Goal: Task Accomplishment & Management: Manage account settings

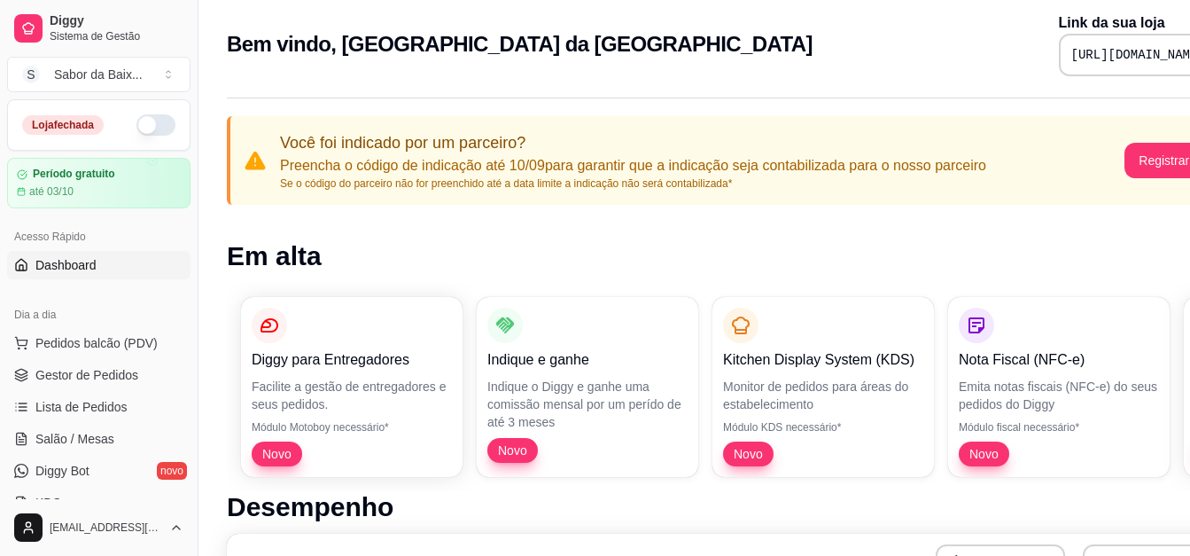
scroll to position [7, 0]
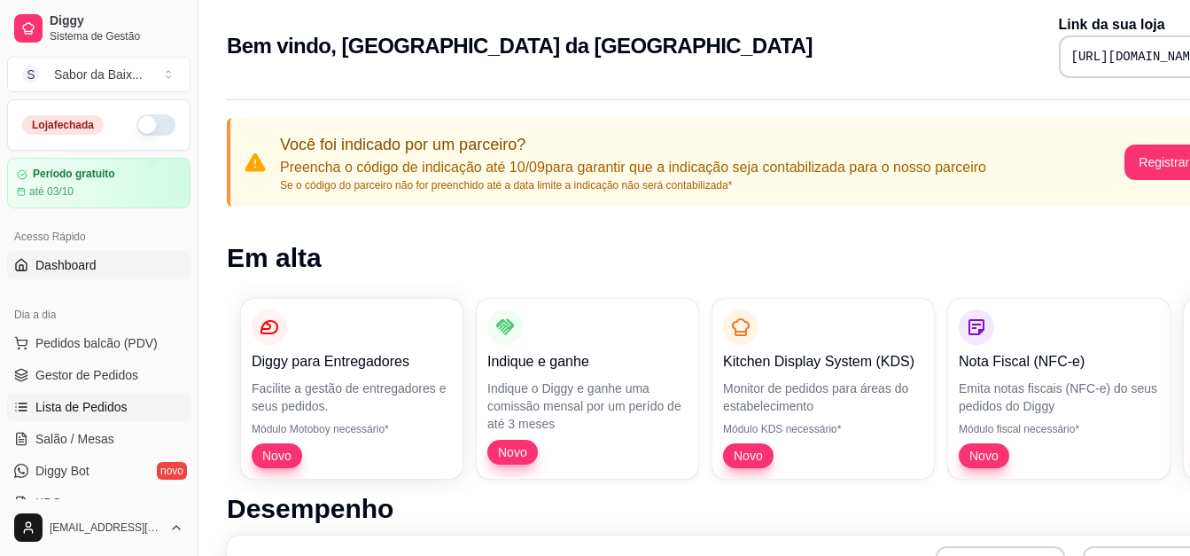
click at [44, 416] on link "Lista de Pedidos" at bounding box center [98, 407] width 183 height 28
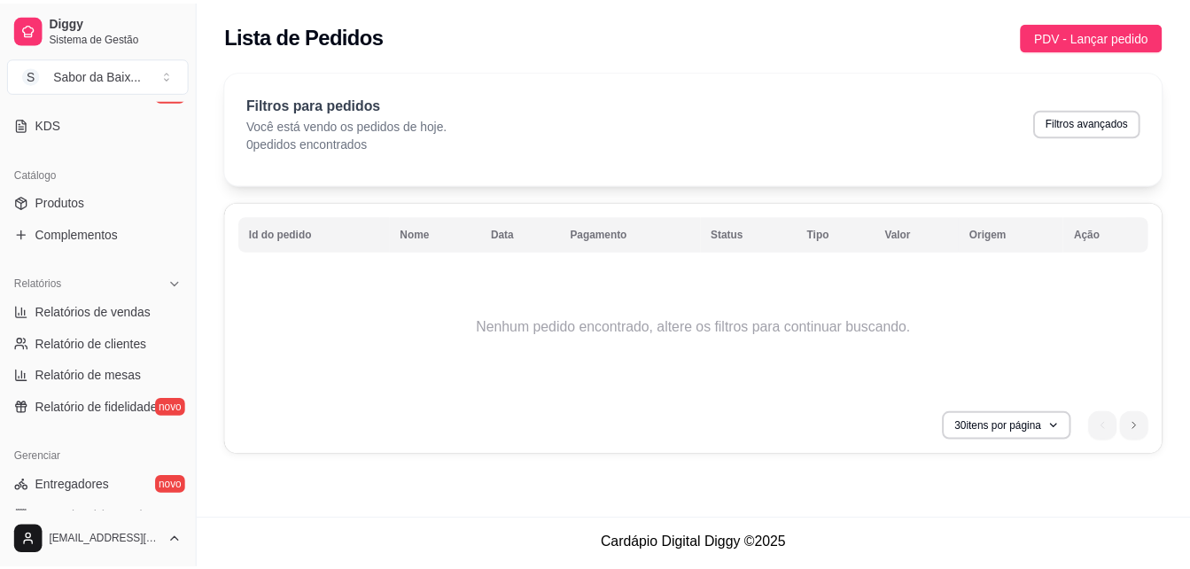
scroll to position [390, 0]
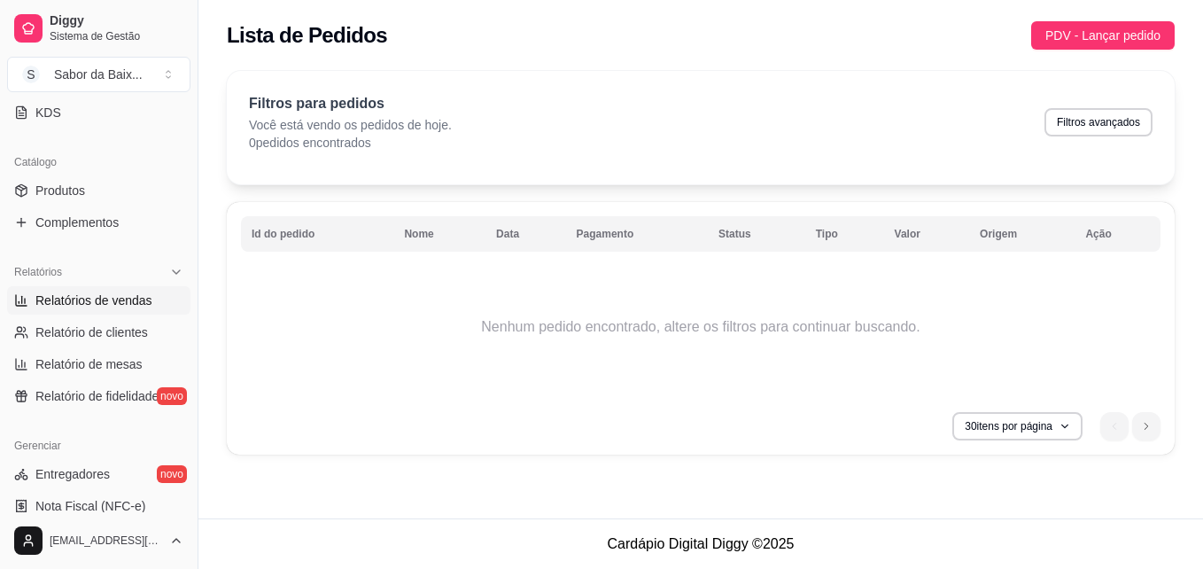
click at [90, 304] on span "Relatórios de vendas" at bounding box center [93, 301] width 117 height 18
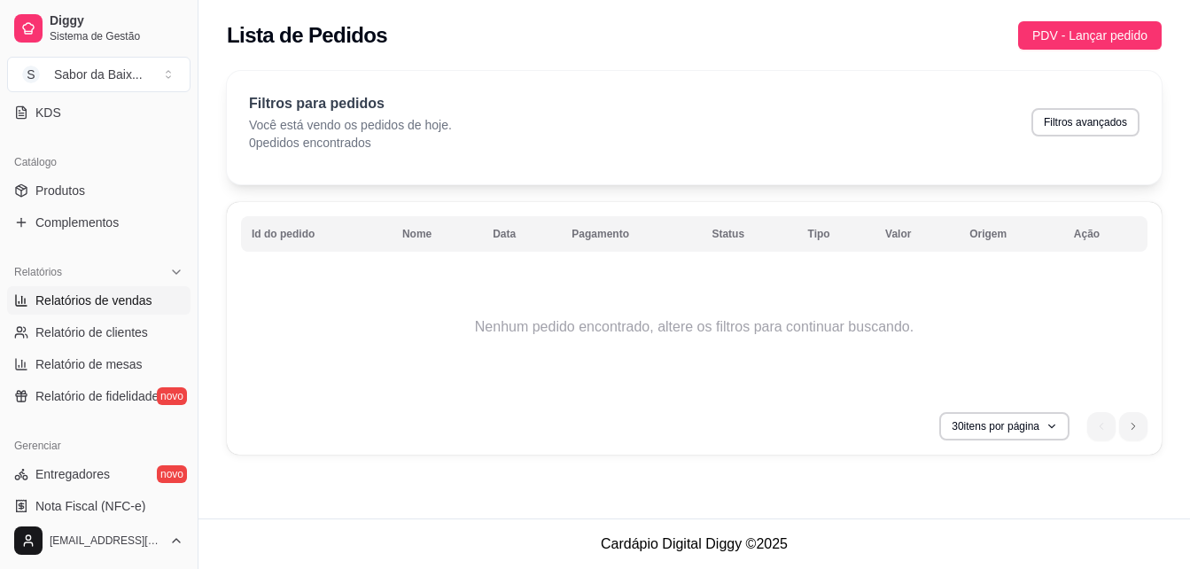
select select "ALL"
select select "0"
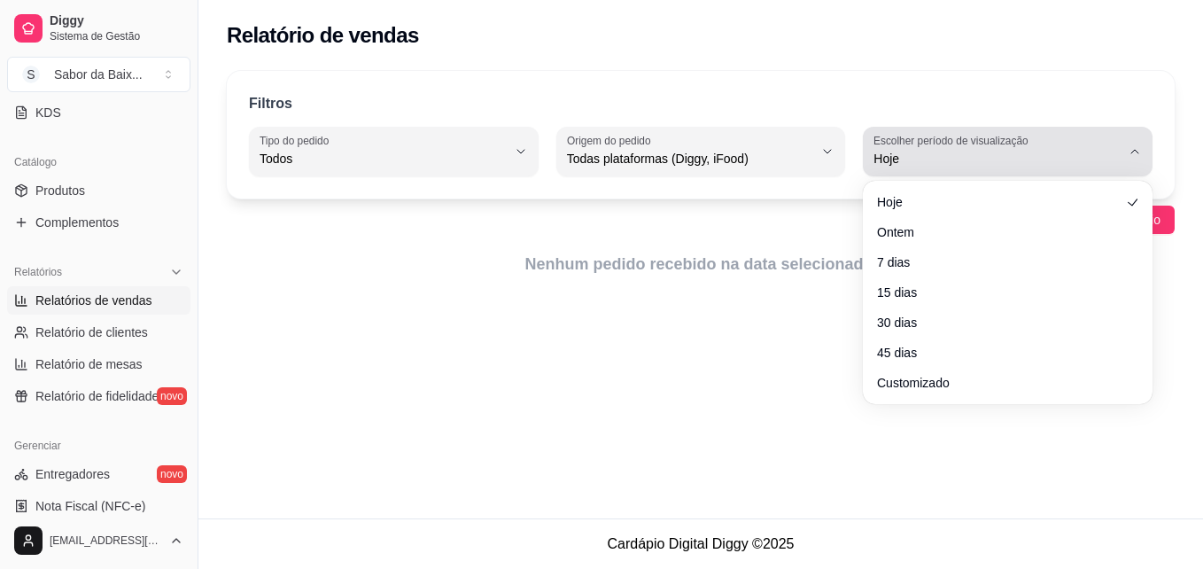
click at [1020, 171] on button "Escolher período de visualização Hoje" at bounding box center [1008, 152] width 290 height 50
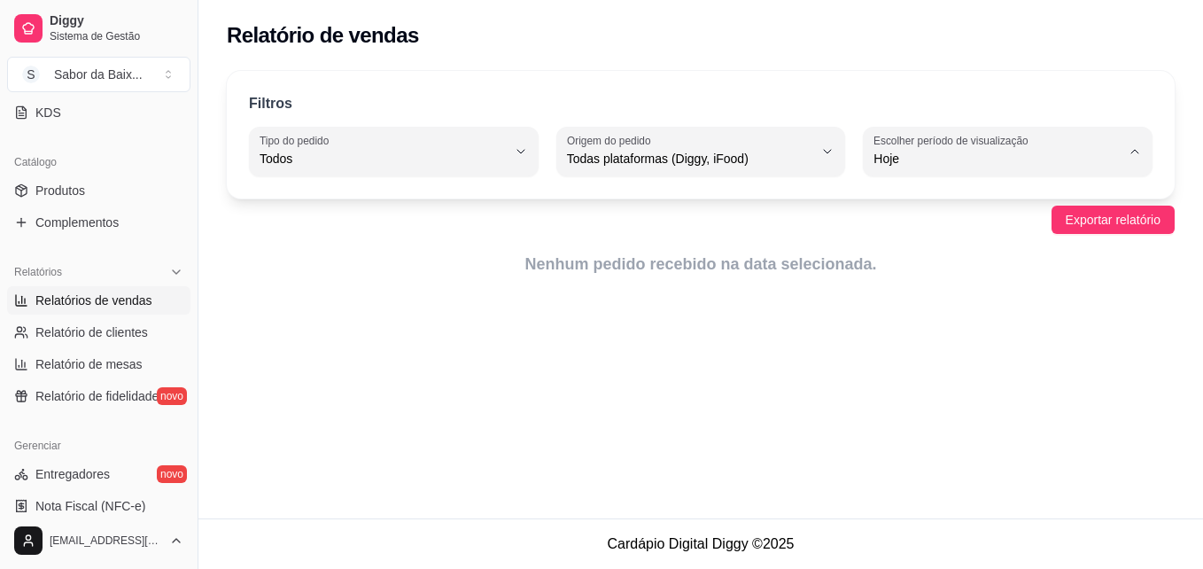
click at [923, 265] on span "7 dias" at bounding box center [1000, 259] width 234 height 17
type input "7"
select select "7"
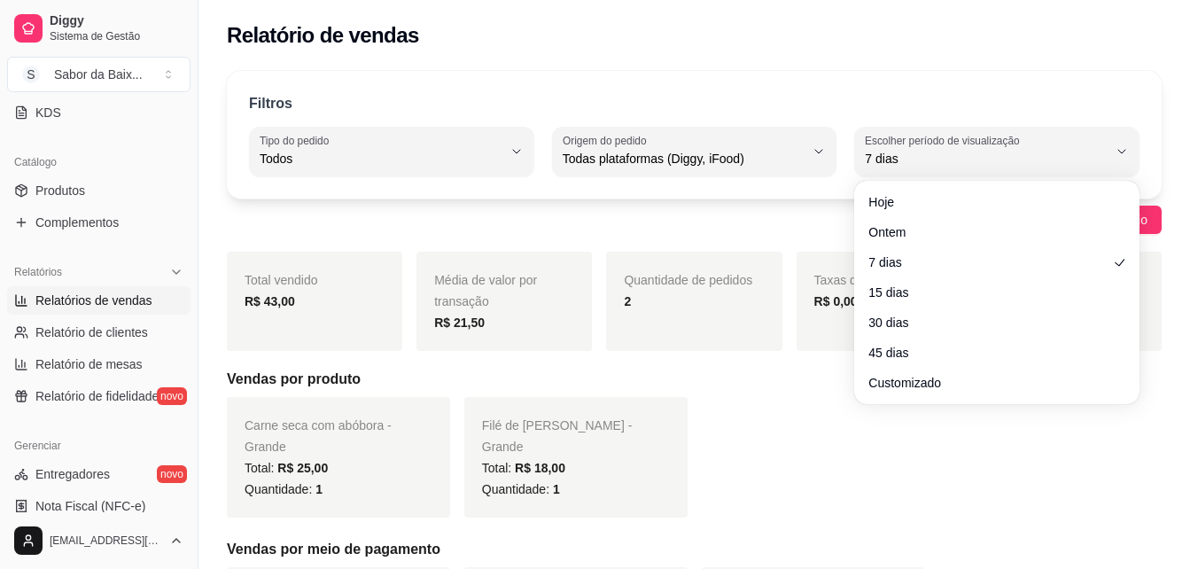
click at [825, 495] on div "Carne seca com abóbora - Grande Total: R$ 25,00 Quantidade: 1 Filé de [PERSON_N…" at bounding box center [694, 457] width 935 height 121
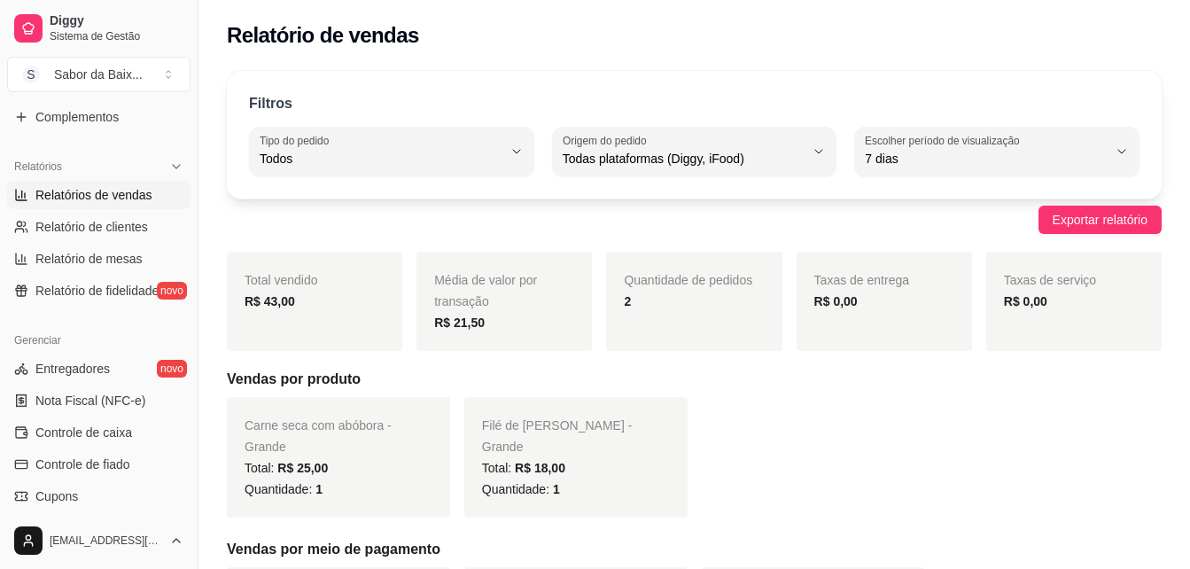
scroll to position [496, 0]
click at [126, 364] on link "Entregadores novo" at bounding box center [98, 368] width 183 height 28
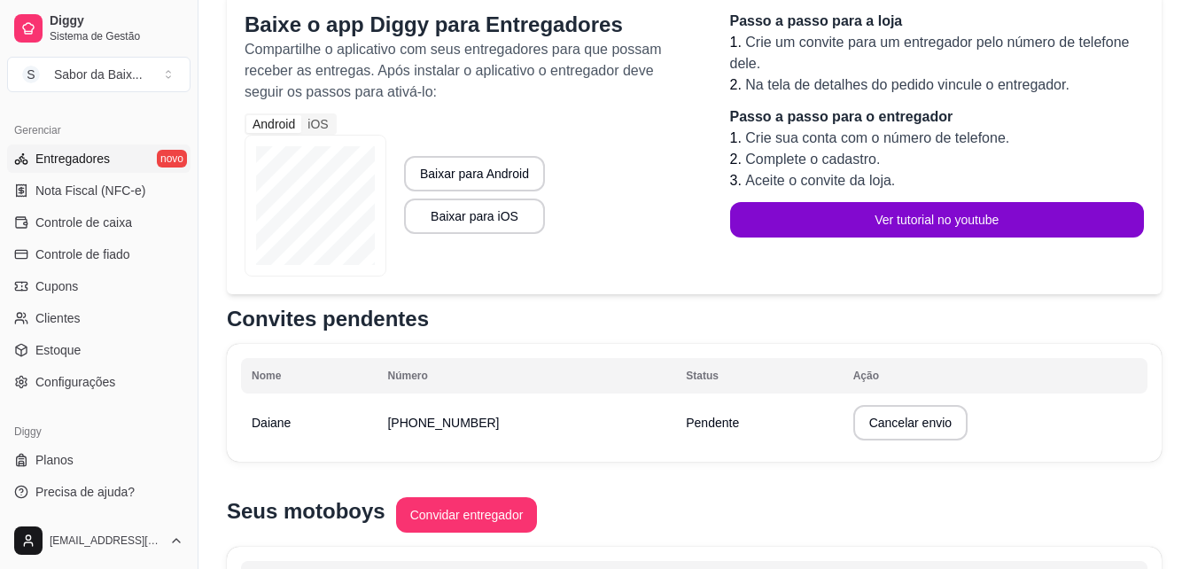
scroll to position [706, 0]
click at [135, 74] on div "Sabor da Baix ..." at bounding box center [98, 75] width 89 height 18
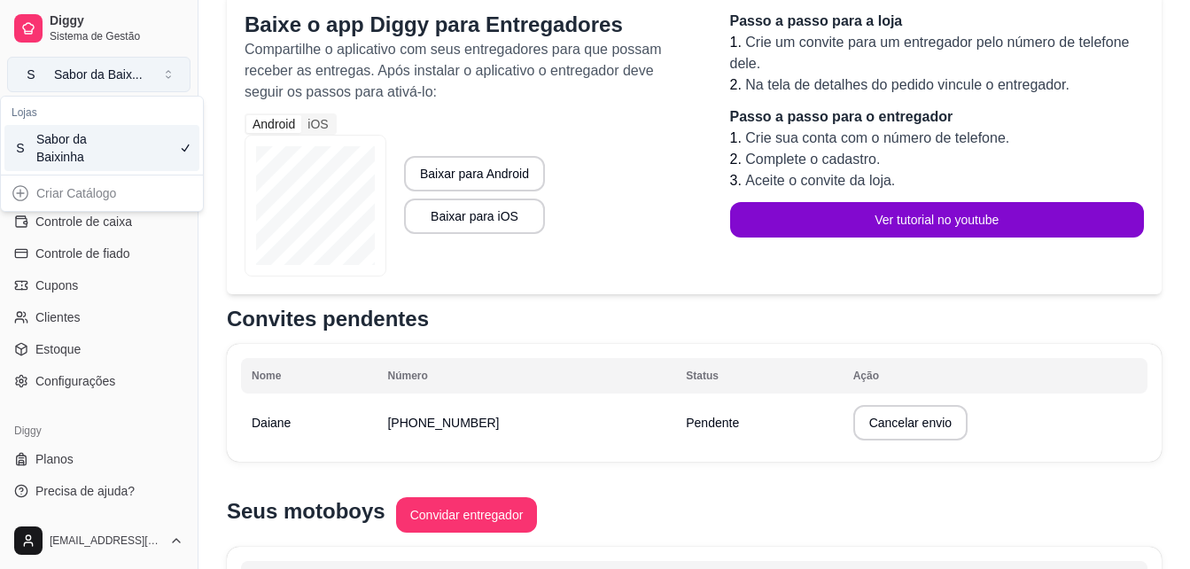
click at [135, 74] on div "Sabor da Baix ..." at bounding box center [98, 75] width 89 height 18
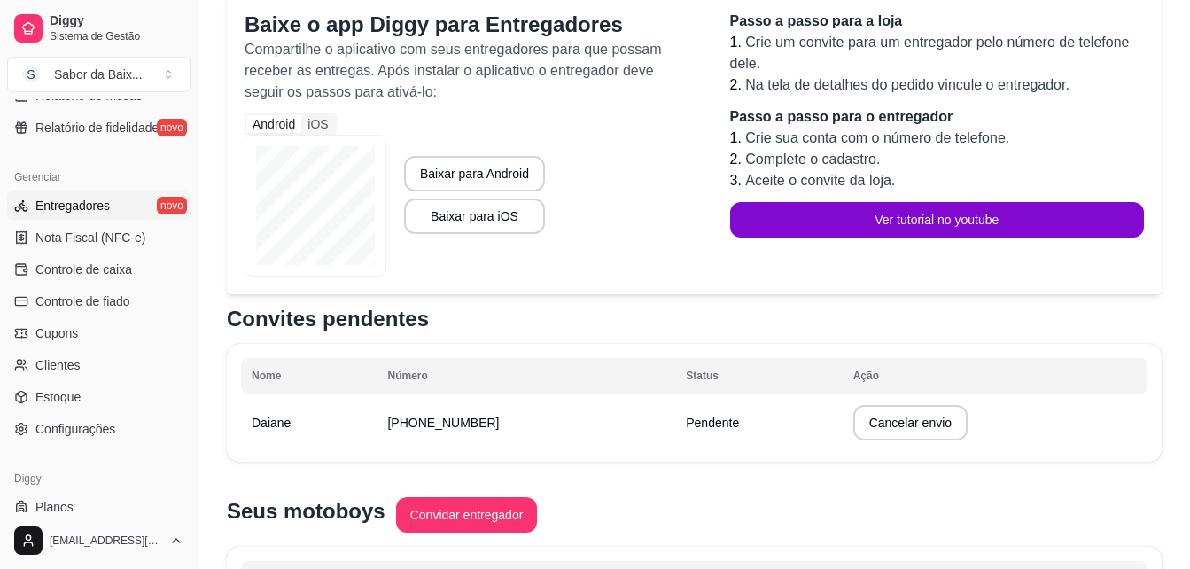
scroll to position [673, 0]
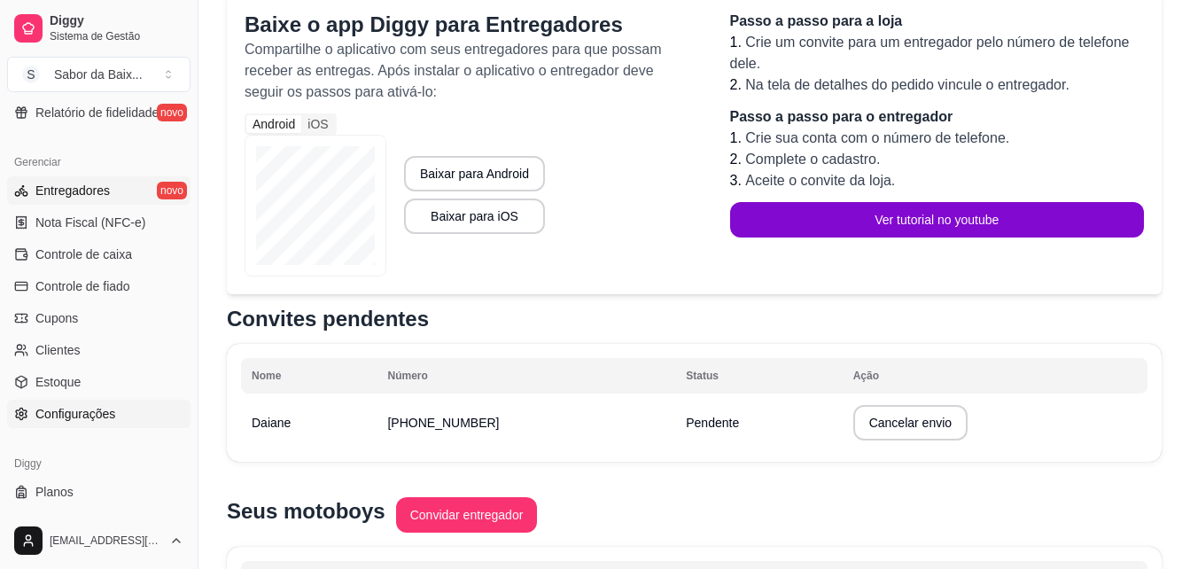
click at [87, 411] on span "Configurações" at bounding box center [75, 414] width 80 height 18
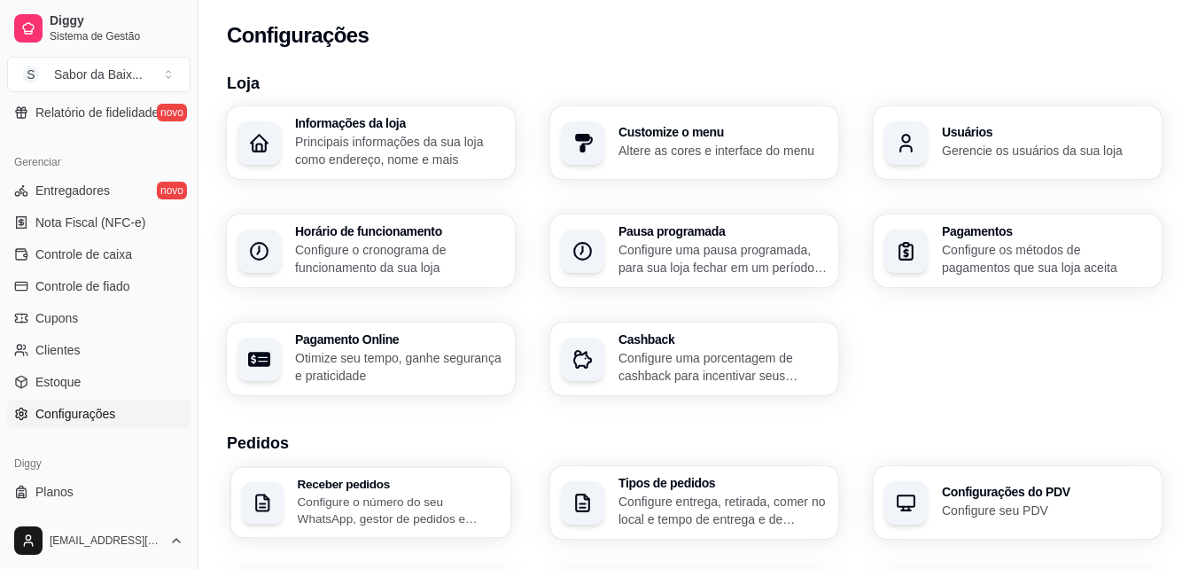
click at [424, 502] on p "Configure o número do seu WhatsApp, gestor de pedidos e outros" at bounding box center [399, 510] width 203 height 35
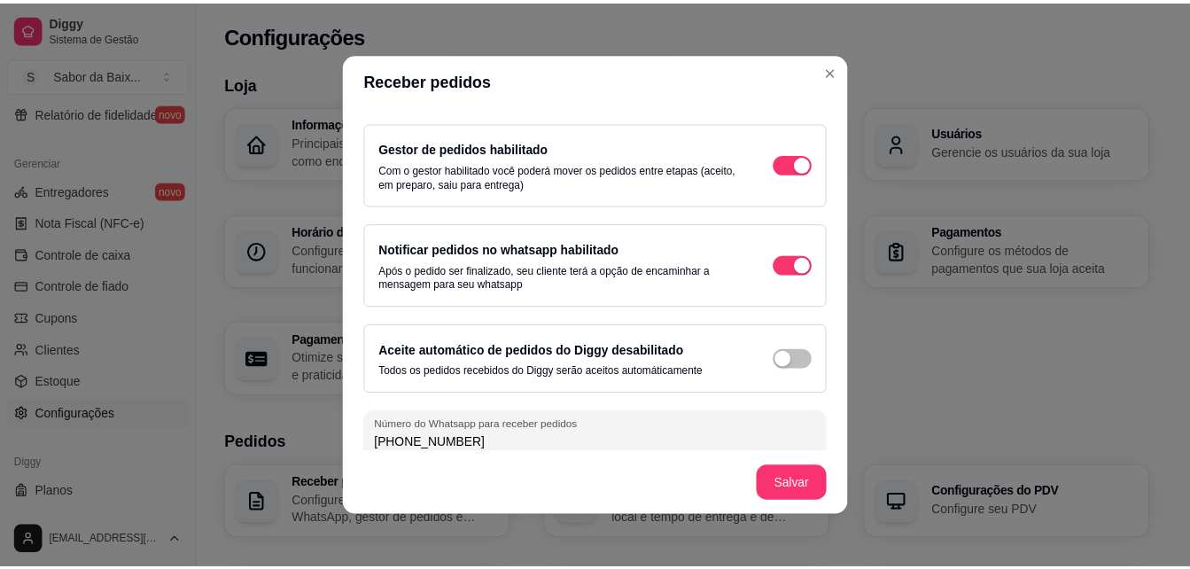
scroll to position [94, 0]
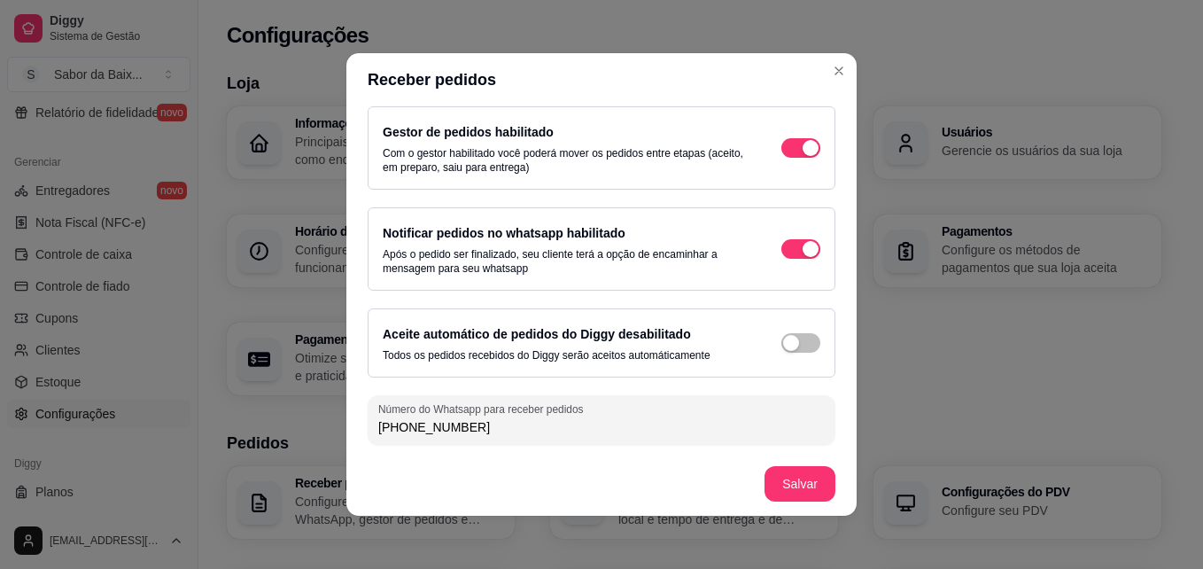
click at [565, 421] on input "[PHONE_NUMBER]" at bounding box center [601, 427] width 447 height 18
type input "(2"
type input "[PHONE_NUMBER]"
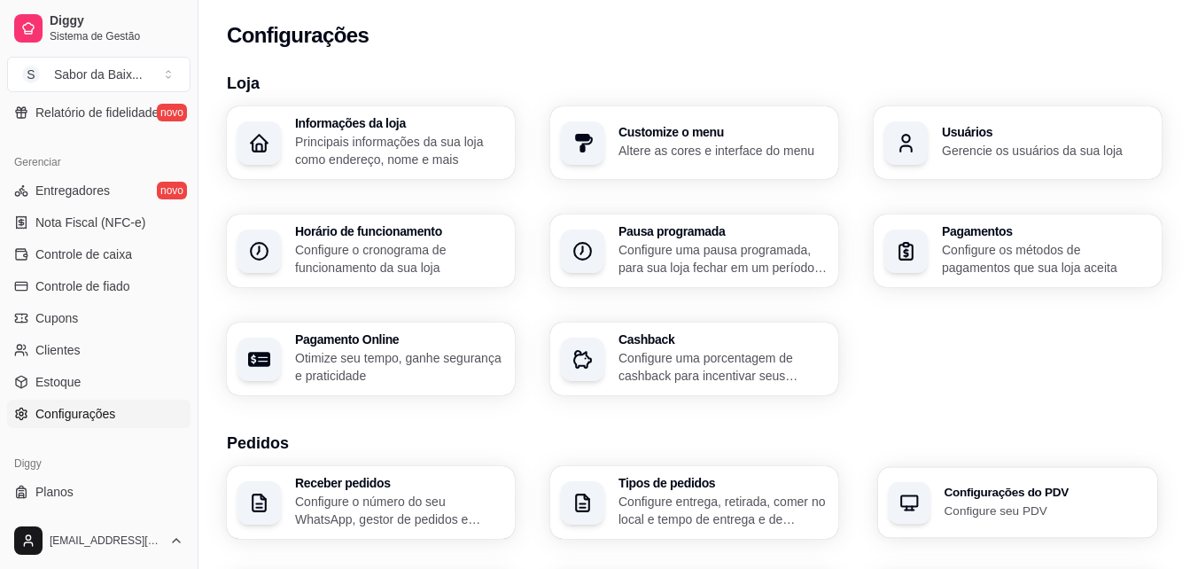
click at [982, 511] on p "Configure seu PDV" at bounding box center [1046, 510] width 203 height 17
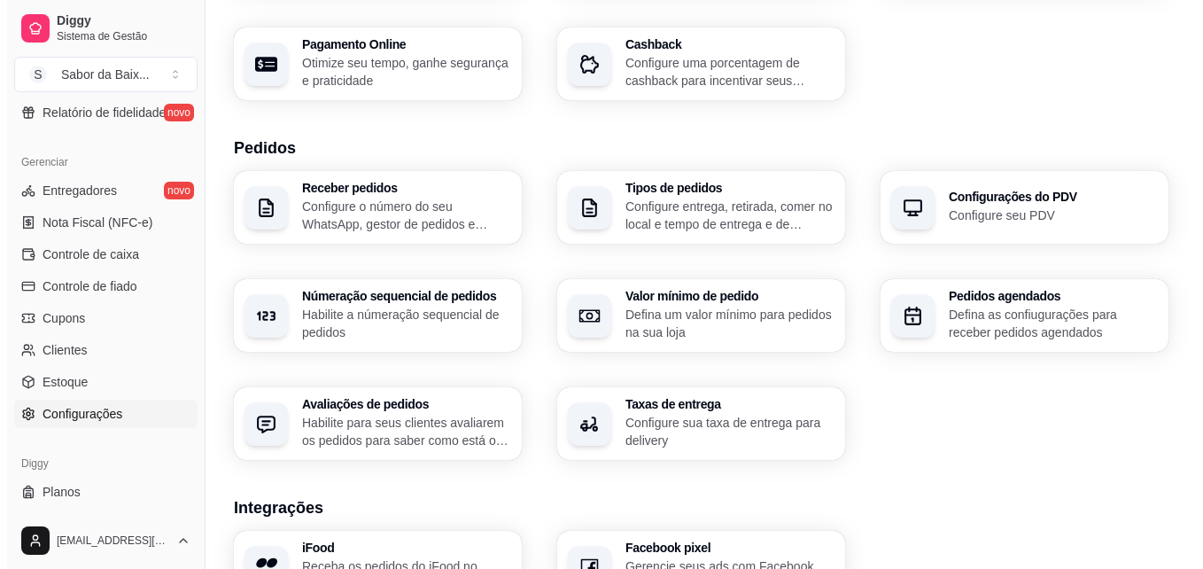
scroll to position [319, 0]
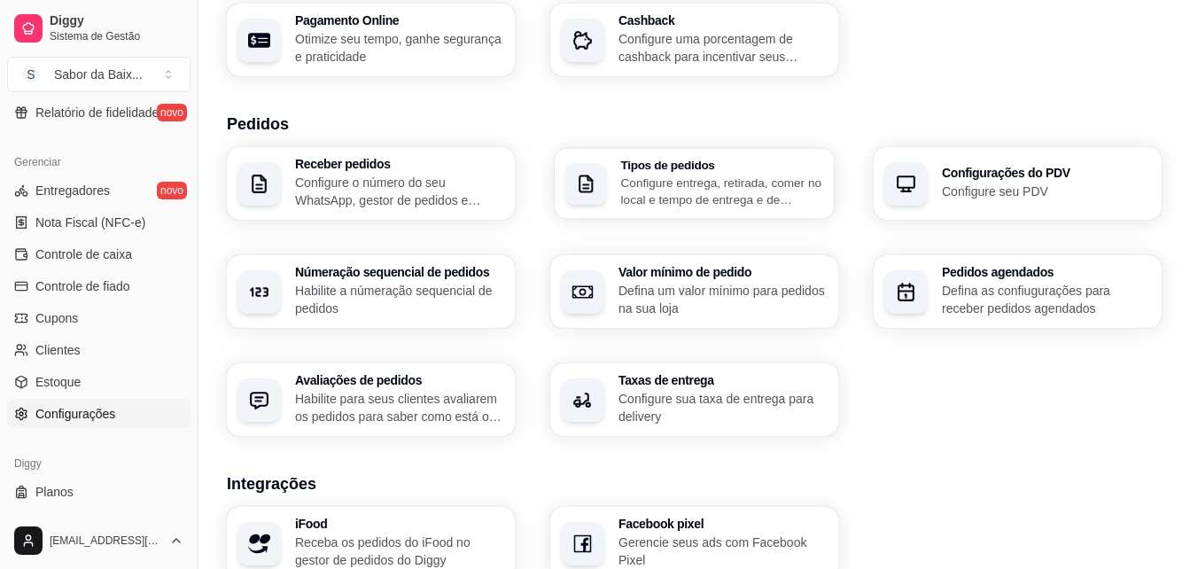
click at [793, 176] on p "Configure entrega, retirada, comer no local e tempo de entrega e de retirada" at bounding box center [722, 191] width 203 height 35
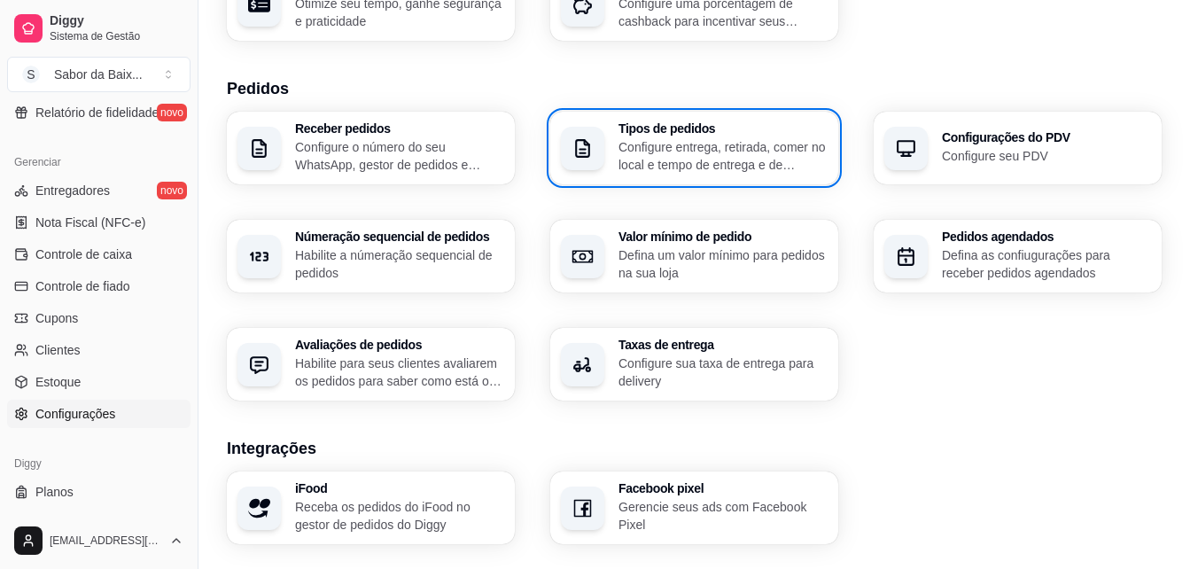
scroll to position [390, 0]
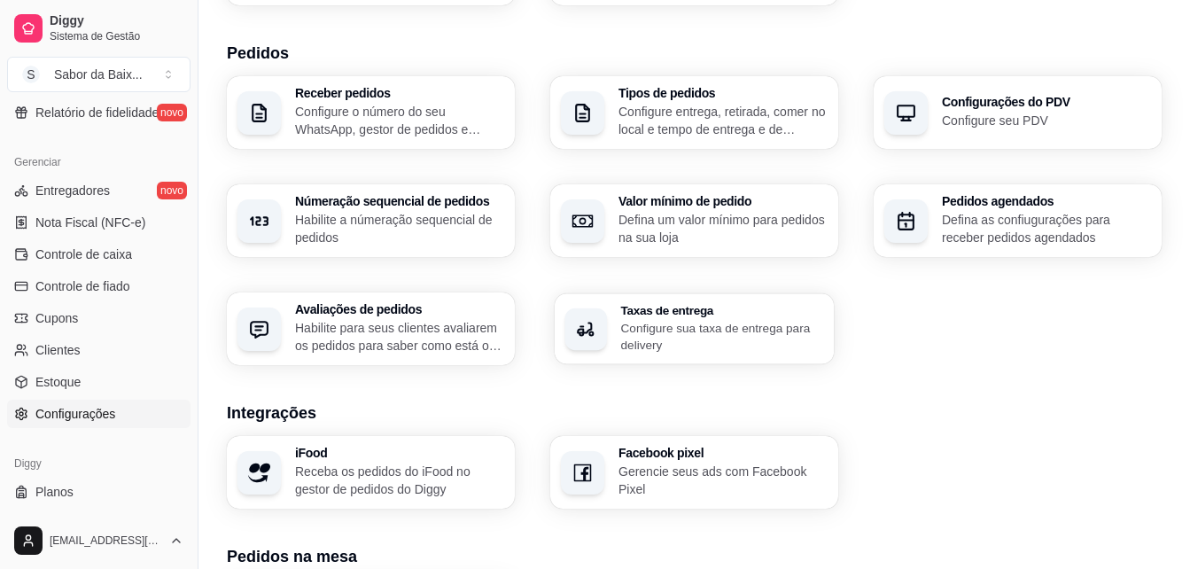
click at [680, 334] on p "Configure sua taxa de entrega para delivery" at bounding box center [722, 336] width 203 height 35
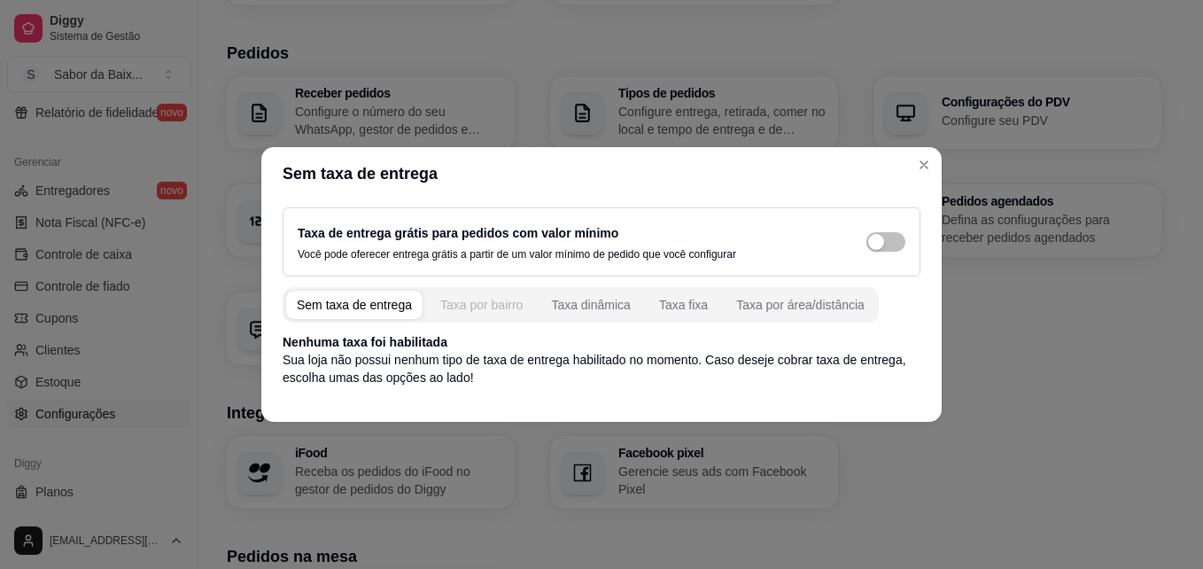
click at [471, 309] on div "Taxa por bairro" at bounding box center [481, 305] width 82 height 18
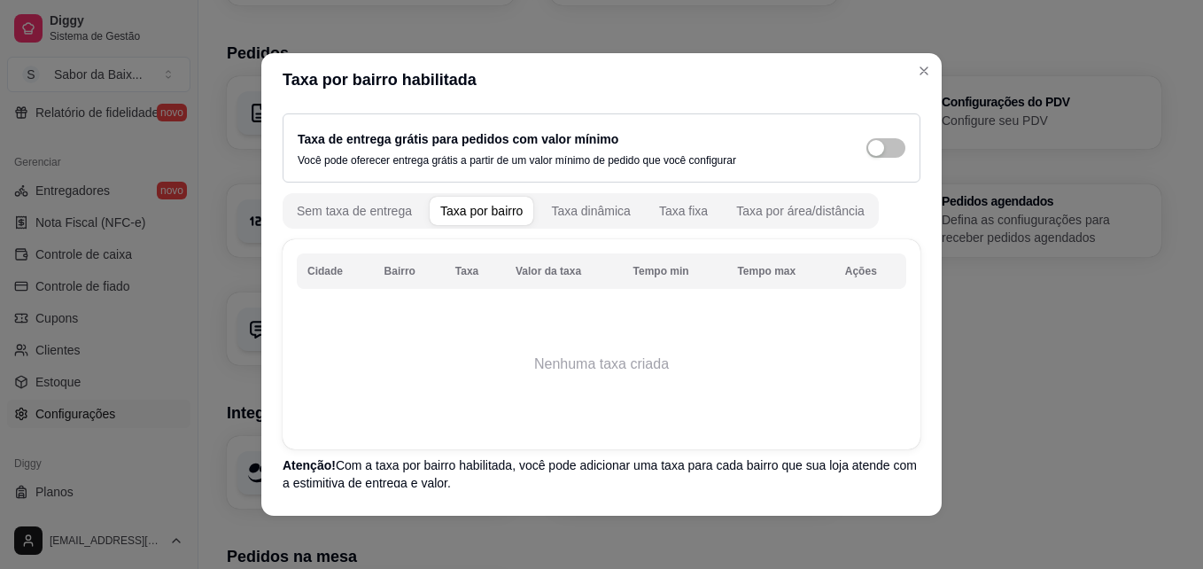
click at [307, 276] on th "Cidade" at bounding box center [335, 270] width 77 height 35
click at [673, 214] on div "Taxa fixa" at bounding box center [683, 211] width 49 height 18
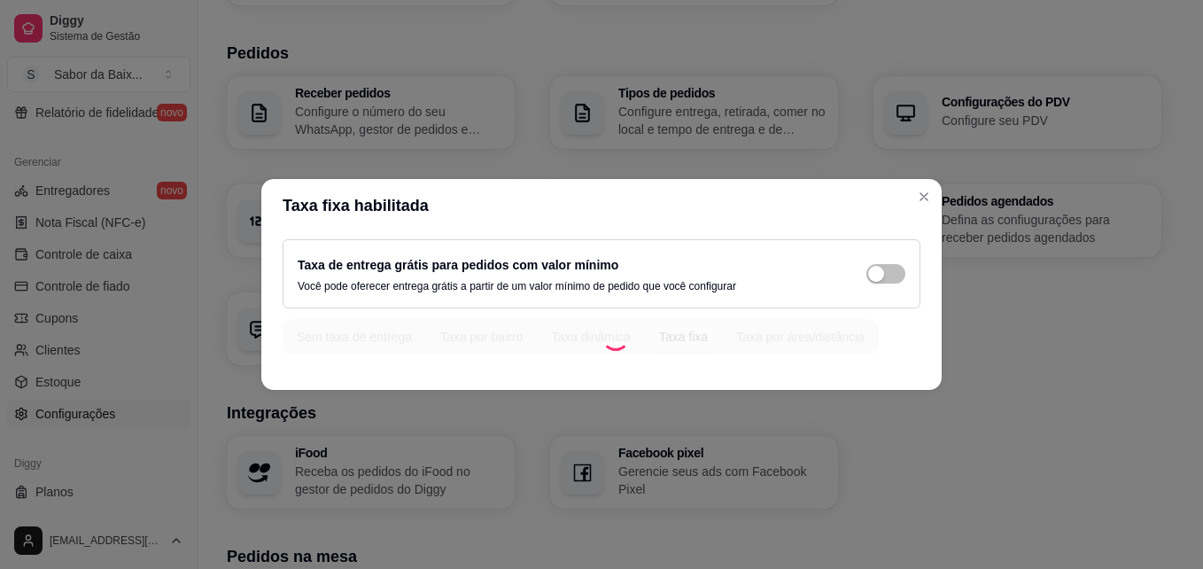
click at [673, 214] on header "Taxa fixa habilitada" at bounding box center [601, 205] width 681 height 53
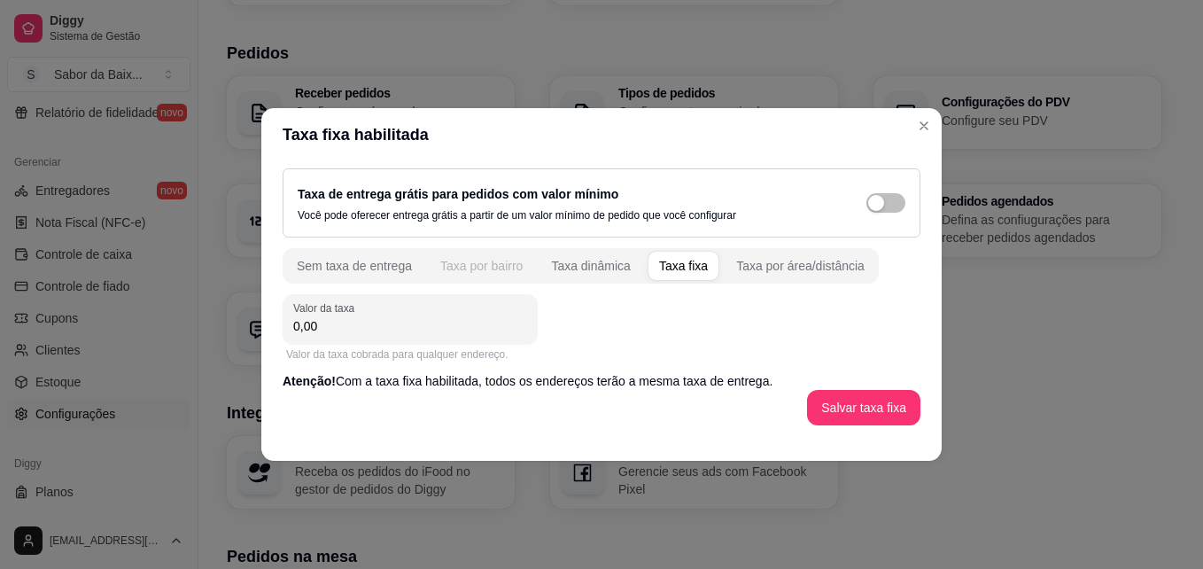
click at [454, 274] on div "Taxa por bairro" at bounding box center [481, 266] width 82 height 18
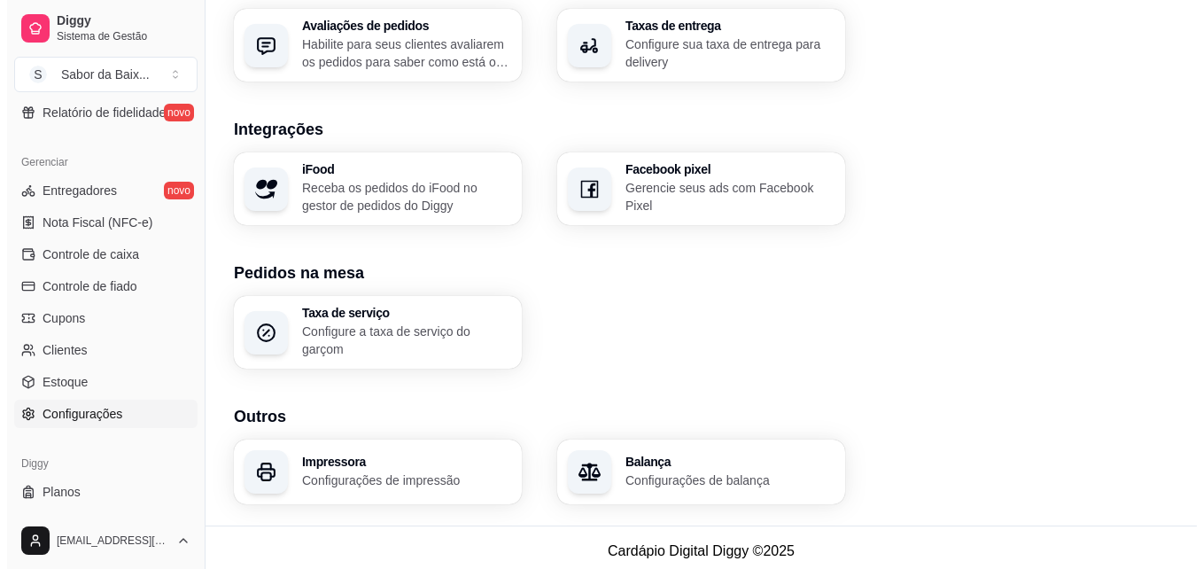
scroll to position [681, 0]
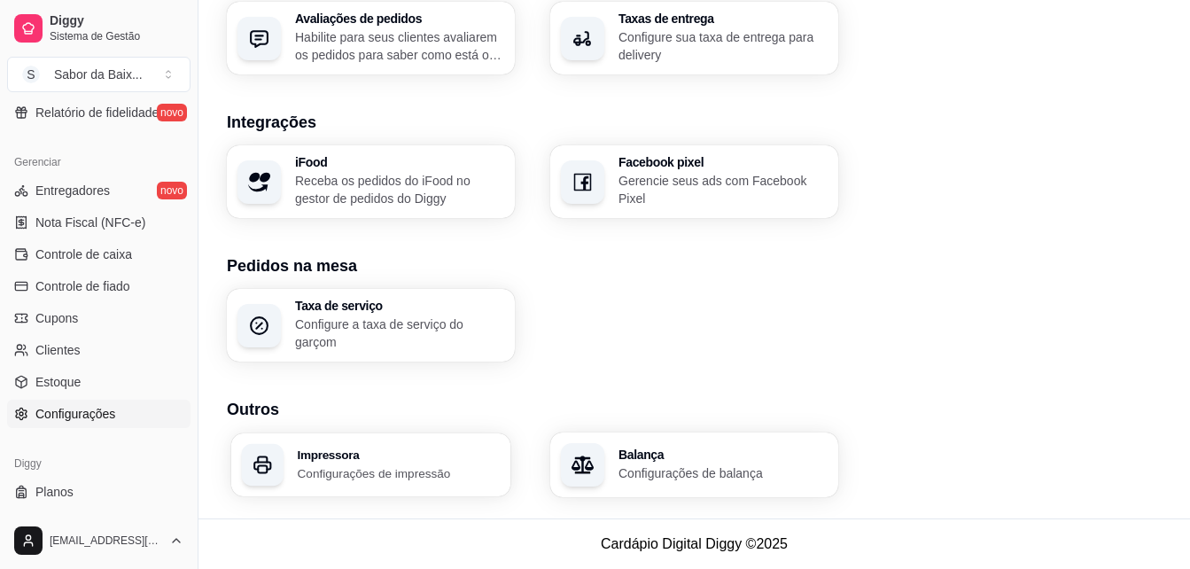
click at [408, 471] on p "Configurações de impressão" at bounding box center [399, 472] width 203 height 17
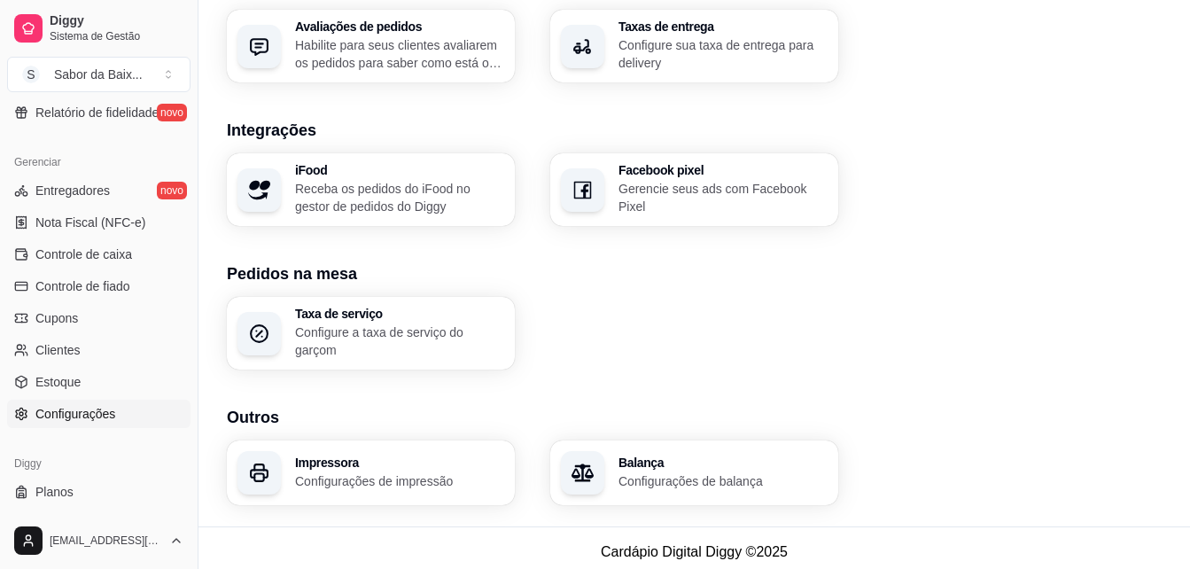
scroll to position [637, 0]
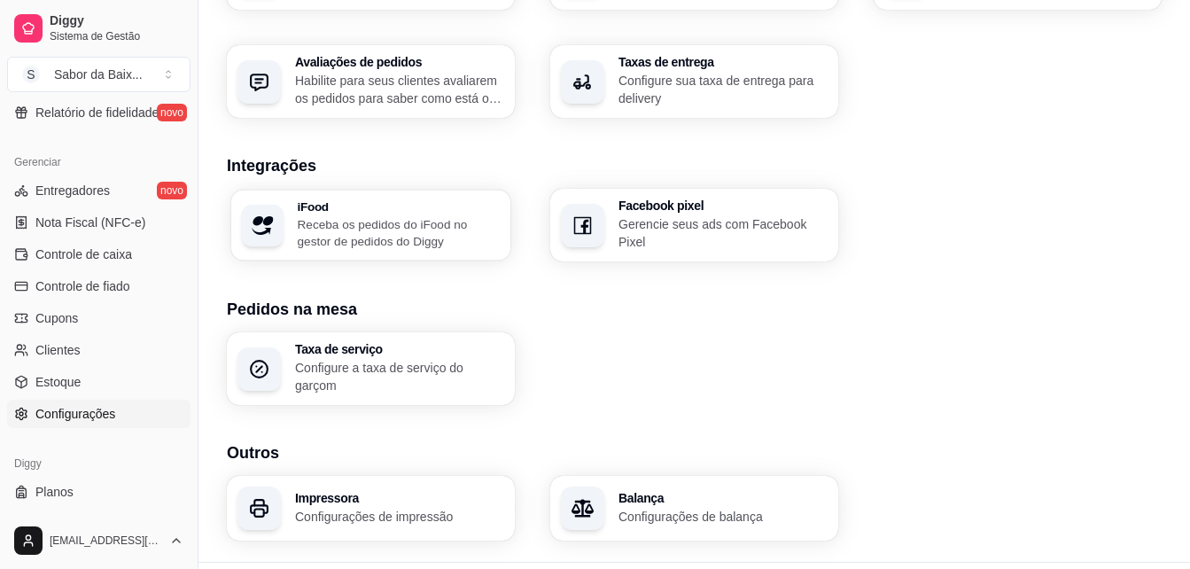
click at [371, 218] on p "Receba os pedidos do iFood no gestor de pedidos do Diggy" at bounding box center [399, 232] width 203 height 35
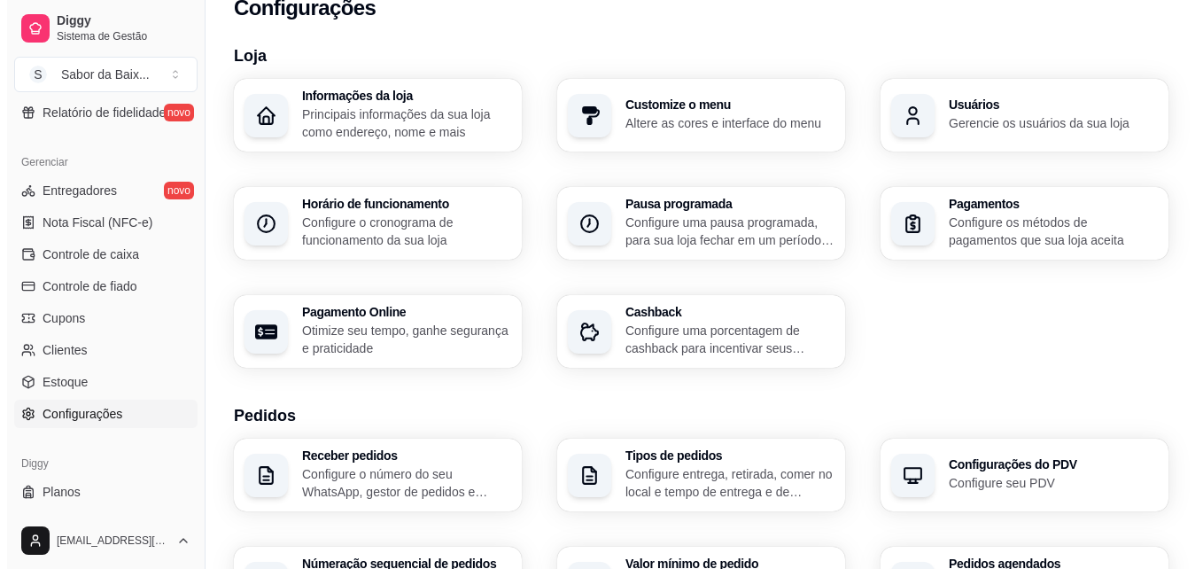
scroll to position [0, 0]
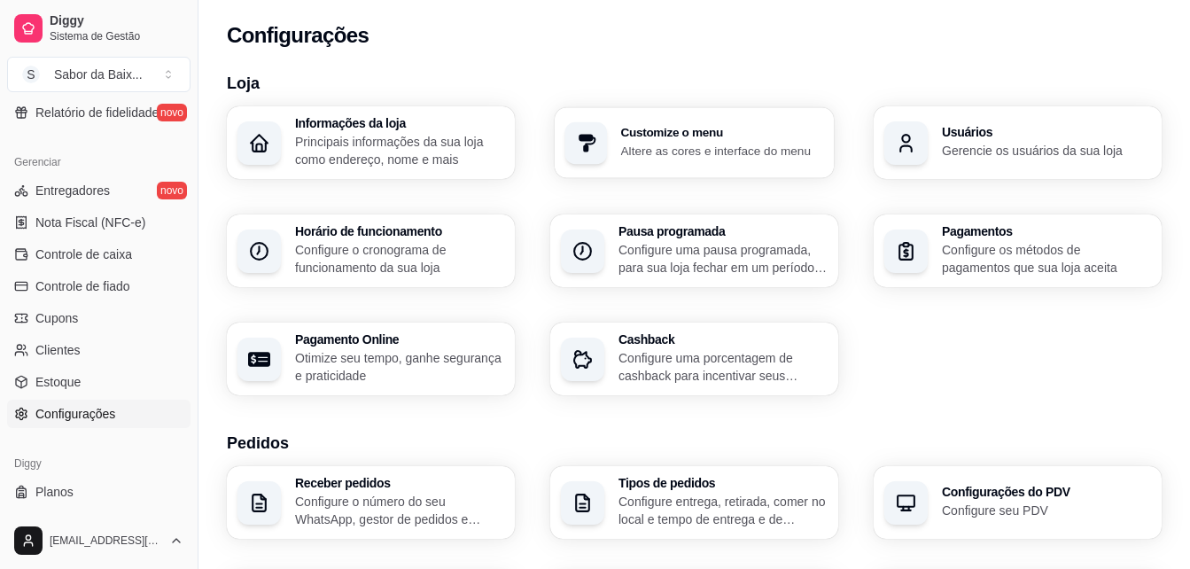
click at [739, 144] on p "Altere as cores e interface do menu" at bounding box center [722, 150] width 203 height 17
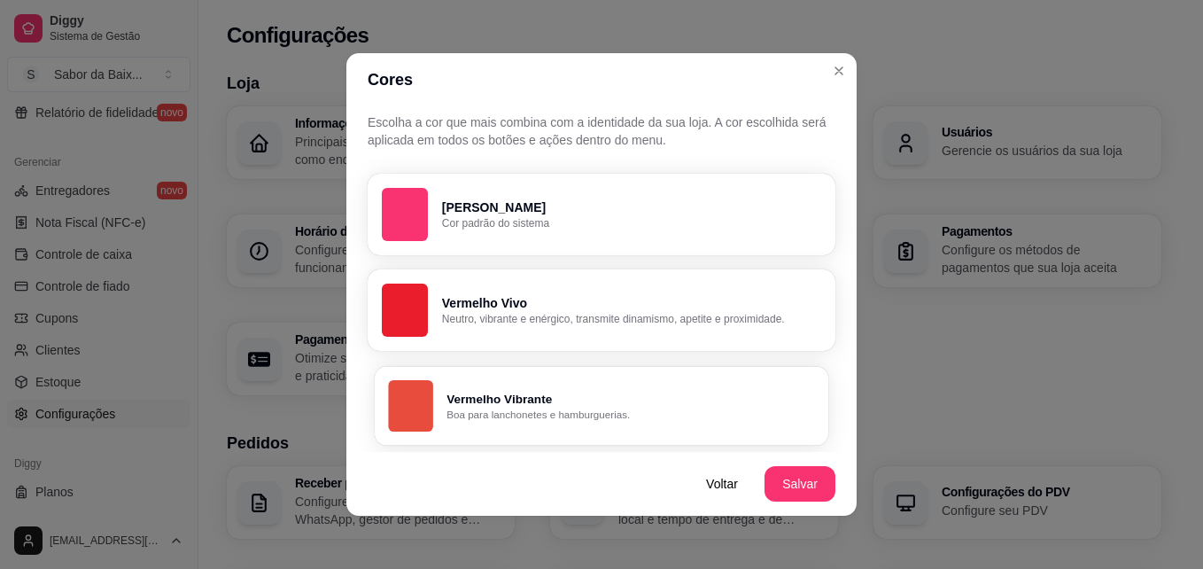
click at [564, 423] on button "Vermelho Vibrante Boa para lanchonetes e hamburguerias." at bounding box center [602, 405] width 454 height 79
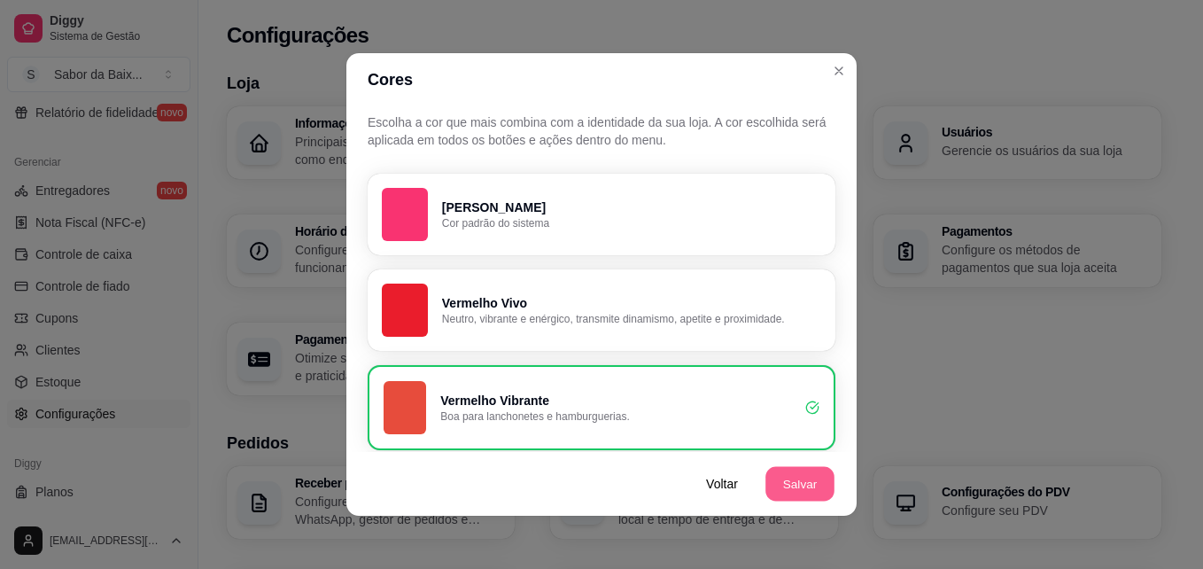
click at [782, 481] on button "Salvar" at bounding box center [800, 484] width 69 height 35
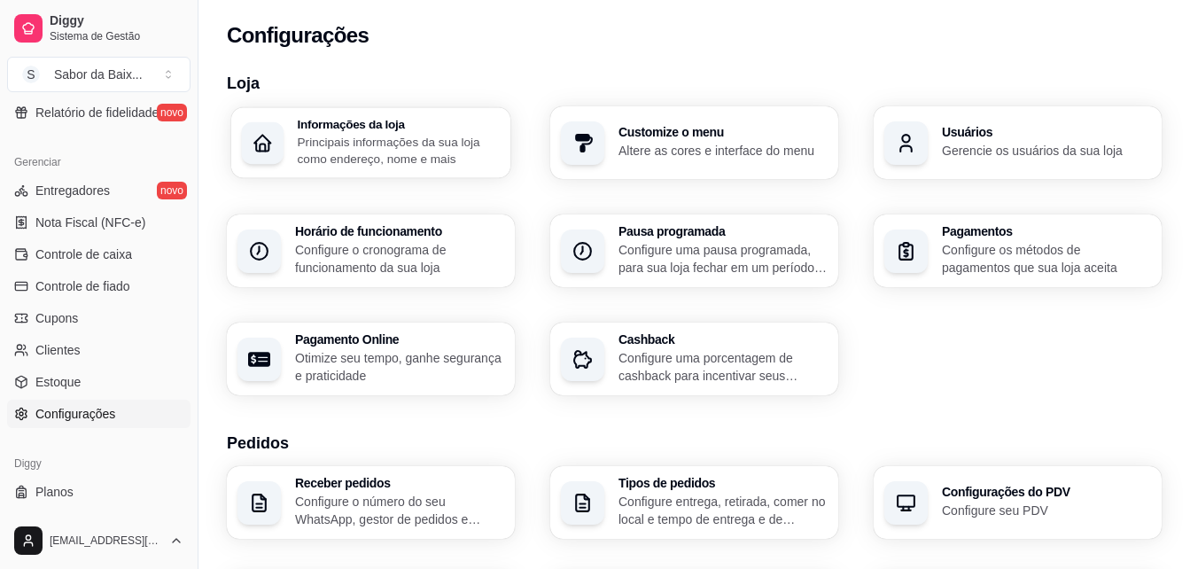
click at [438, 110] on div "Informações da loja Principais informações da sua loja como endereço, nome e ma…" at bounding box center [370, 142] width 279 height 71
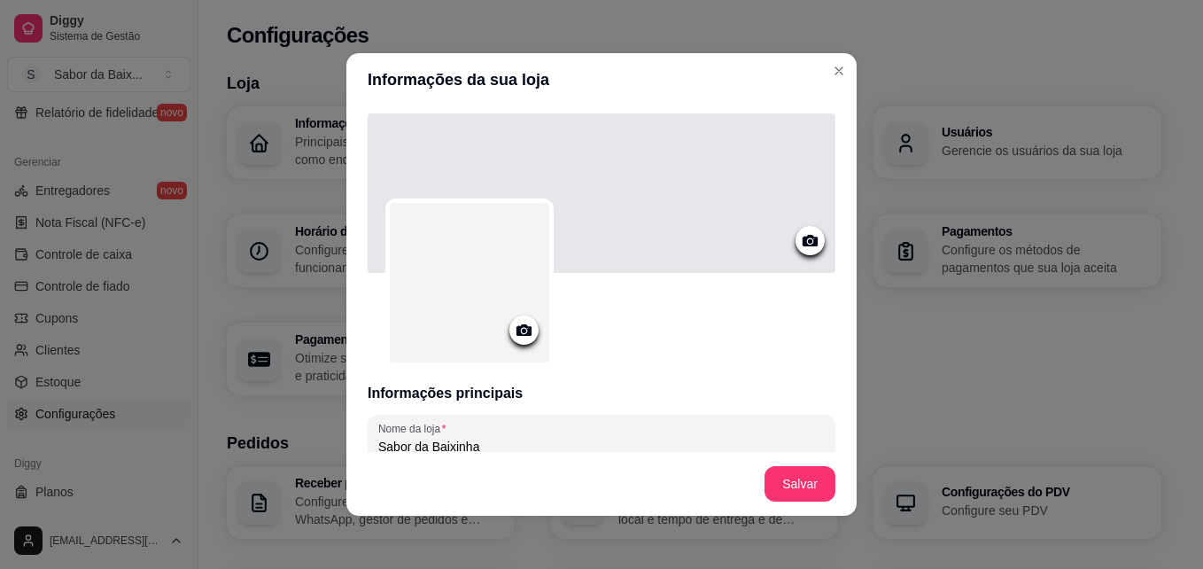
click at [517, 328] on icon at bounding box center [524, 330] width 15 height 12
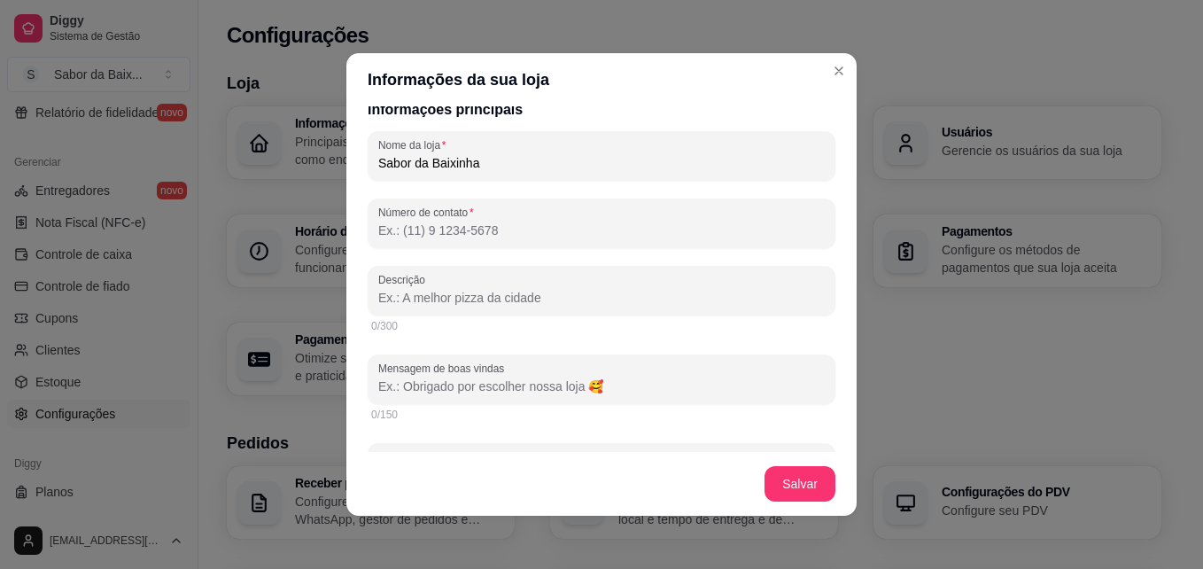
scroll to position [319, 0]
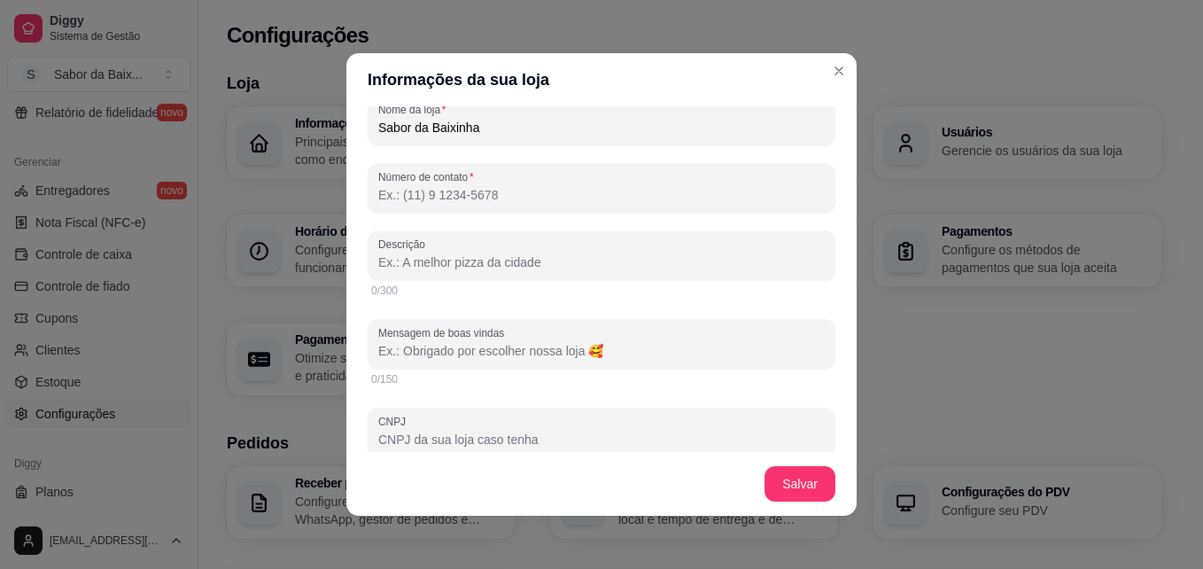
click at [499, 192] on input "Número de contato" at bounding box center [601, 195] width 447 height 18
click at [502, 269] on input "Descrição" at bounding box center [601, 262] width 447 height 18
type input "s"
click at [644, 262] on input "SE DELICIE COM A MELHOR COMIDA DA REGIÃO !" at bounding box center [601, 262] width 447 height 18
click at [656, 268] on input "SE DELICIE COM A MELHOR COMIDA DA REGIÃO !" at bounding box center [601, 262] width 447 height 18
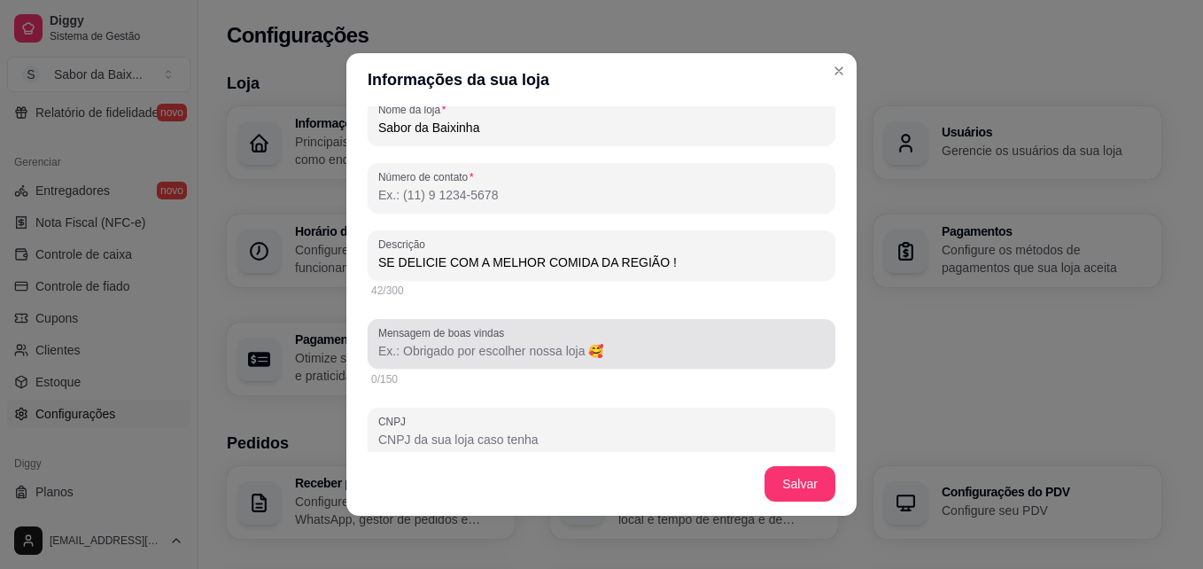
type input "SE DELICIE COM A MELHOR COMIDA DA REGIÃO !"
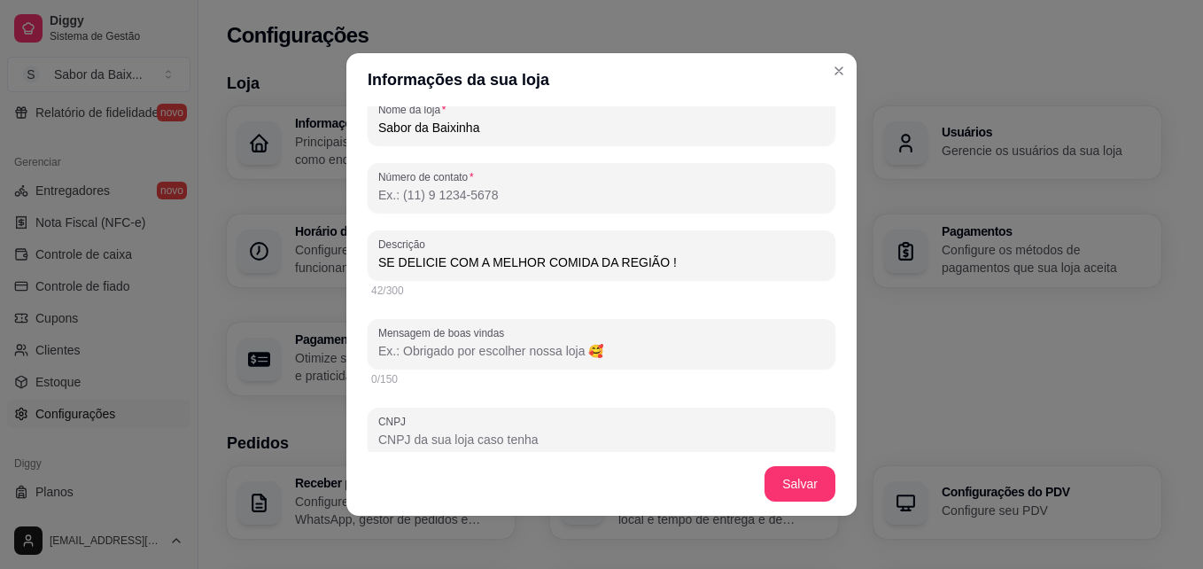
click at [572, 346] on input "Mensagem de boas vindas" at bounding box center [601, 351] width 447 height 18
type input "É UMA HONRA TER VOCÊ COMO CLIENTE !"
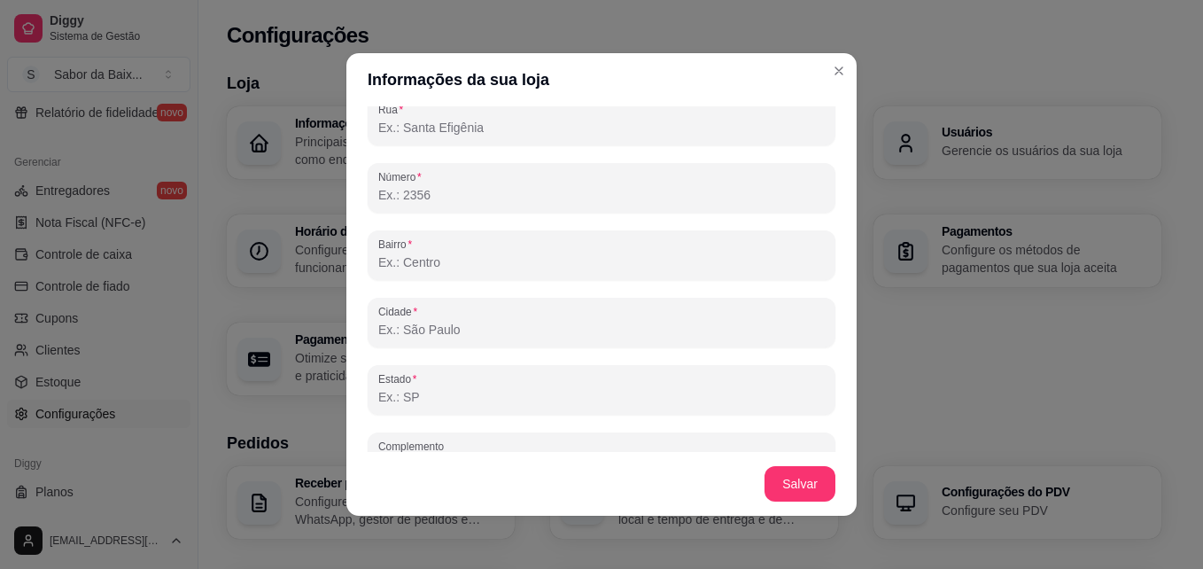
scroll to position [1134, 0]
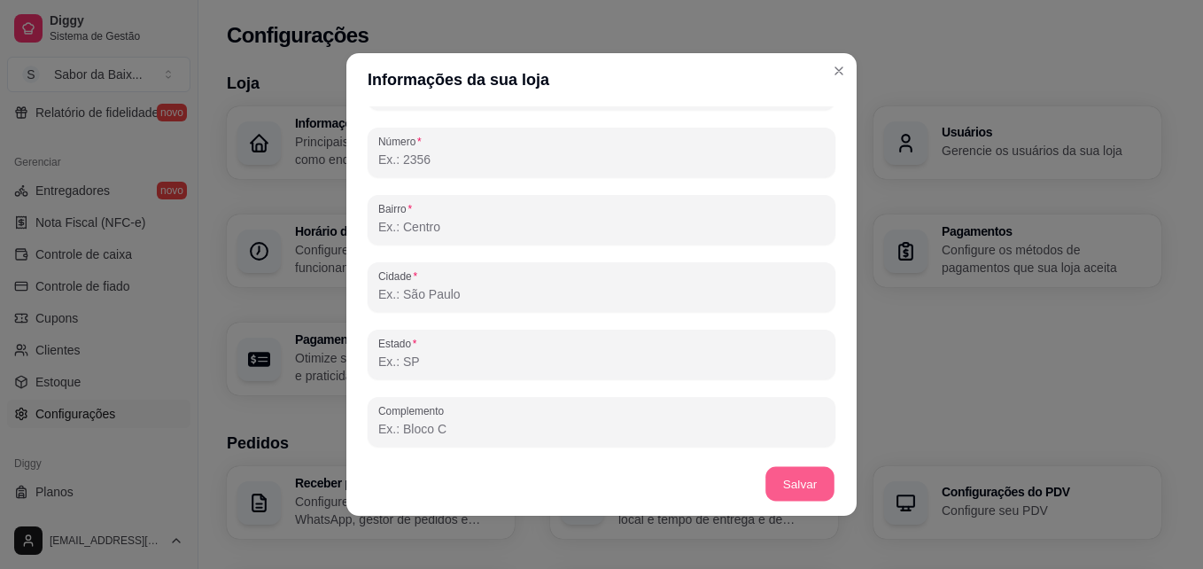
click at [793, 490] on button "Salvar" at bounding box center [800, 484] width 69 height 35
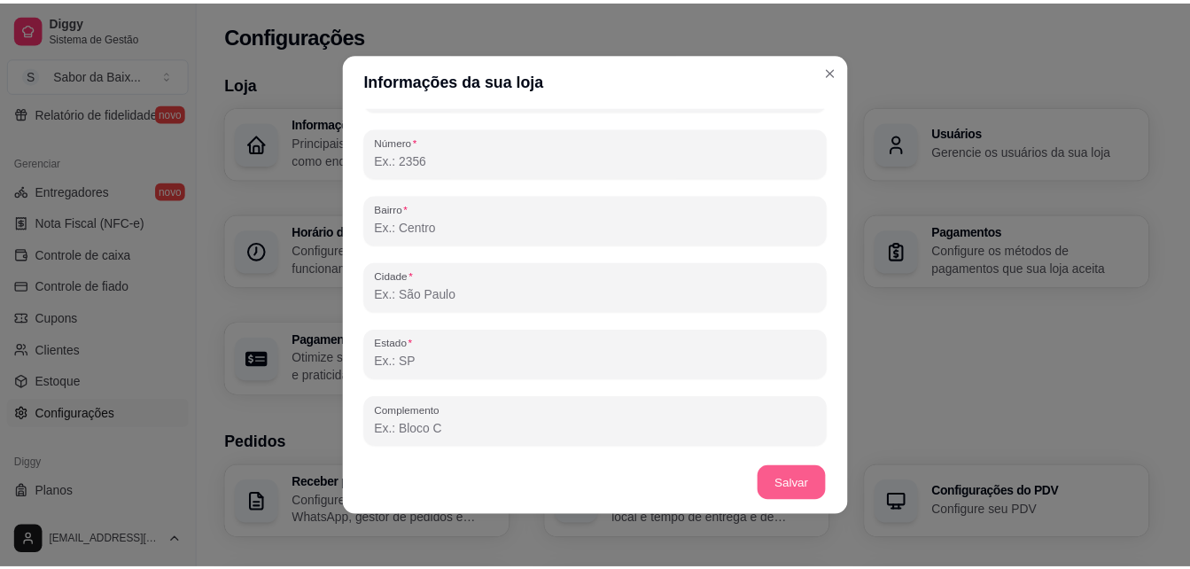
scroll to position [1141, 0]
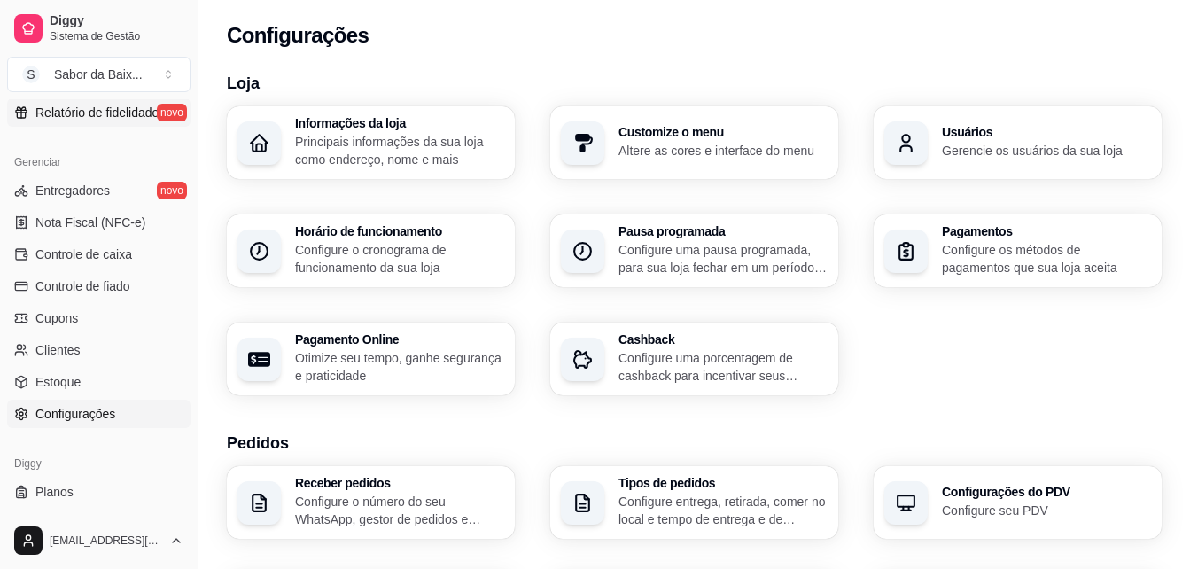
click at [96, 99] on link "Relatório de fidelidade novo" at bounding box center [98, 112] width 183 height 28
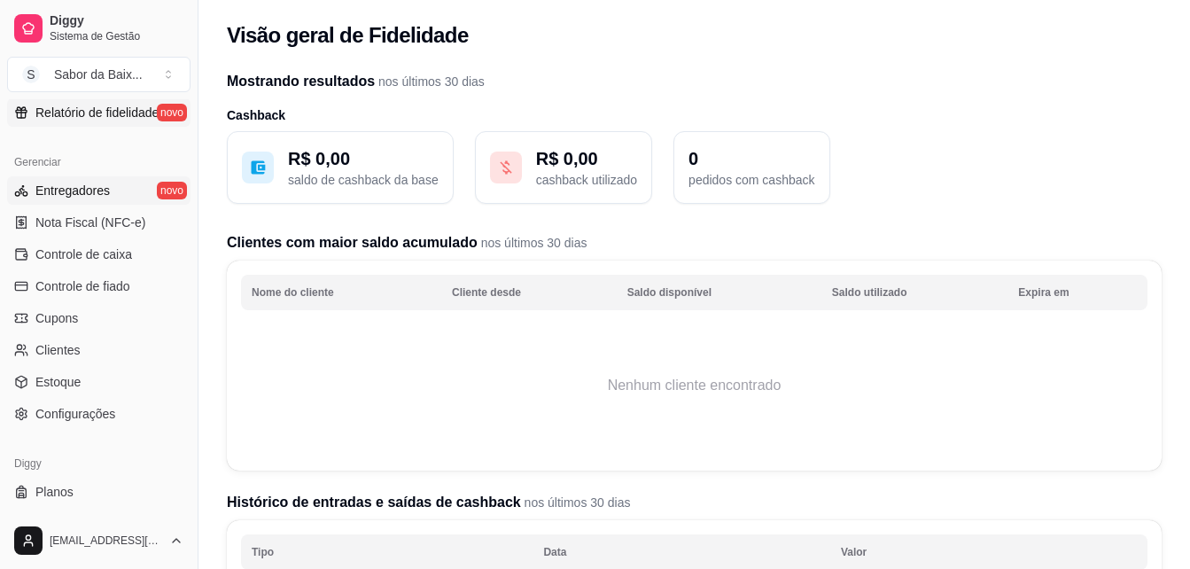
click at [93, 200] on link "Entregadores novo" at bounding box center [98, 190] width 183 height 28
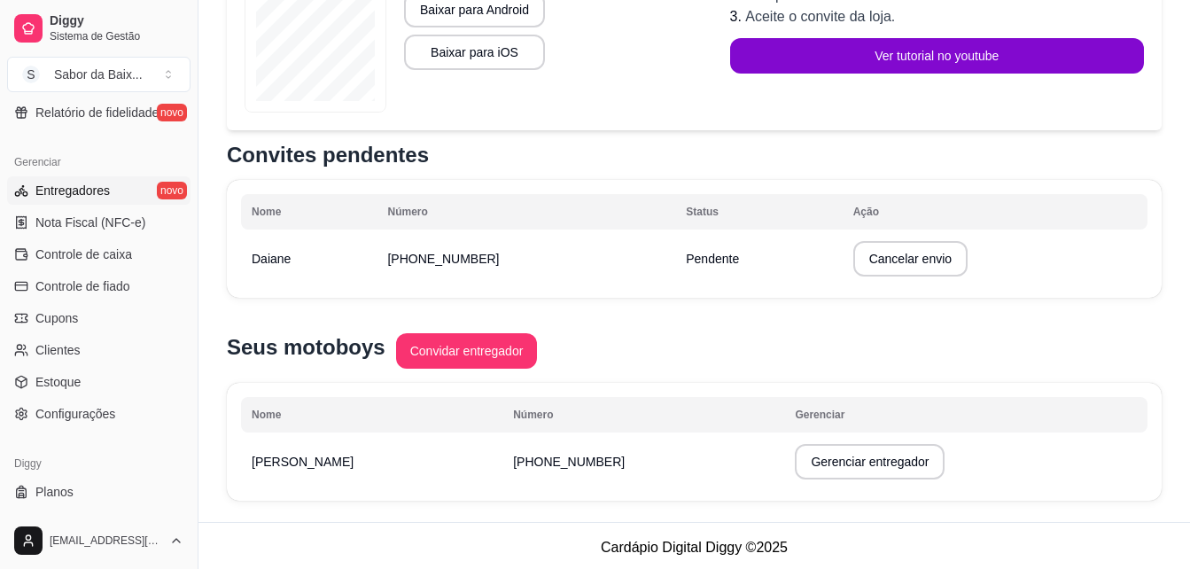
scroll to position [346, 0]
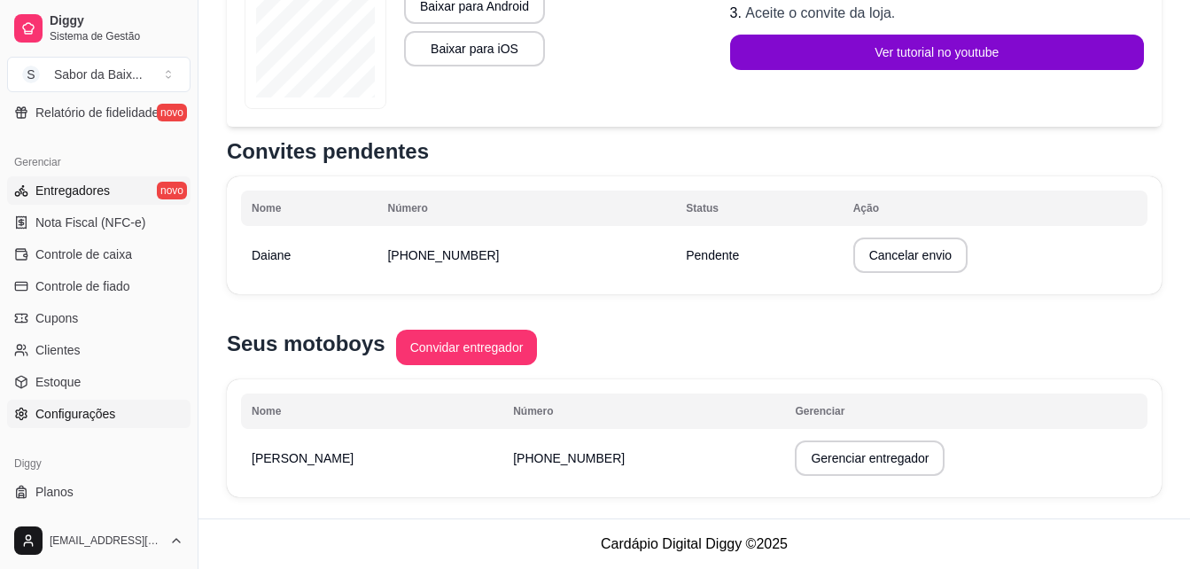
click at [113, 409] on span "Configurações" at bounding box center [75, 414] width 80 height 18
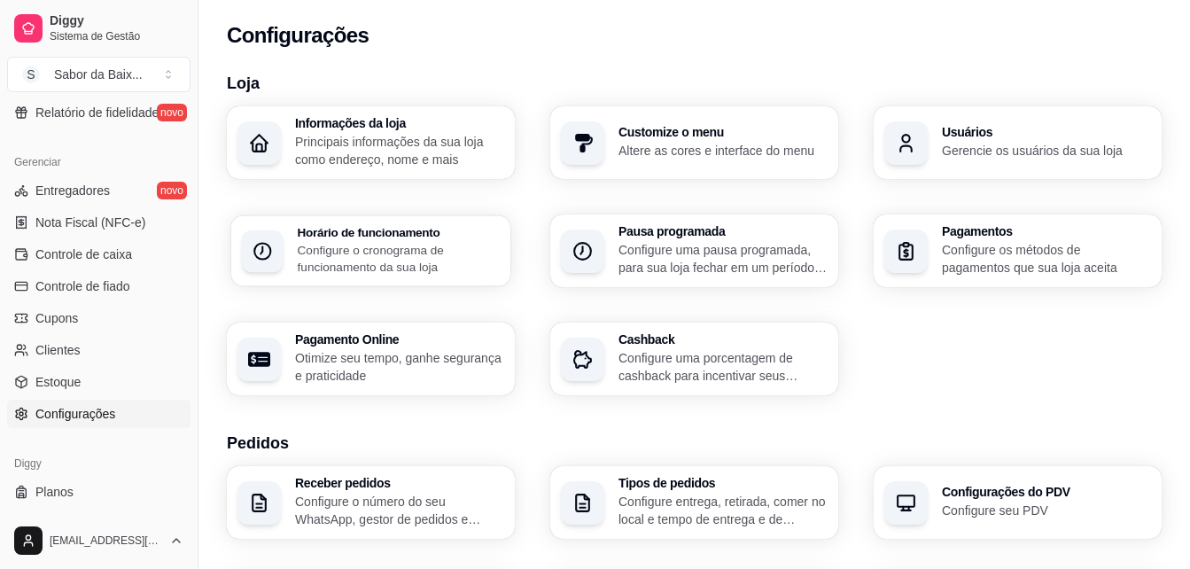
click at [417, 226] on h3 "Horário de funcionamento" at bounding box center [399, 232] width 203 height 12
click at [388, 353] on p "Otimize seu tempo, ganhe segurança e praticidade" at bounding box center [399, 366] width 203 height 35
select select "4.98"
click at [728, 382] on p "Configure uma porcentagem de cashback para incentivar seus clientes a comprarem…" at bounding box center [722, 366] width 203 height 35
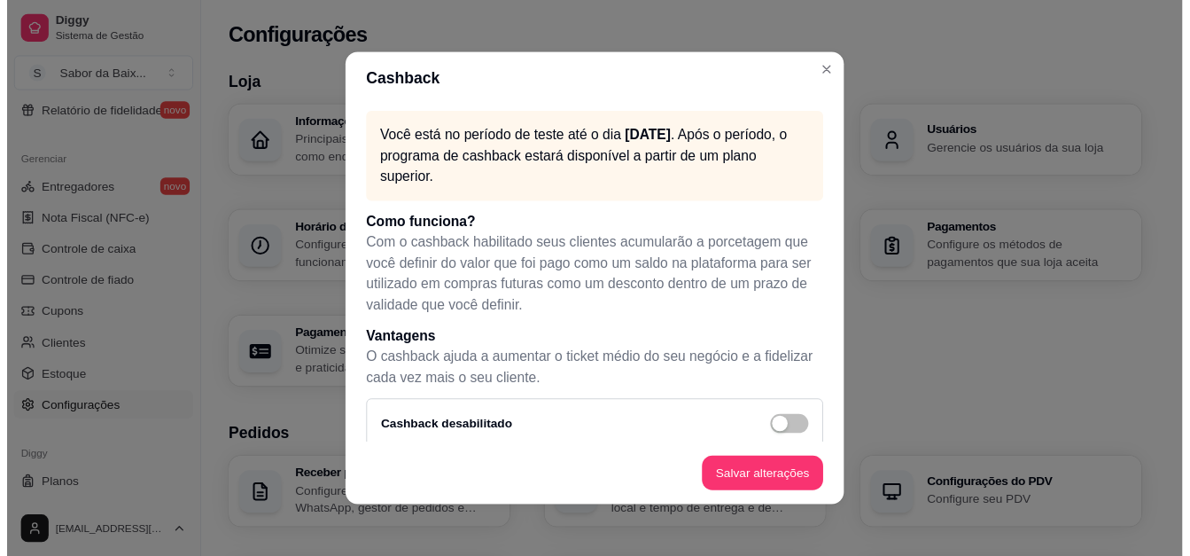
scroll to position [21, 0]
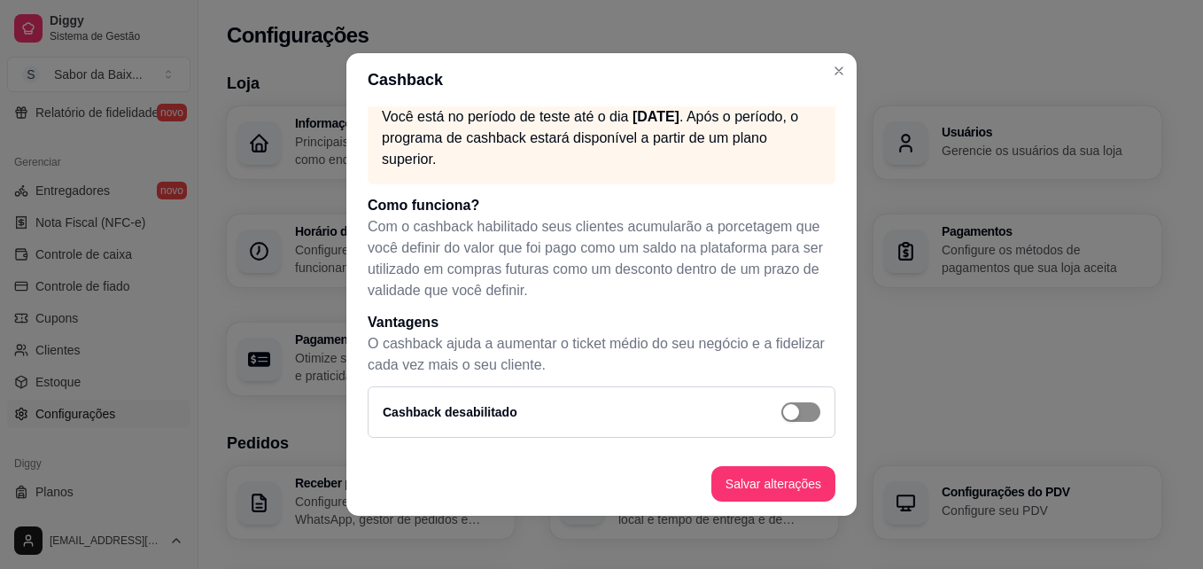
click at [798, 409] on span "button" at bounding box center [801, 411] width 39 height 19
click at [803, 409] on div "button" at bounding box center [811, 412] width 16 height 16
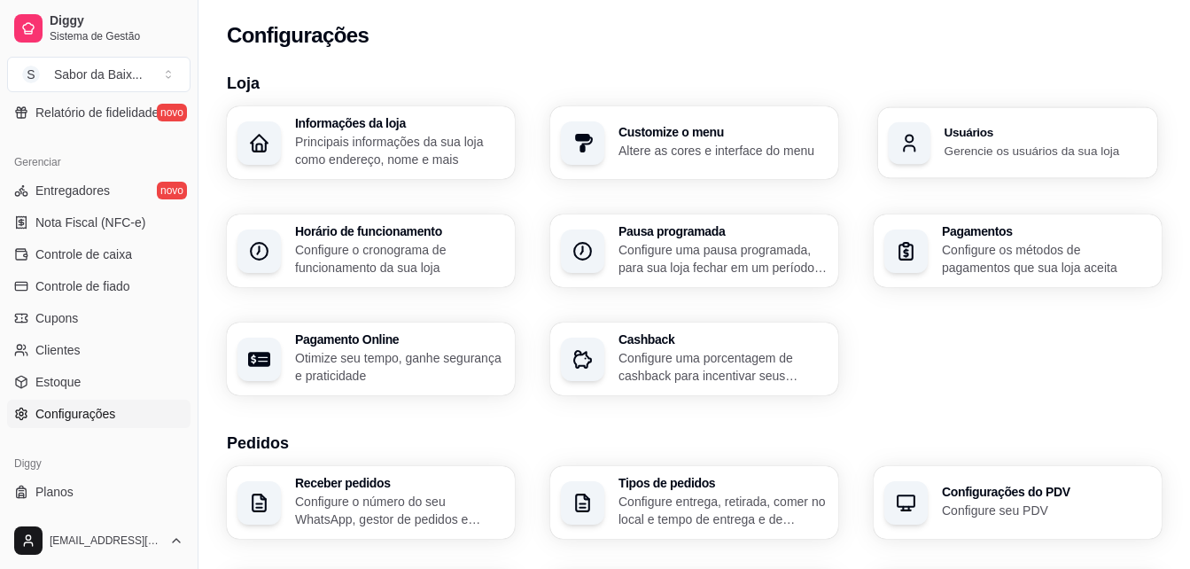
click at [956, 128] on h3 "Usuários" at bounding box center [1046, 133] width 203 height 12
click at [81, 21] on span "Diggy" at bounding box center [117, 21] width 134 height 16
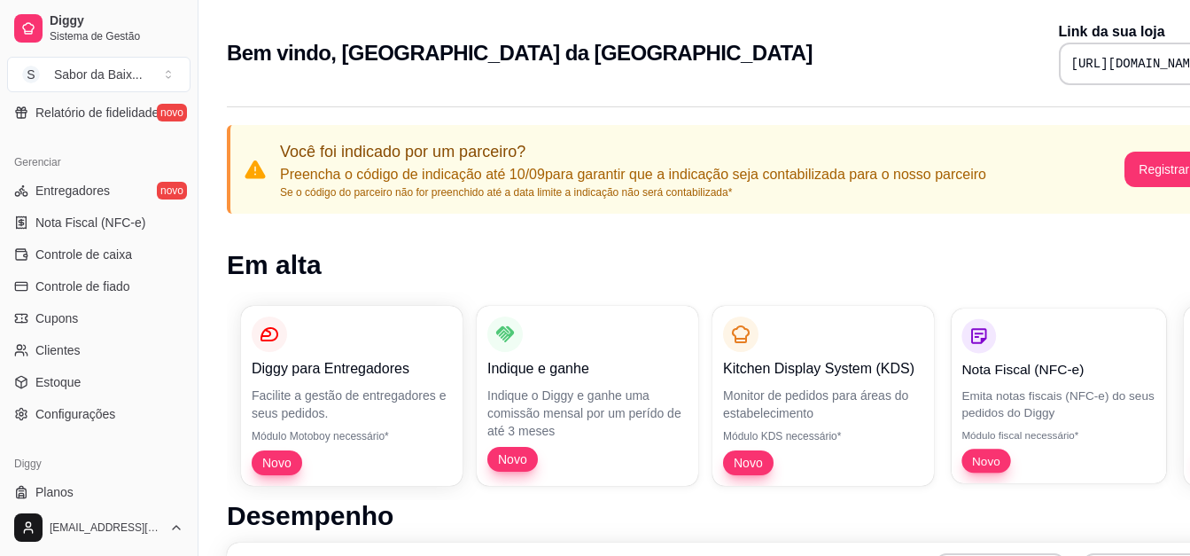
click at [1003, 431] on p "Módulo fiscal necessário*" at bounding box center [1058, 435] width 194 height 14
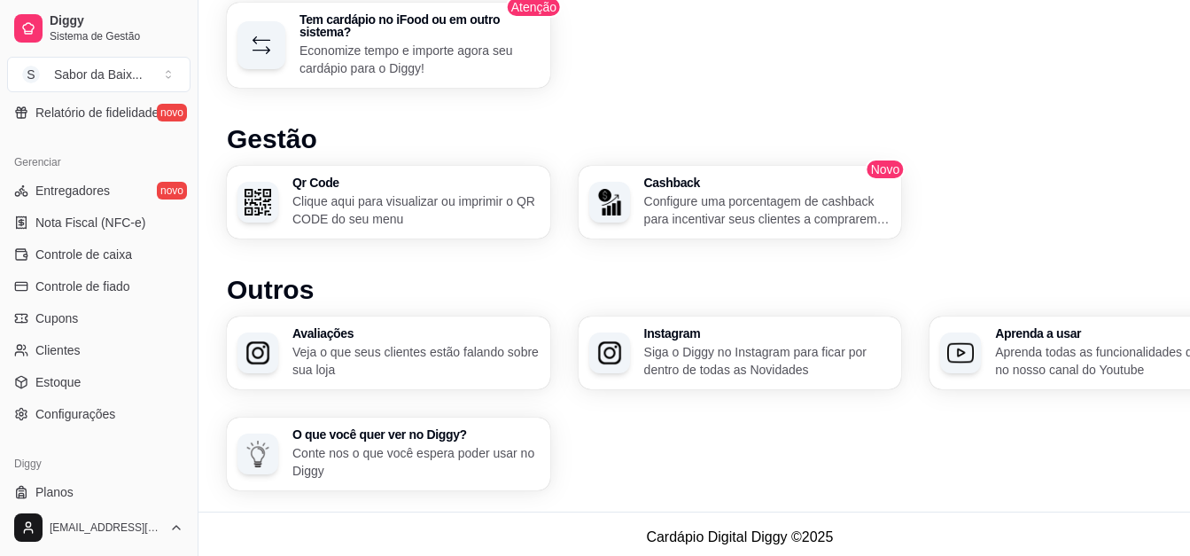
scroll to position [1141, 0]
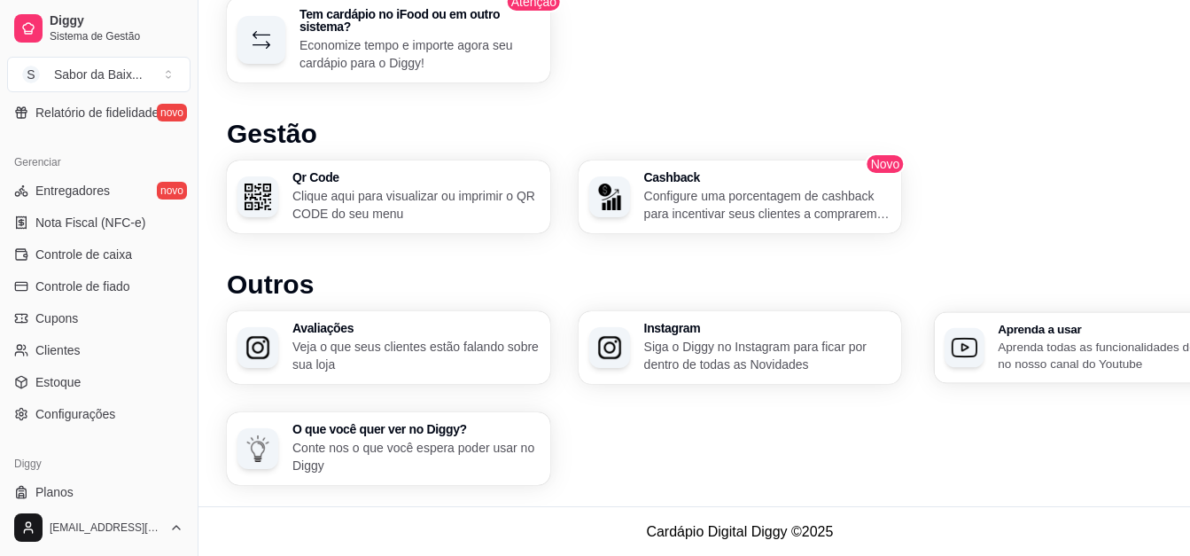
click at [947, 348] on div "button" at bounding box center [965, 348] width 40 height 40
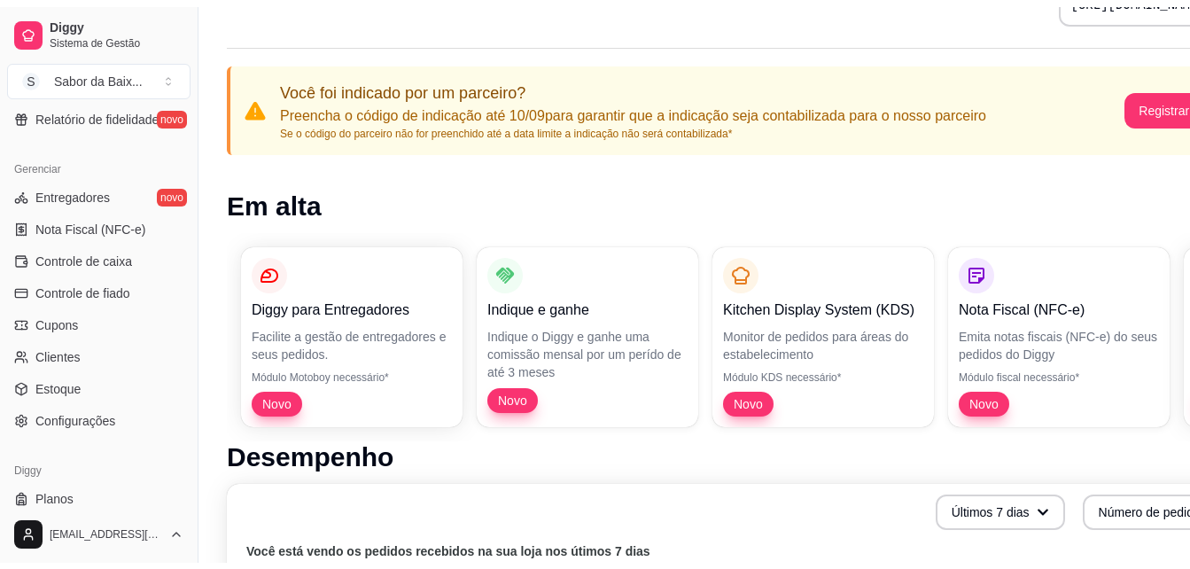
scroll to position [0, 0]
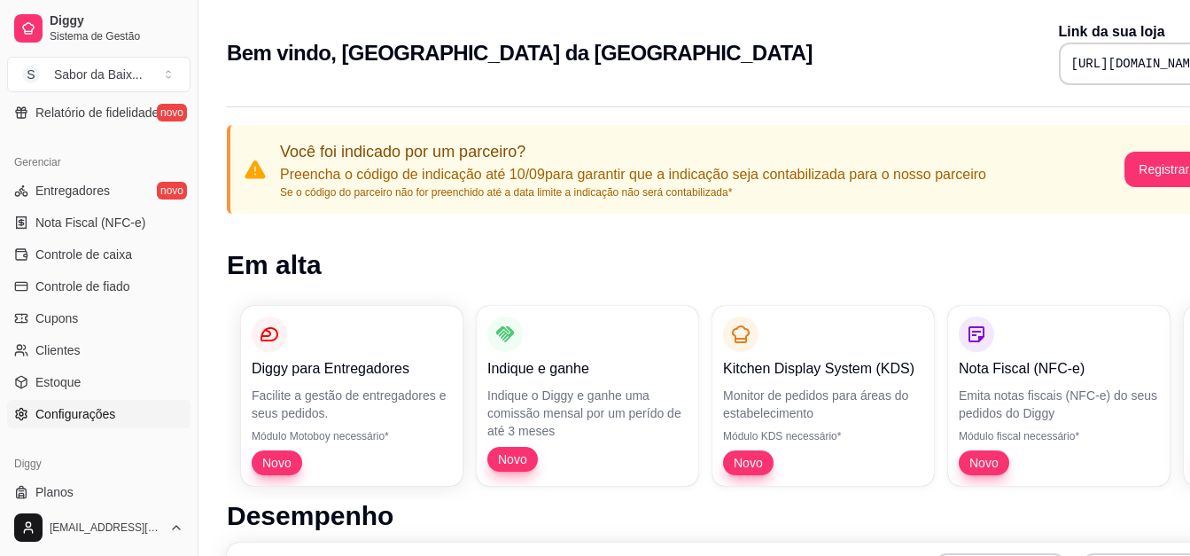
click at [112, 406] on span "Configurações" at bounding box center [75, 414] width 80 height 18
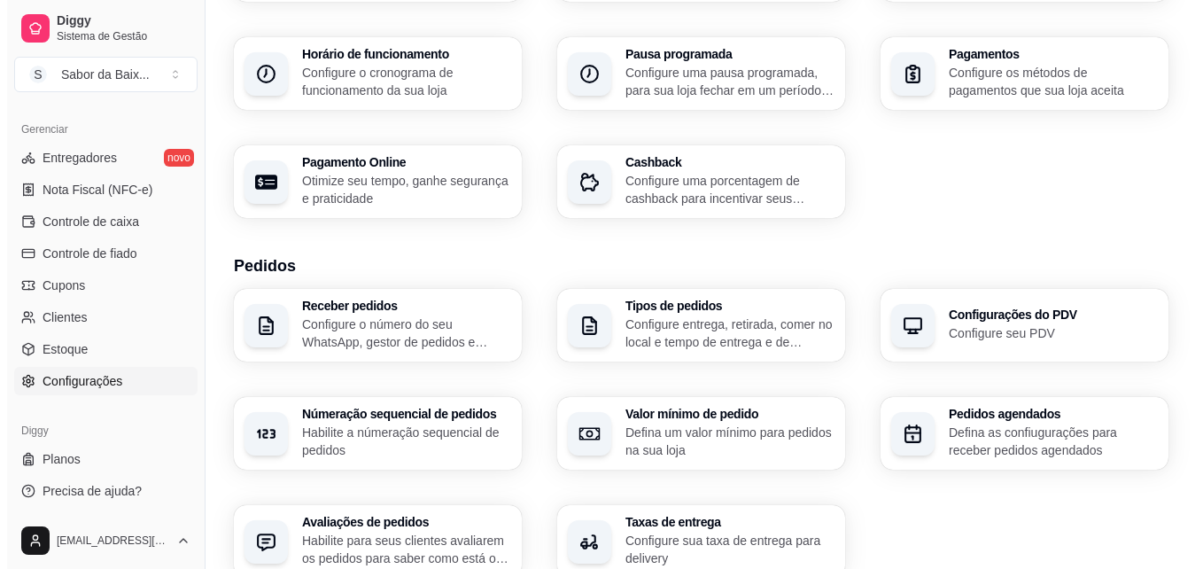
scroll to position [213, 0]
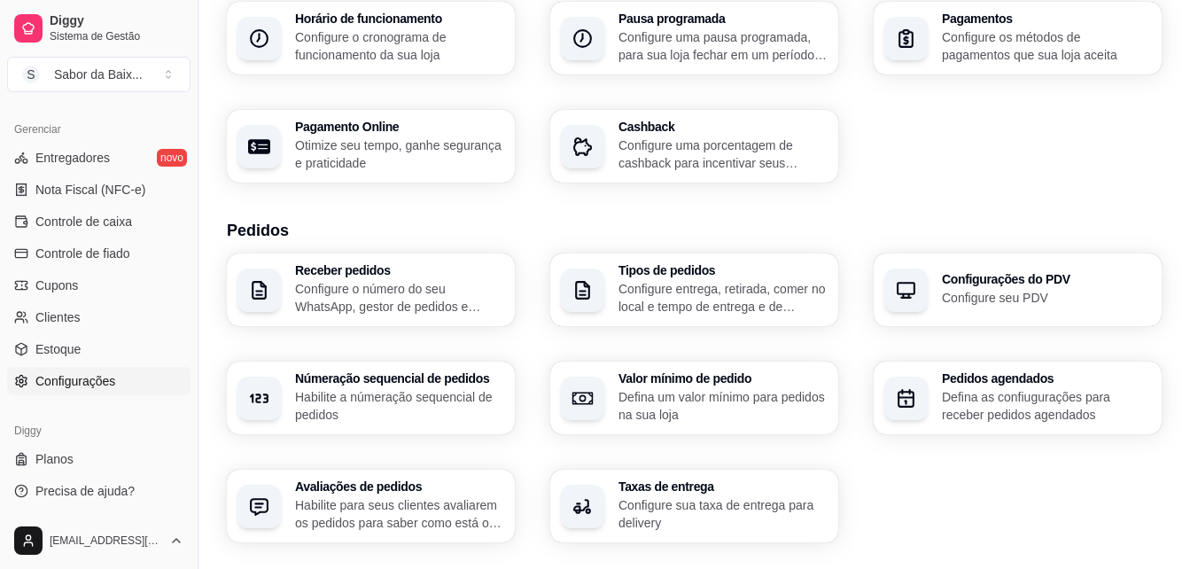
click at [364, 305] on p "Configure o número do seu WhatsApp, gestor de pedidos e outros" at bounding box center [399, 297] width 209 height 35
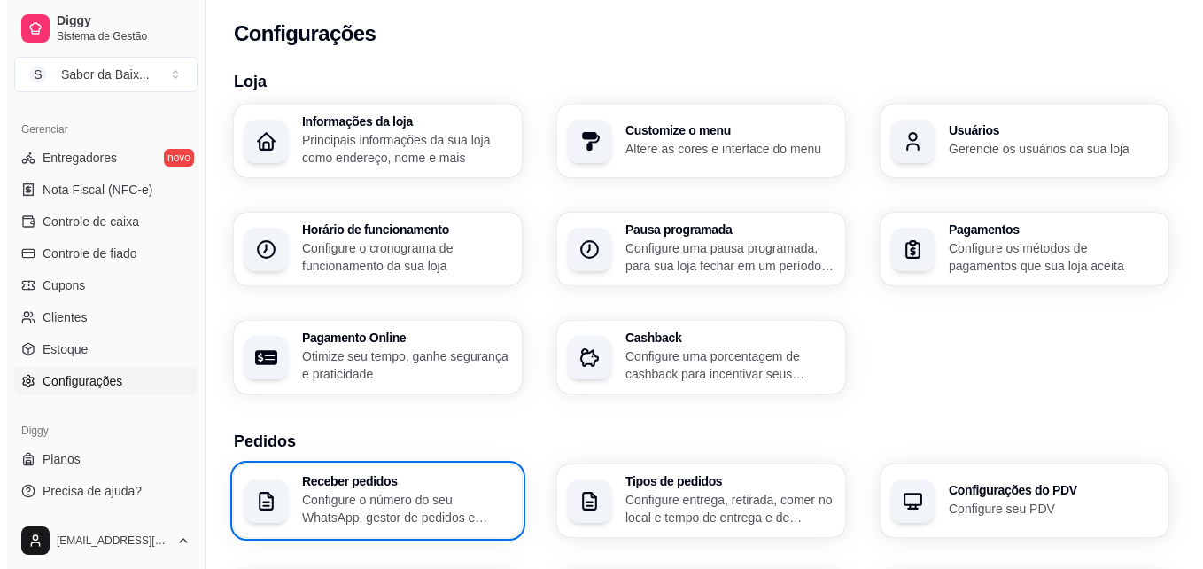
scroll to position [0, 0]
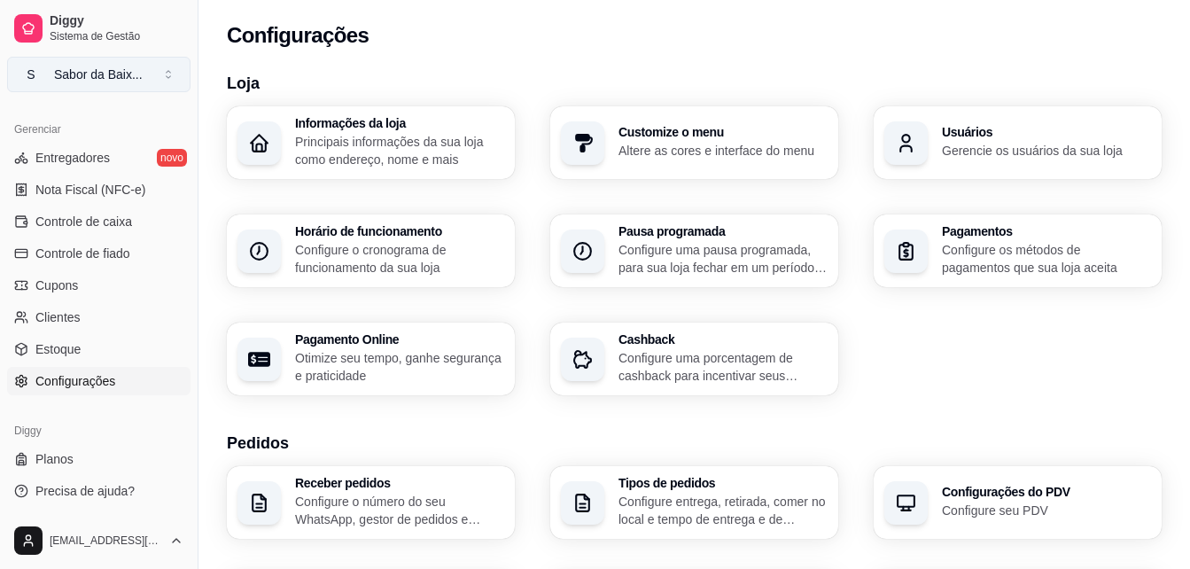
click at [119, 73] on div "Sabor da Baix ..." at bounding box center [98, 75] width 89 height 18
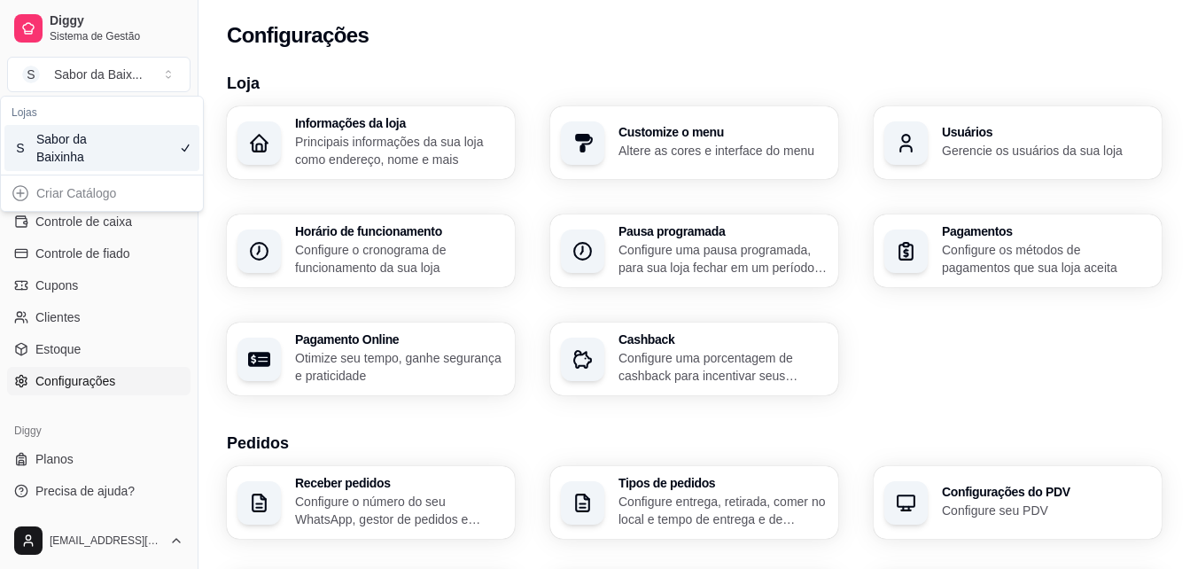
click at [87, 135] on div "Sabor da Baixinha" at bounding box center [76, 147] width 80 height 35
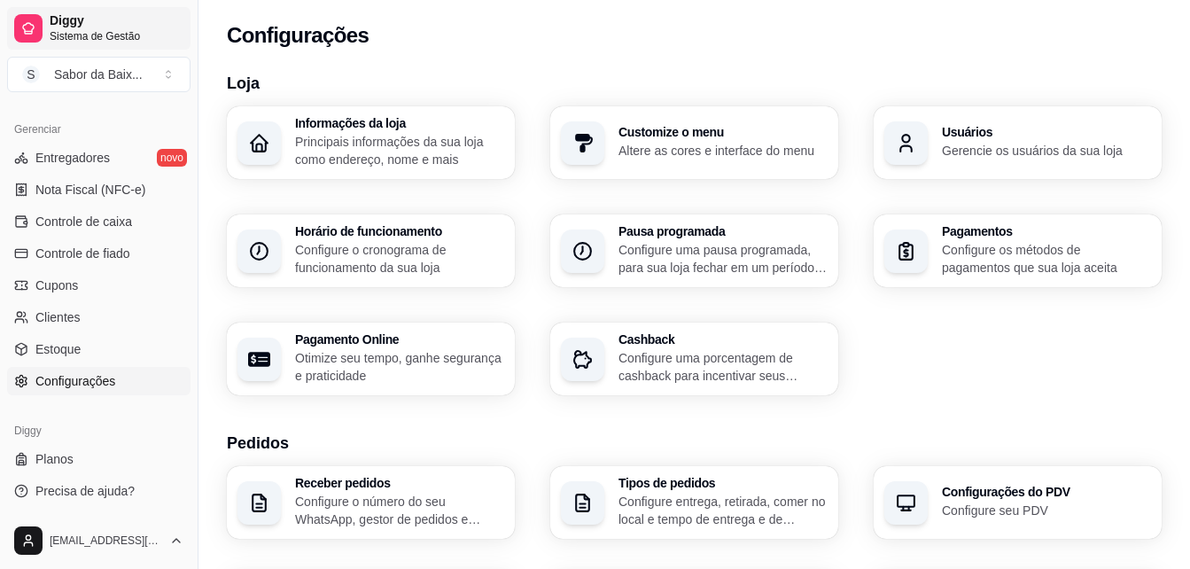
click at [105, 29] on span "Sistema de Gestão" at bounding box center [117, 36] width 134 height 14
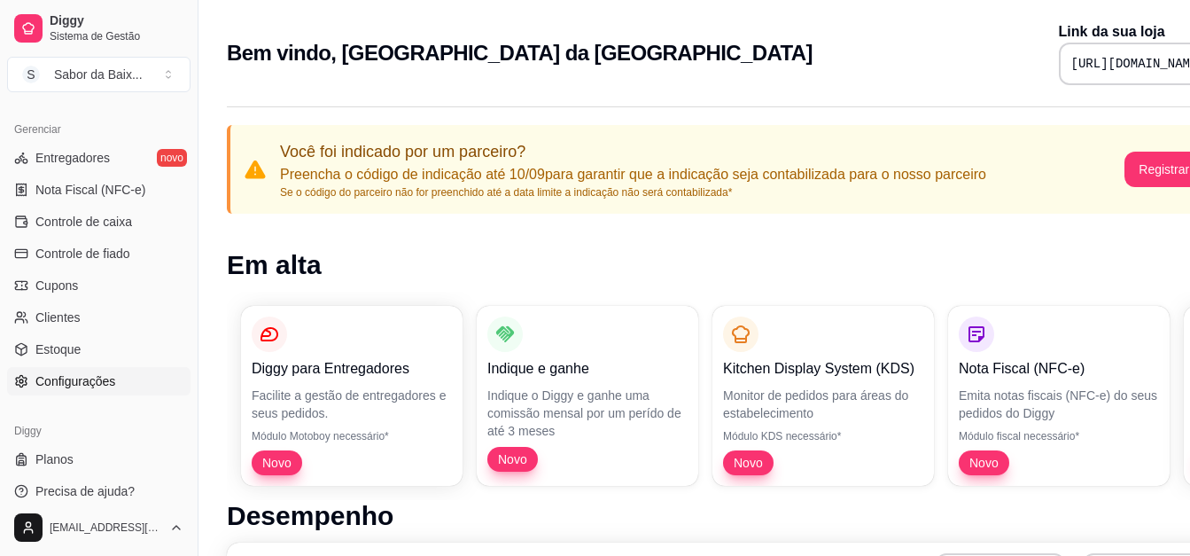
click at [83, 383] on span "Configurações" at bounding box center [75, 381] width 80 height 18
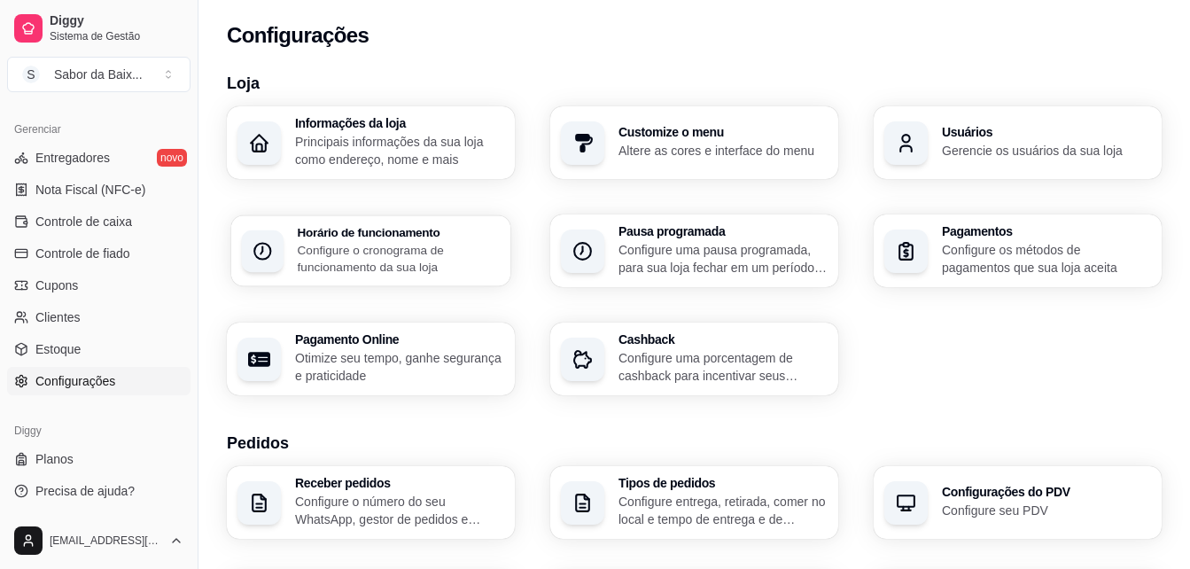
click at [418, 251] on p "Configure o cronograma de funcionamento da sua loja" at bounding box center [399, 258] width 203 height 35
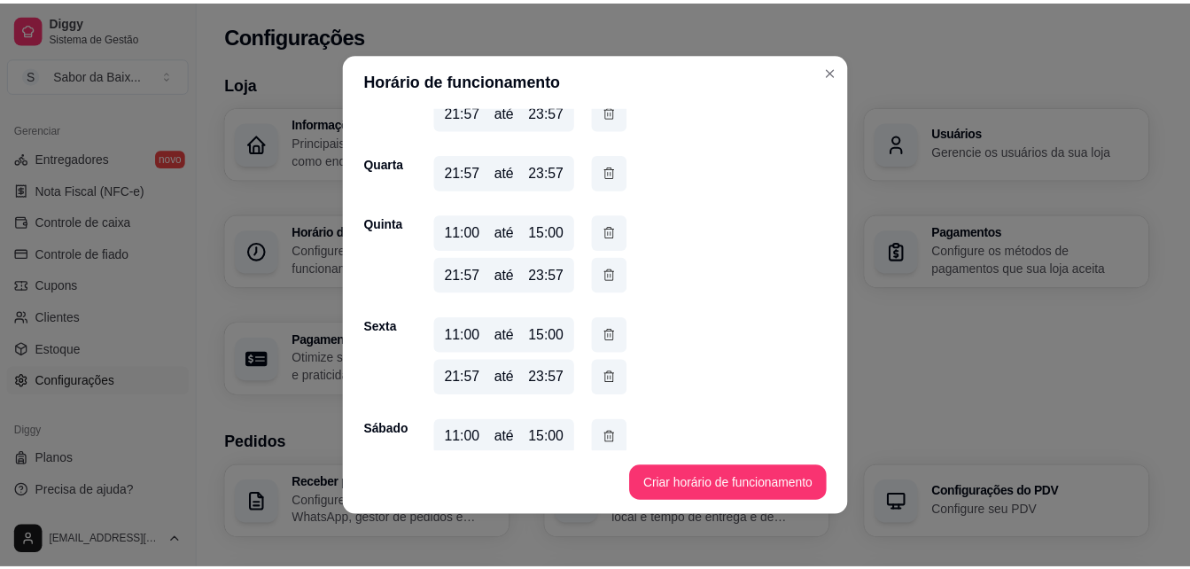
scroll to position [319, 0]
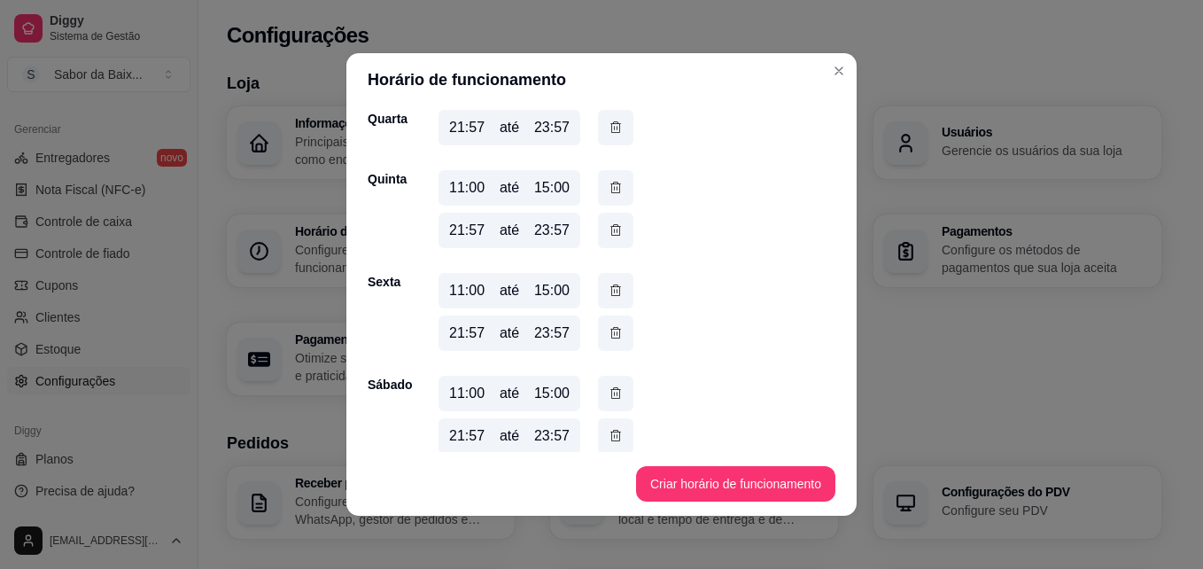
click at [464, 295] on div "11:00" at bounding box center [466, 290] width 35 height 21
click at [552, 295] on div "15:00" at bounding box center [551, 290] width 35 height 21
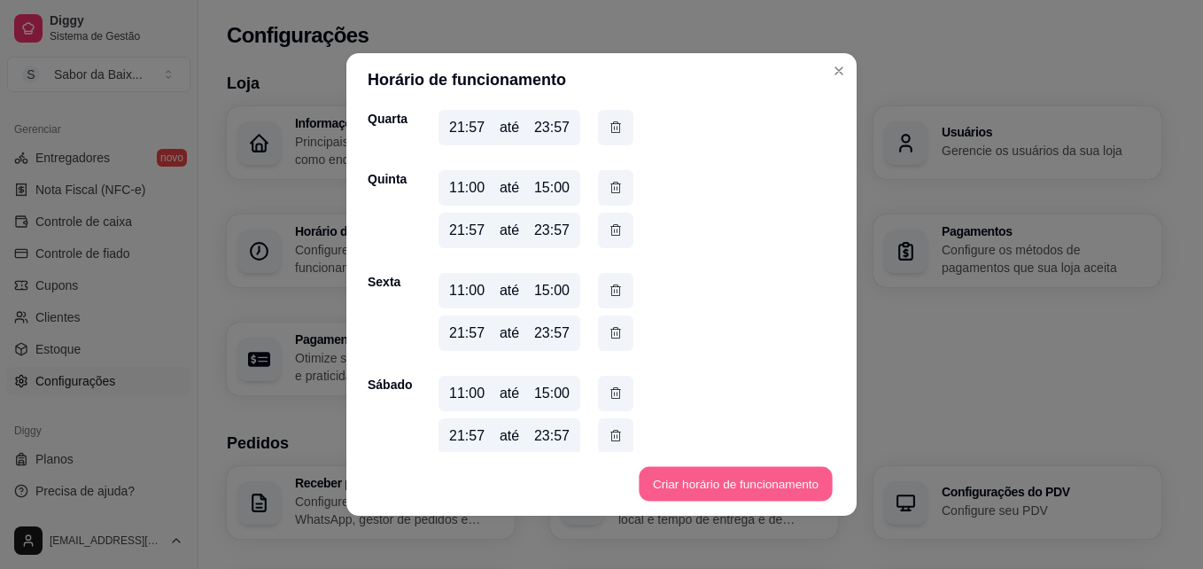
click at [662, 480] on button "Criar horário de funcionamento" at bounding box center [735, 484] width 193 height 35
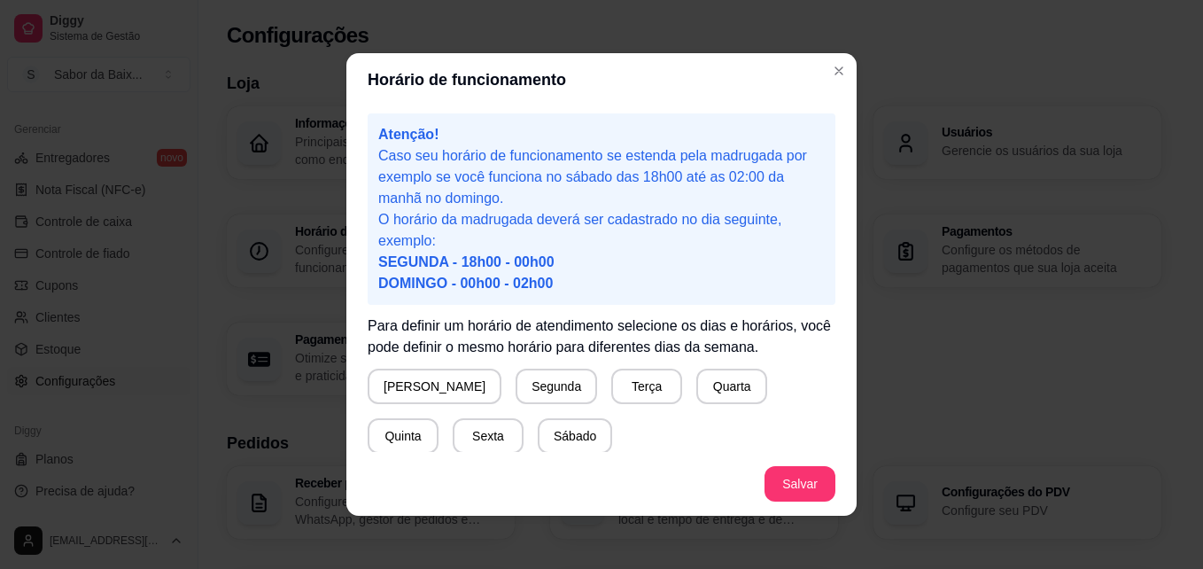
click at [822, 82] on header "Horário de funcionamento" at bounding box center [601, 79] width 510 height 53
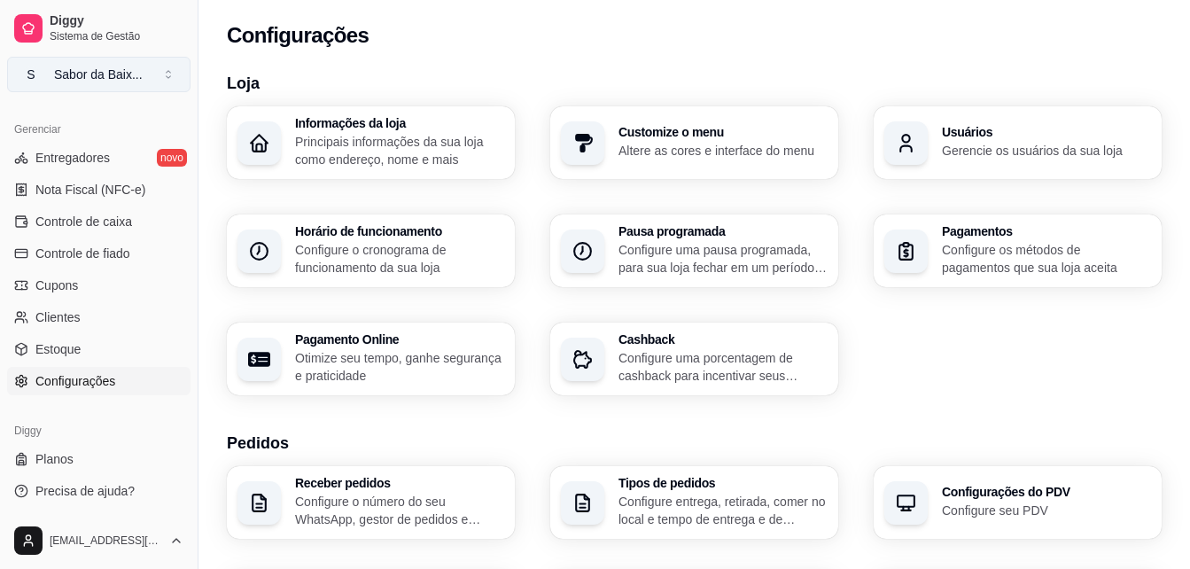
click at [27, 67] on span "S" at bounding box center [31, 75] width 18 height 18
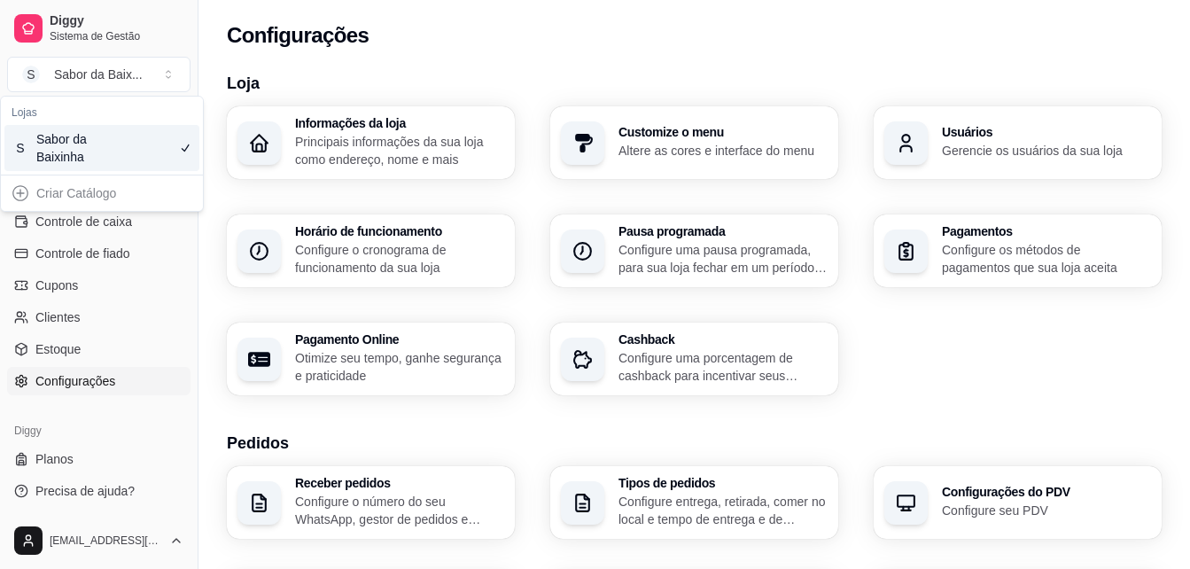
click at [93, 155] on div "Sabor da Baixinha" at bounding box center [76, 147] width 80 height 35
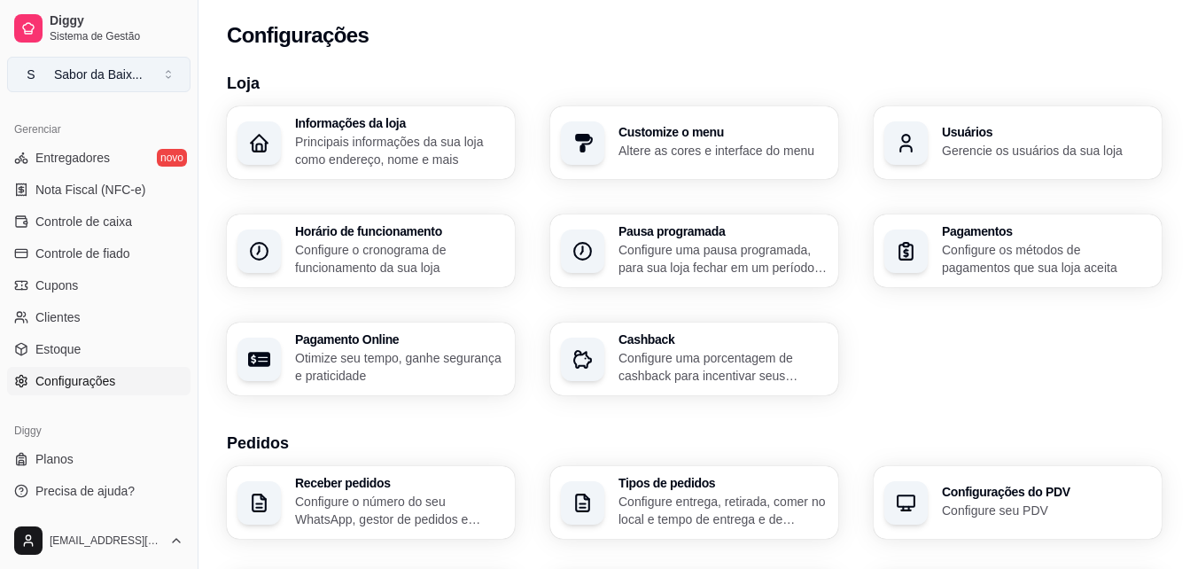
click at [33, 68] on span "S" at bounding box center [31, 75] width 18 height 18
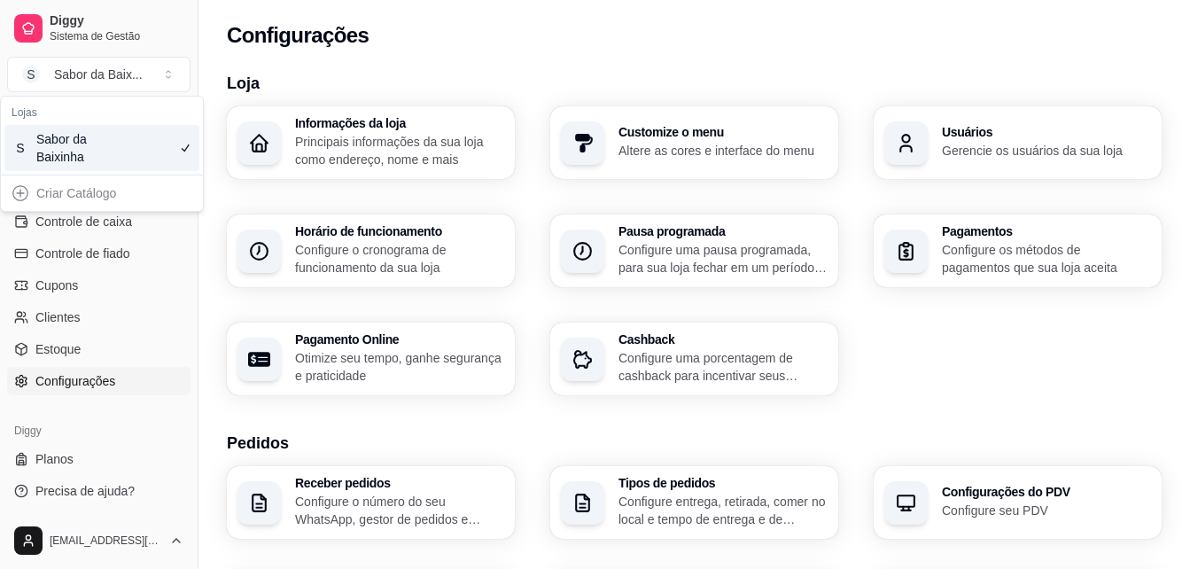
click at [78, 159] on div "Sabor da Baixinha" at bounding box center [76, 147] width 80 height 35
click at [193, 498] on button "Toggle Sidebar" at bounding box center [198, 284] width 14 height 569
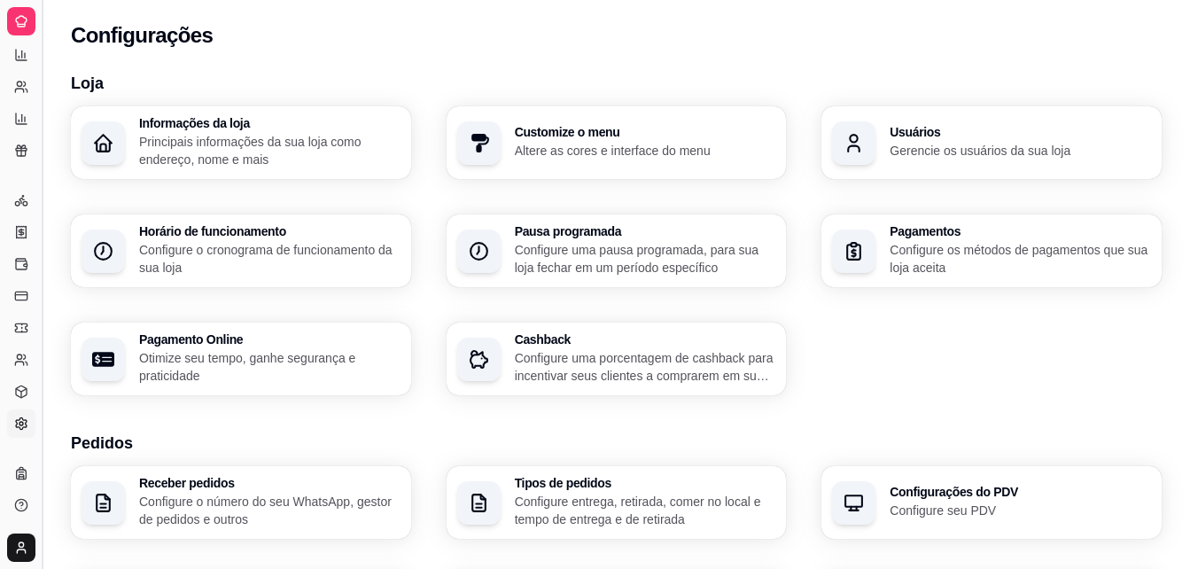
scroll to position [349, 0]
click at [40, 21] on button "Toggle Sidebar" at bounding box center [42, 284] width 14 height 569
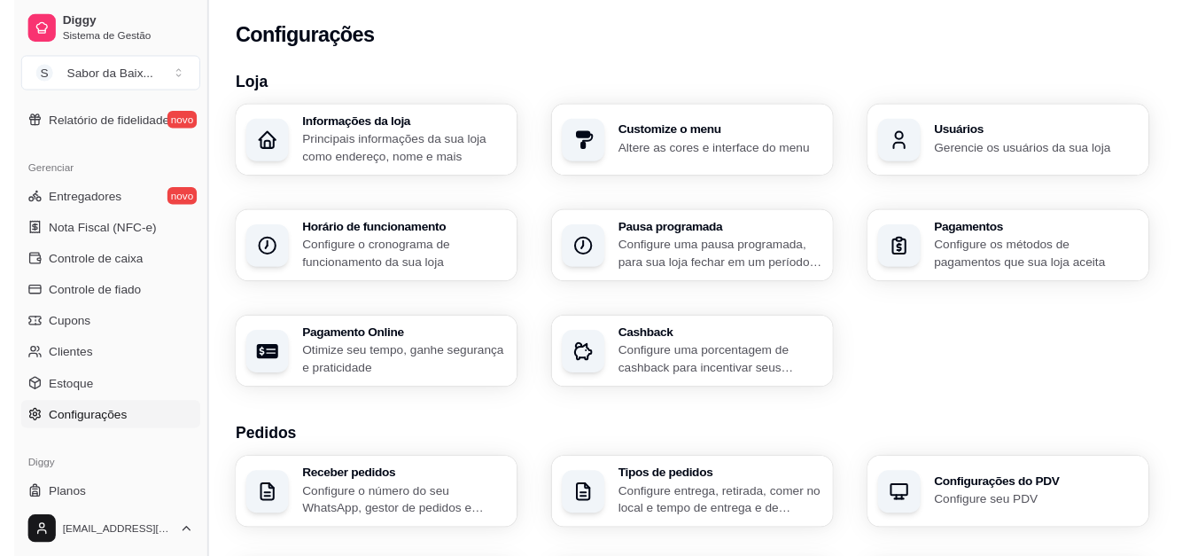
scroll to position [706, 0]
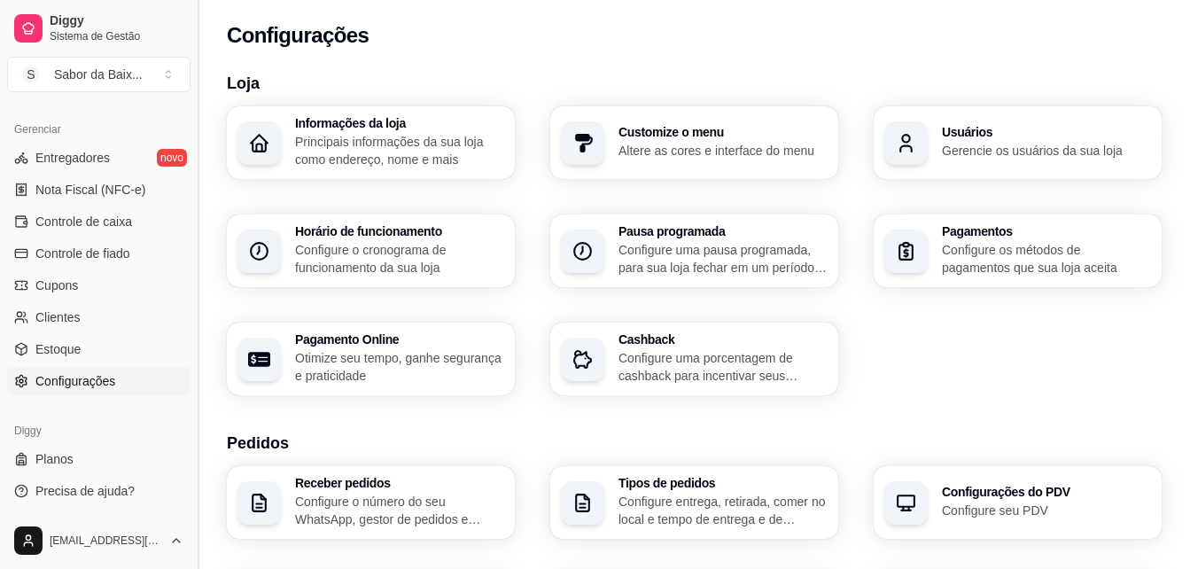
click at [40, 21] on div at bounding box center [28, 28] width 28 height 28
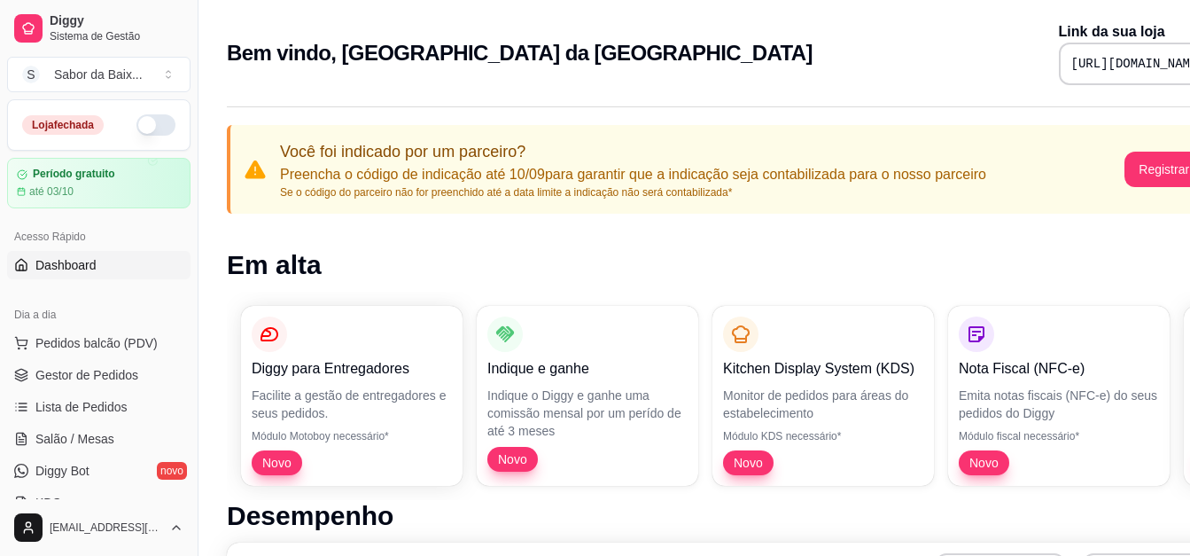
click at [136, 122] on button "button" at bounding box center [155, 124] width 39 height 21
click at [183, 506] on div "Dia a dia Pedidos balcão (PDV) Gestor de Pedidos Lista de Pedidos Salão / Mesas…" at bounding box center [99, 408] width 198 height 230
click at [189, 504] on div "Diggy Sistema de Gestão S Sabor da Baix ... Loja aberta Período gratuito até 03…" at bounding box center [99, 278] width 198 height 556
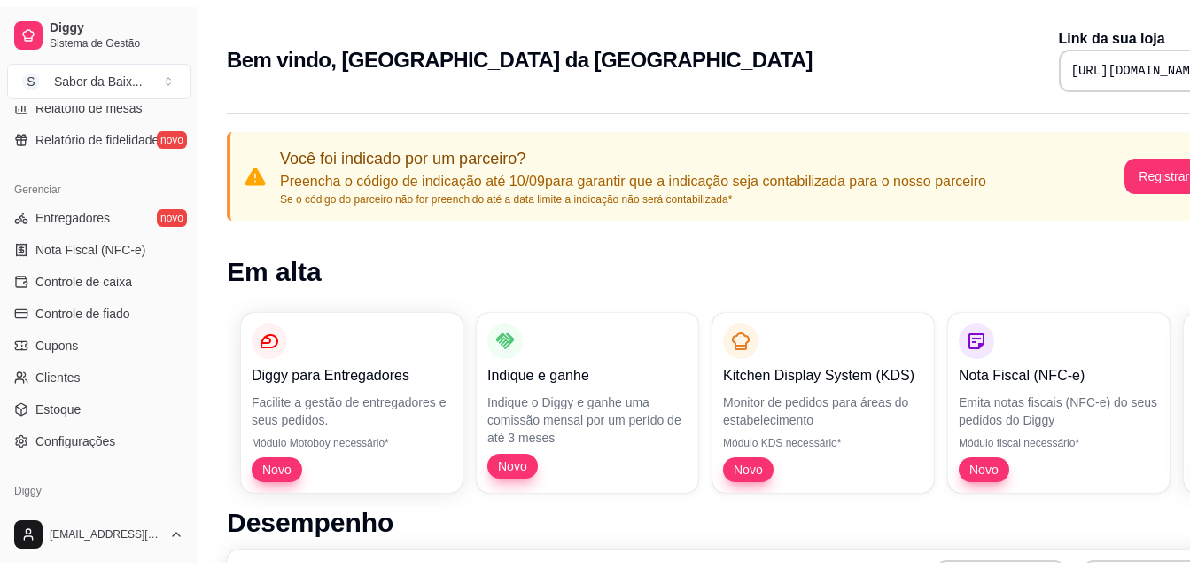
scroll to position [673, 0]
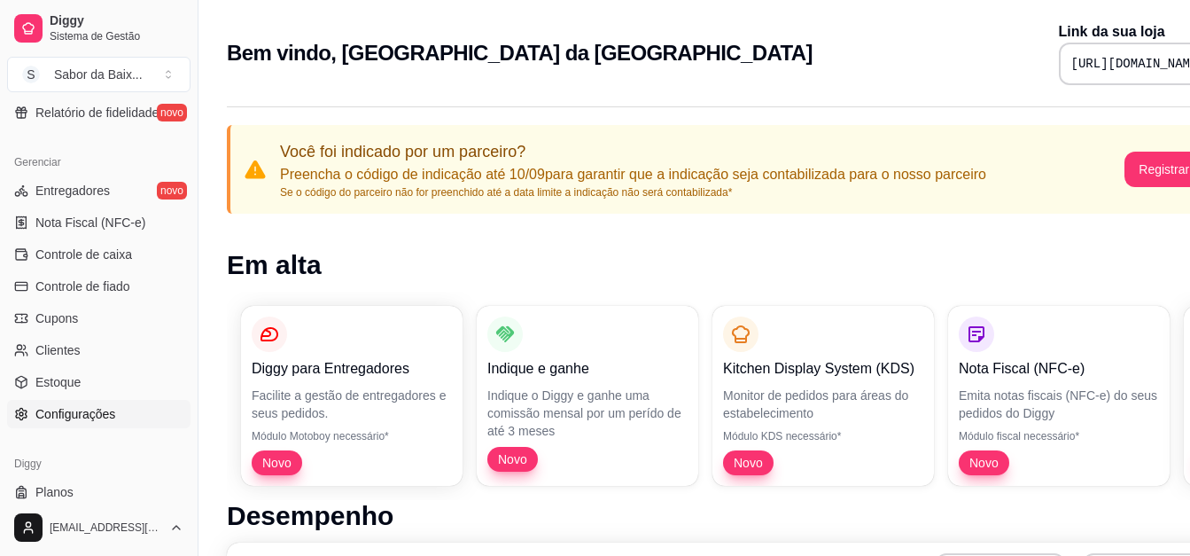
click at [85, 414] on span "Configurações" at bounding box center [75, 414] width 80 height 18
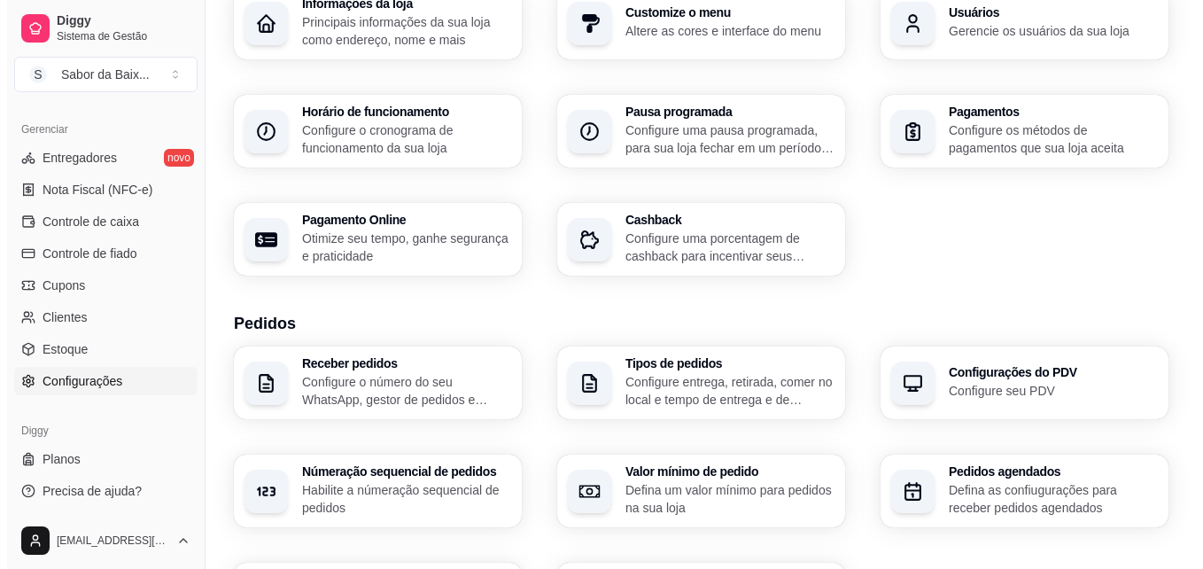
scroll to position [142, 0]
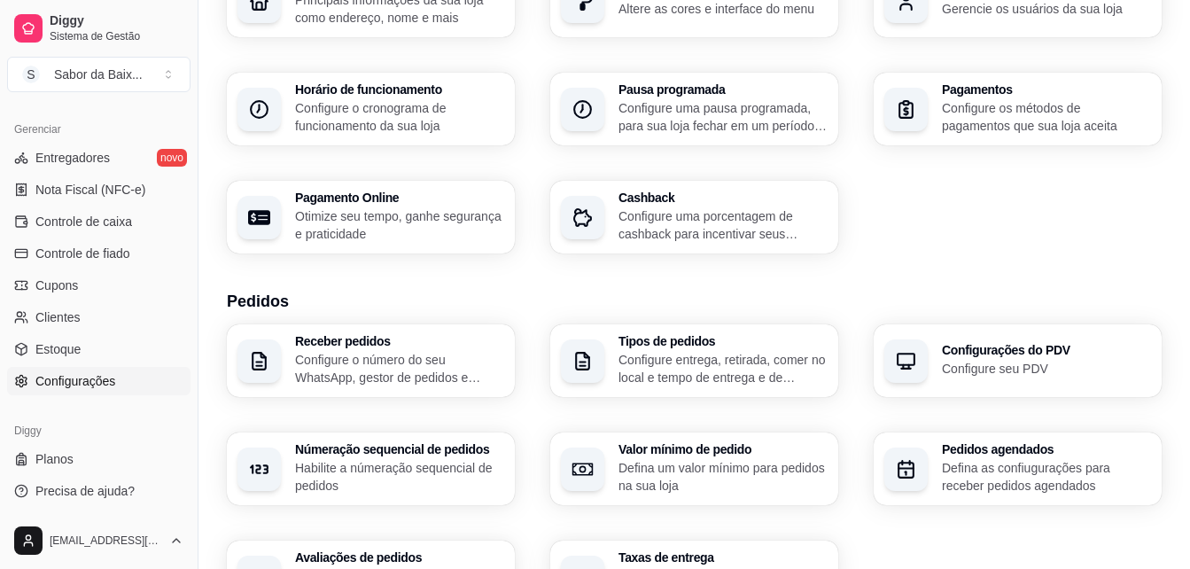
click at [447, 346] on h3 "Receber pedidos" at bounding box center [399, 341] width 209 height 12
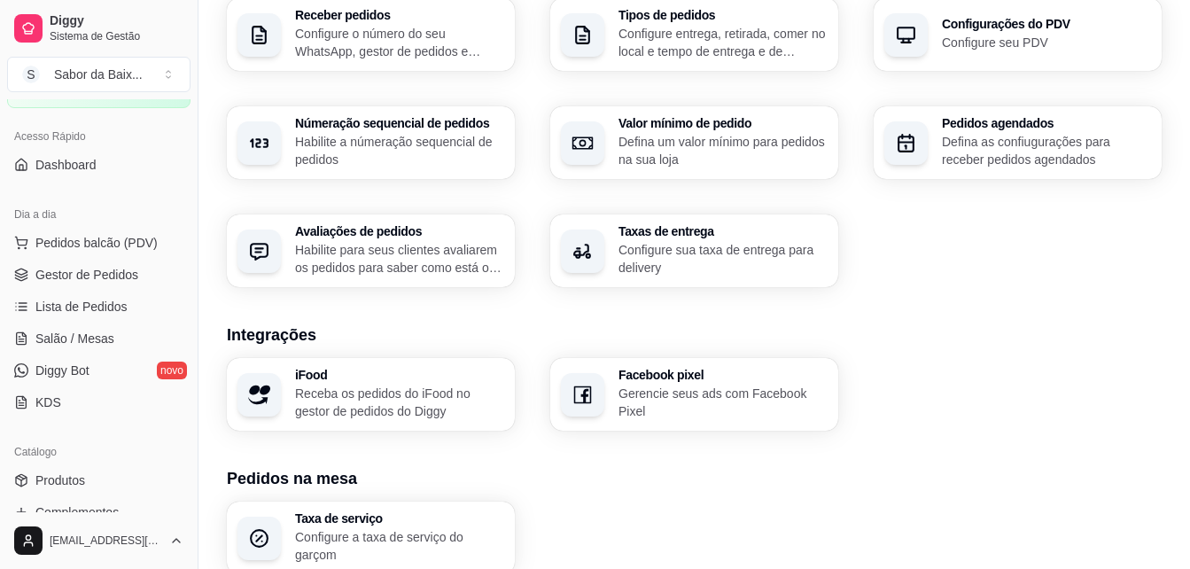
scroll to position [92, 0]
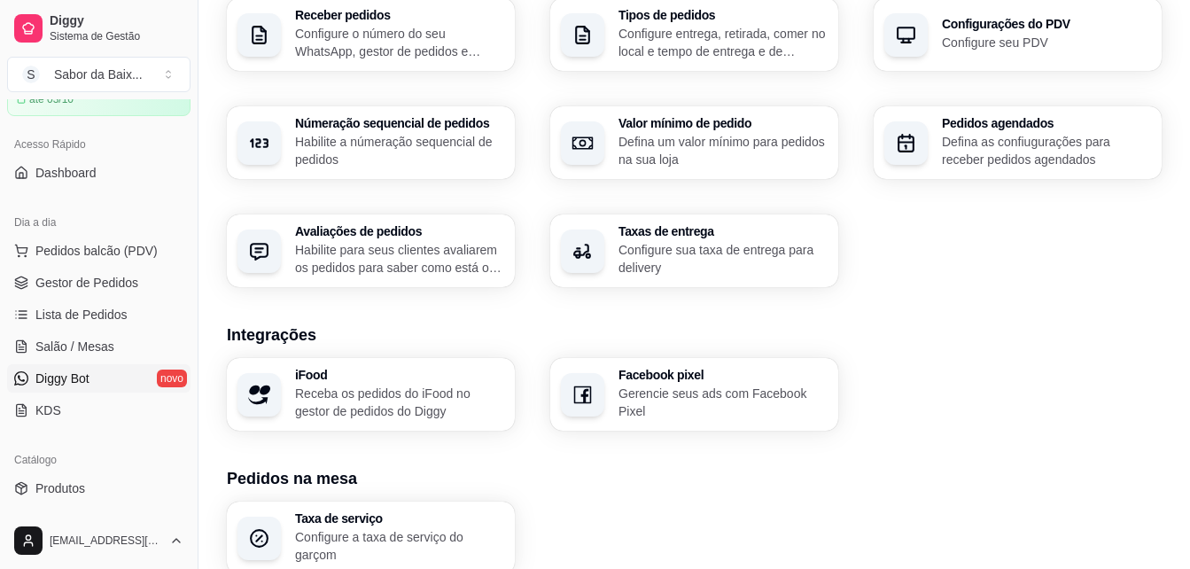
click at [72, 377] on span "Diggy Bot" at bounding box center [62, 379] width 54 height 18
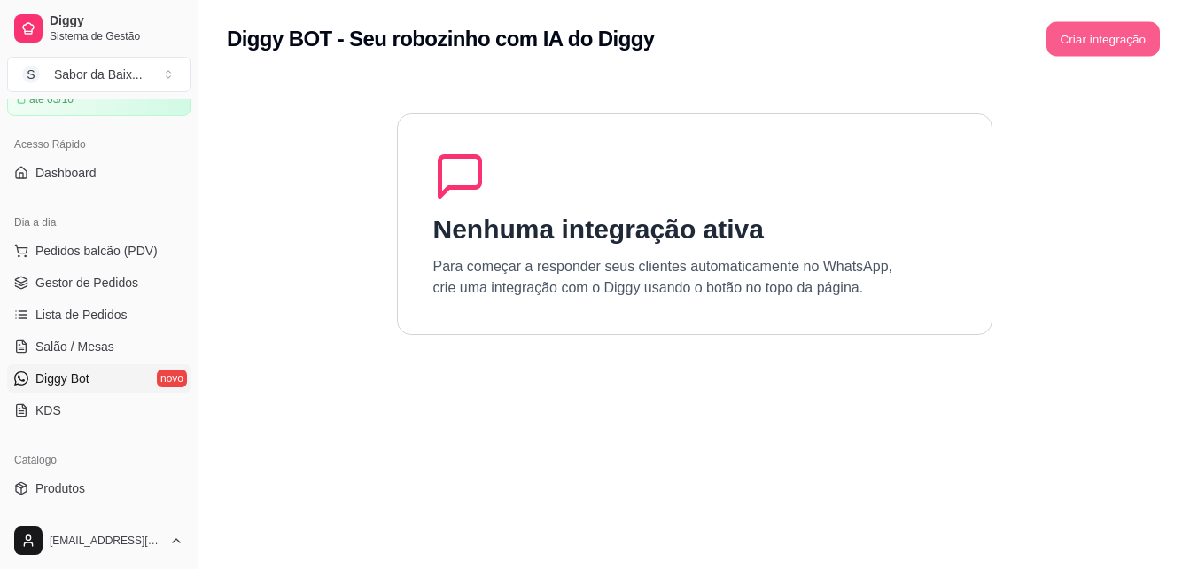
click at [1125, 36] on button "Criar integração" at bounding box center [1103, 39] width 113 height 35
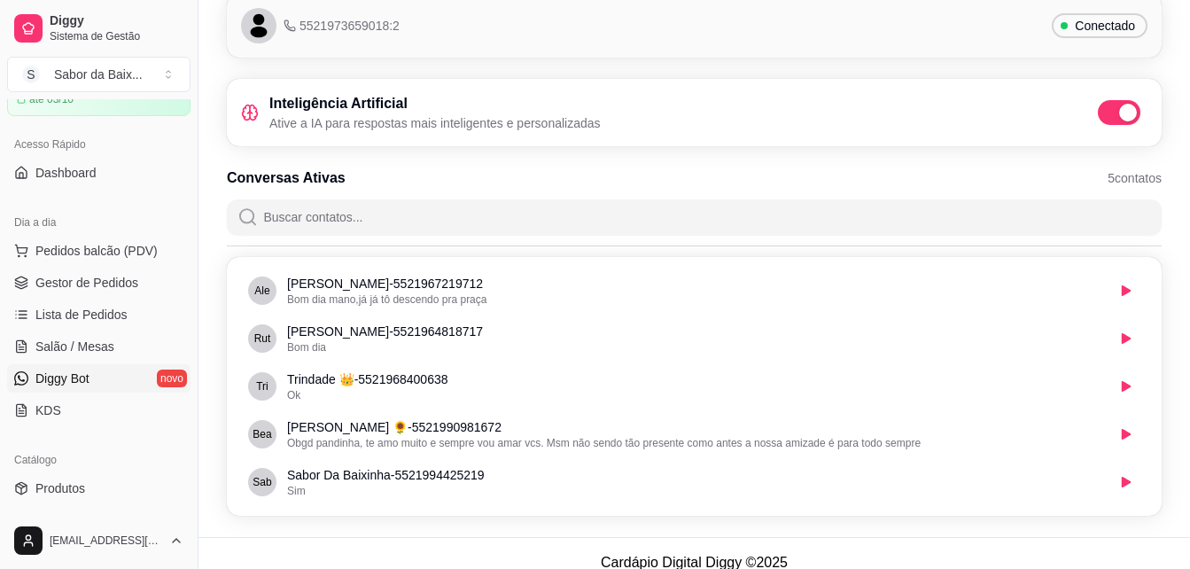
scroll to position [103, 0]
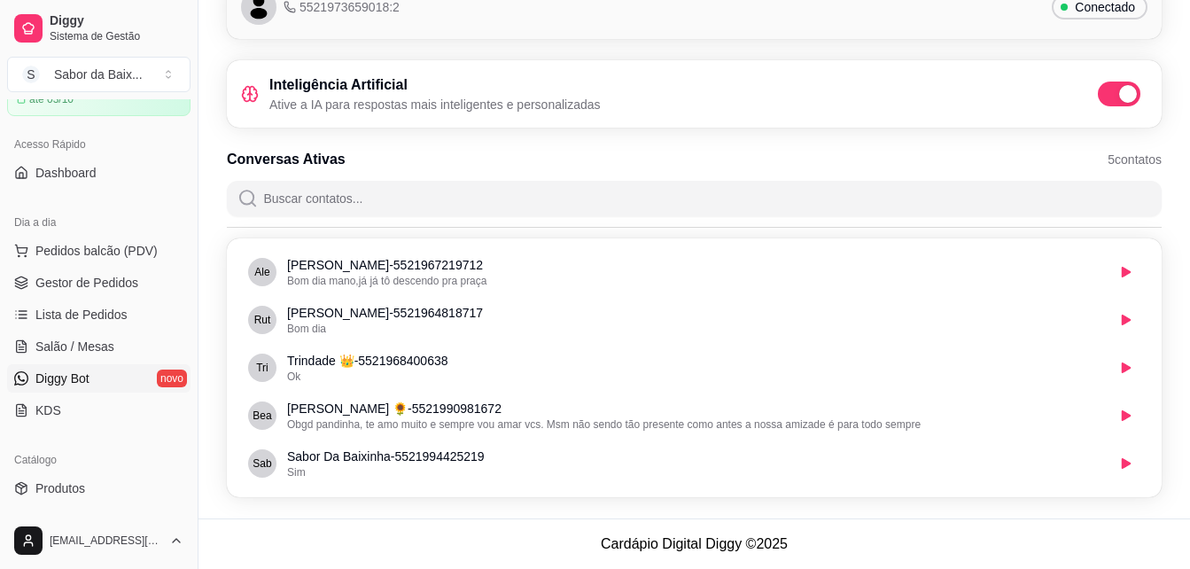
click at [1187, 8] on div "5521973659018:2 Conectado Inteligência Artificial Ative a IA para respostas mai…" at bounding box center [694, 242] width 992 height 554
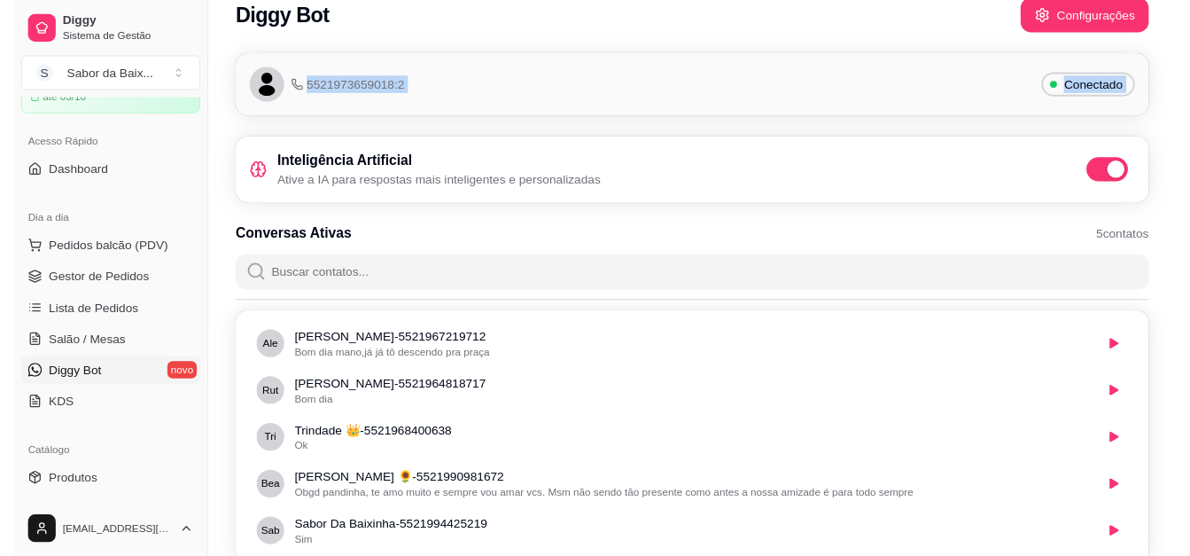
scroll to position [0, 0]
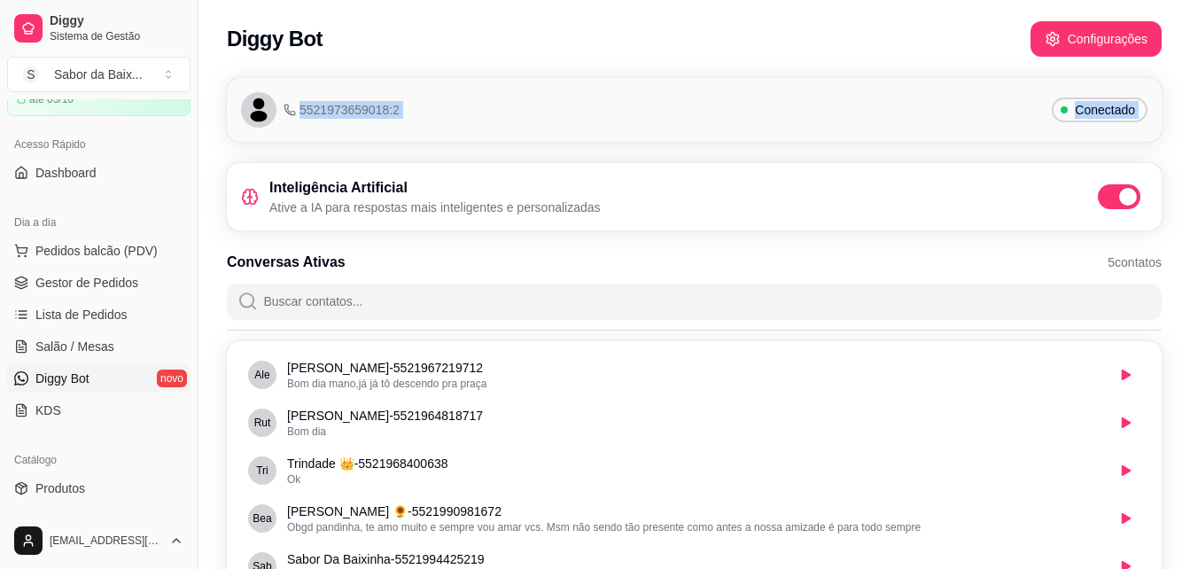
drag, startPoint x: 1187, startPoint y: 8, endPoint x: 1206, endPoint y: 6, distance: 19.6
click at [1190, 6] on html "Diggy Sistema de Gestão S Sabor da Baix ... Loja aberta Período gratuito até 03…" at bounding box center [595, 284] width 1190 height 569
click at [751, 158] on div "5521973659018:2 Conectado Inteligência Artificial Ative a IA para respostas mai…" at bounding box center [694, 344] width 992 height 554
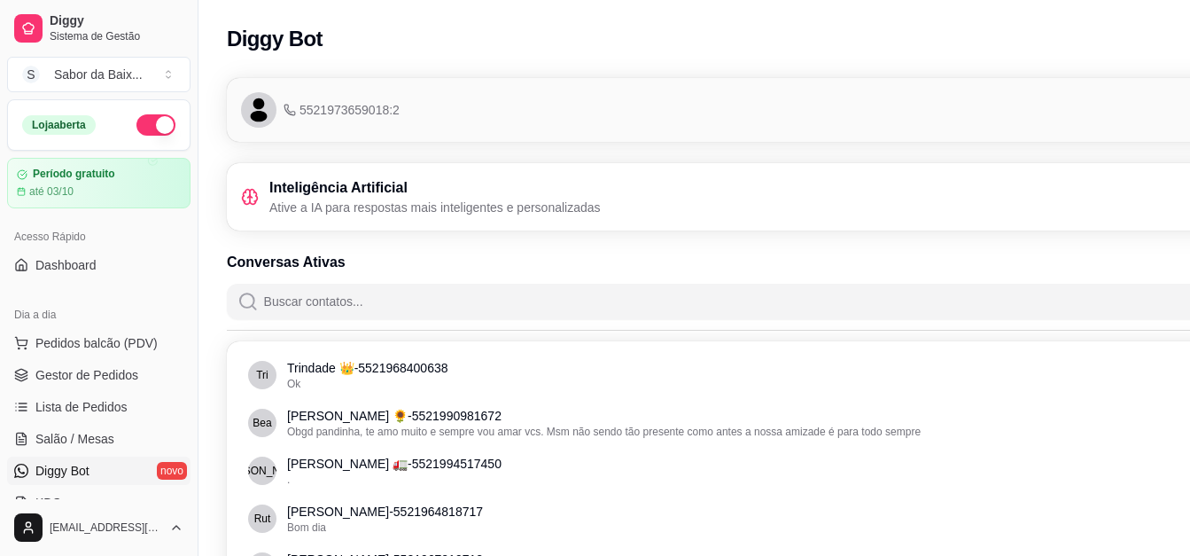
click at [136, 122] on button "button" at bounding box center [155, 124] width 39 height 21
click at [112, 472] on link "Diggy Bot novo" at bounding box center [98, 470] width 183 height 28
click at [162, 469] on link "Diggy Bot novo" at bounding box center [98, 470] width 183 height 28
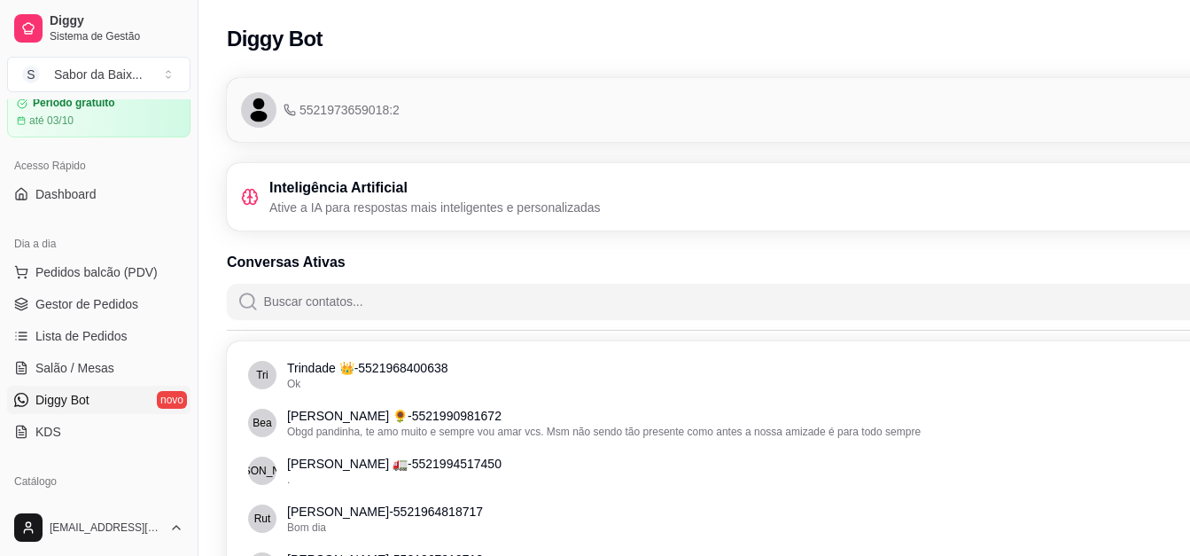
click at [246, 198] on icon at bounding box center [250, 197] width 18 height 18
click at [192, 502] on button "Toggle Sidebar" at bounding box center [198, 278] width 14 height 556
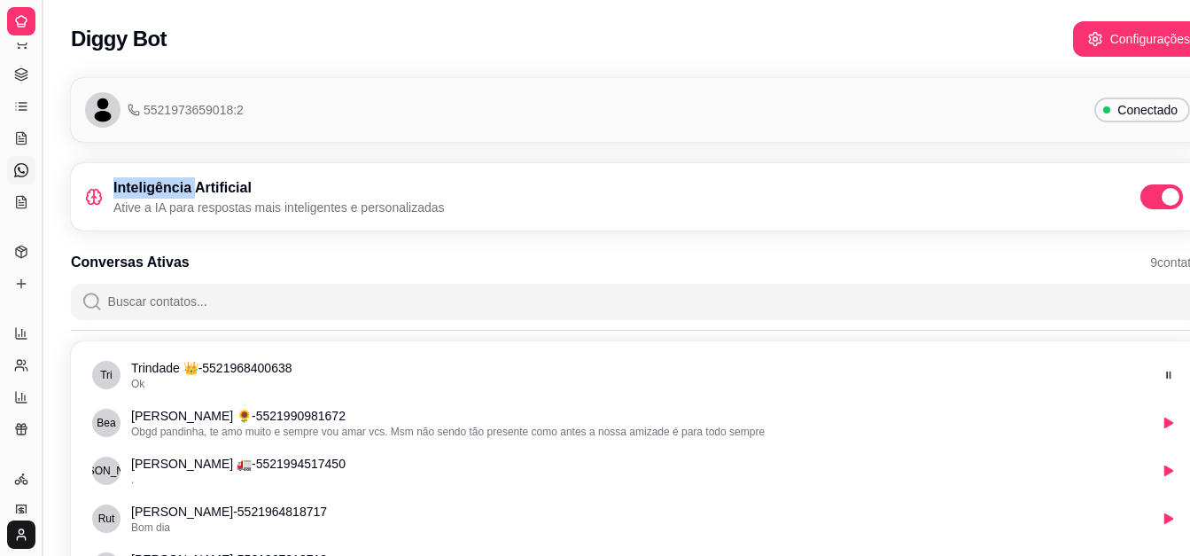
click at [192, 502] on li "Rut [PERSON_NAME] - 5521964818717 Bom dia" at bounding box center [638, 518] width 1112 height 46
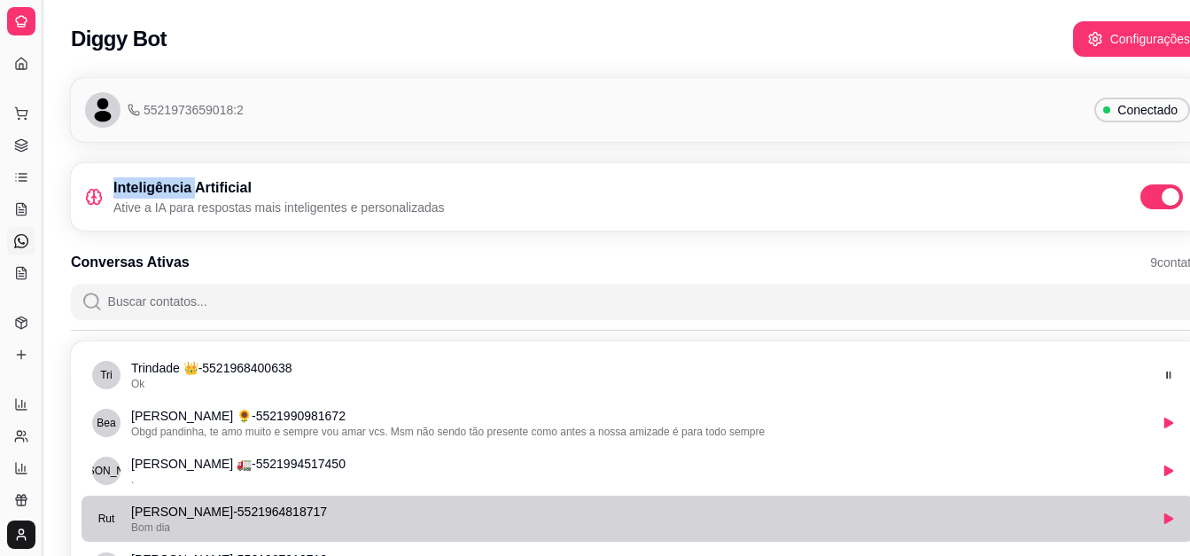
click at [192, 502] on p "[PERSON_NAME] - 5521964818717" at bounding box center [639, 511] width 1016 height 18
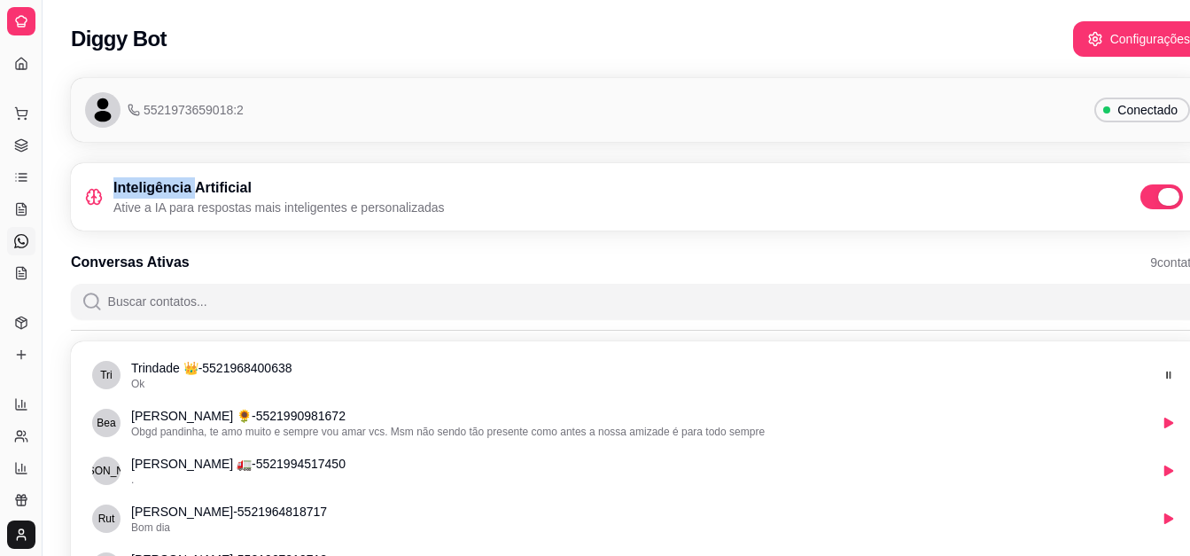
click at [1148, 202] on span at bounding box center [1161, 196] width 43 height 25
click at [1163, 188] on span at bounding box center [1161, 196] width 43 height 25
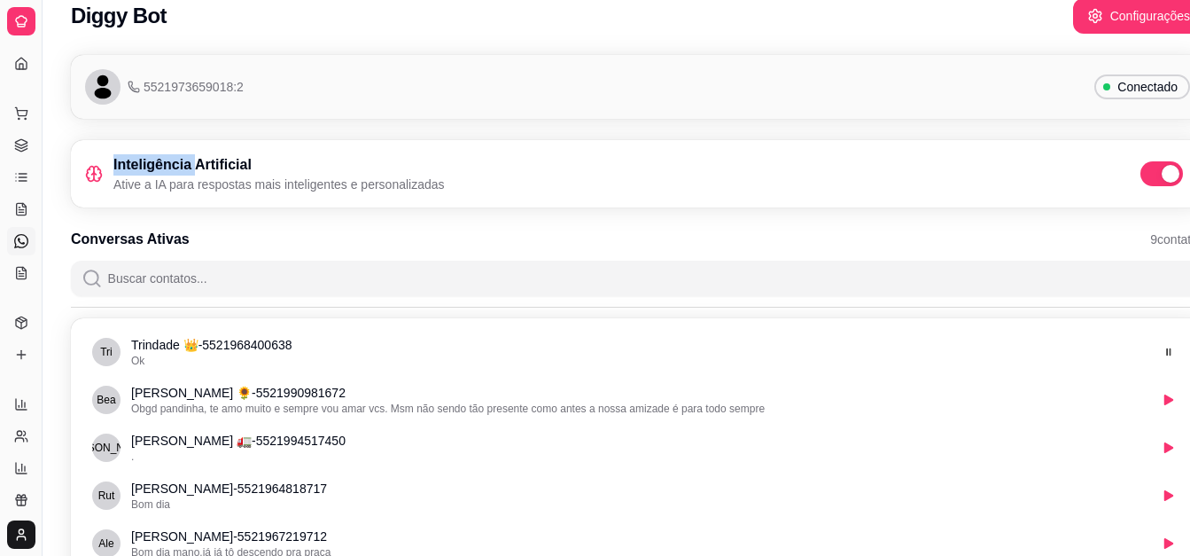
scroll to position [35, 0]
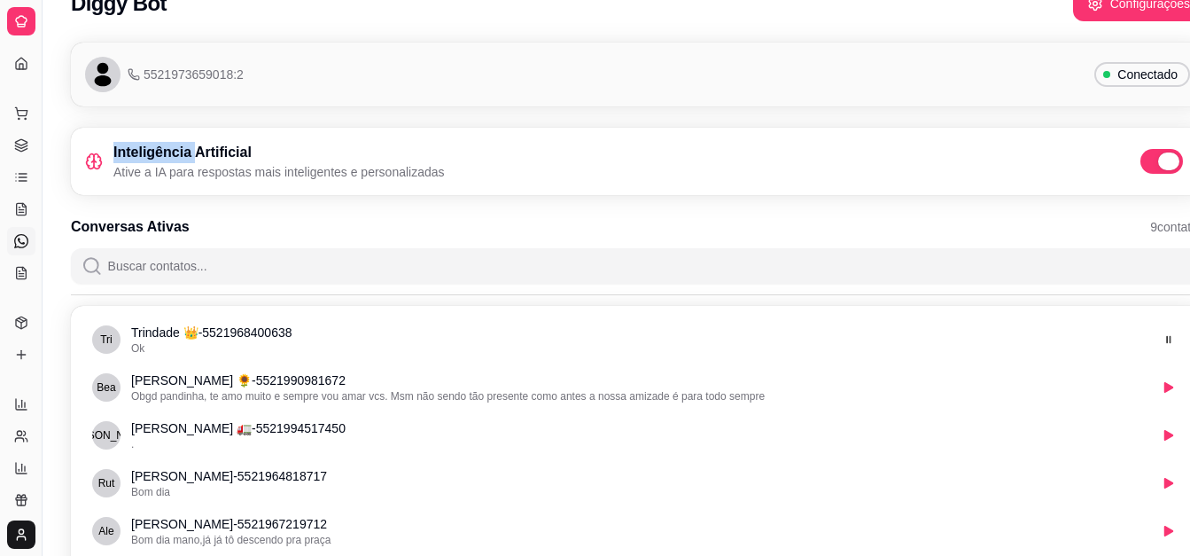
click at [1158, 160] on span at bounding box center [1161, 161] width 43 height 25
click at [1151, 165] on input "checkbox" at bounding box center [1146, 171] width 12 height 12
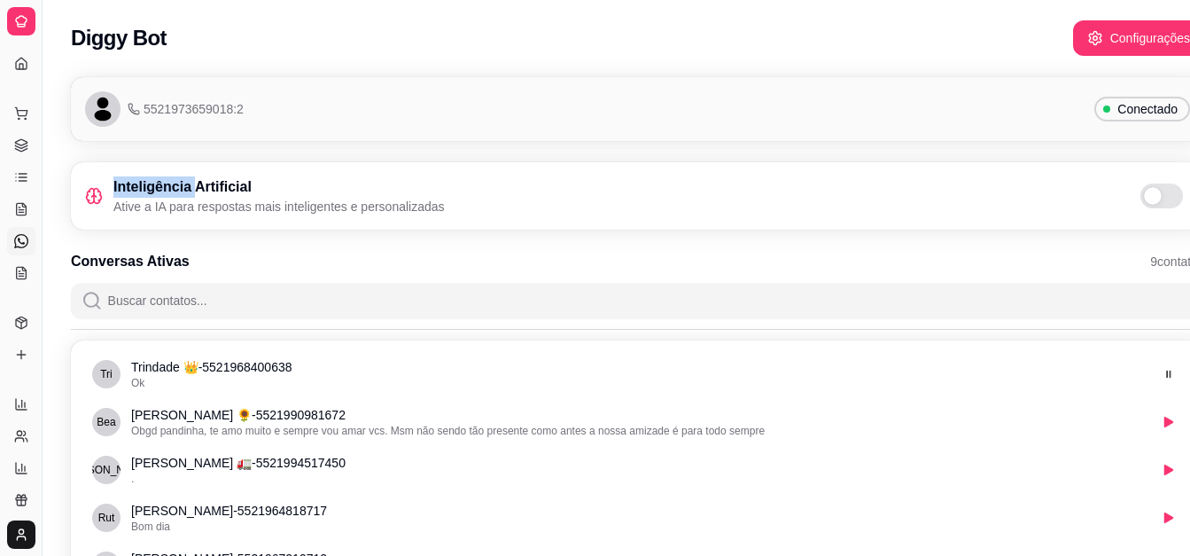
scroll to position [0, 0]
click at [1136, 111] on span "Conectado" at bounding box center [1147, 110] width 74 height 18
click at [202, 109] on span "5521973659018:2" at bounding box center [186, 110] width 116 height 18
click at [1124, 22] on button "Configurações" at bounding box center [1139, 39] width 128 height 35
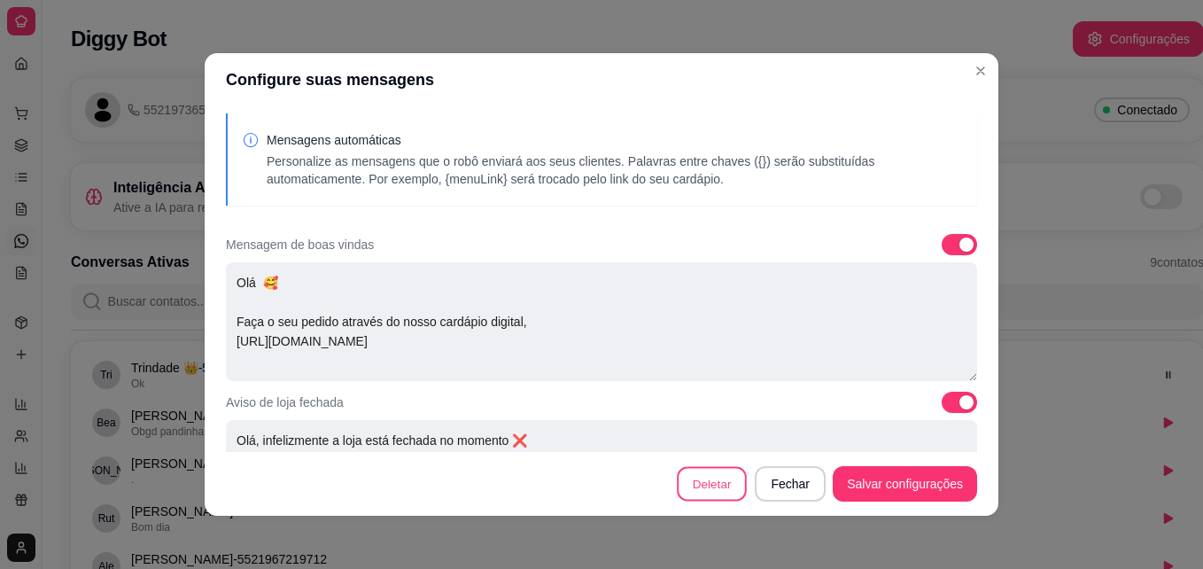
click at [704, 481] on button "Deletar" at bounding box center [712, 484] width 70 height 35
click at [751, 347] on button "Deletar" at bounding box center [743, 340] width 69 height 35
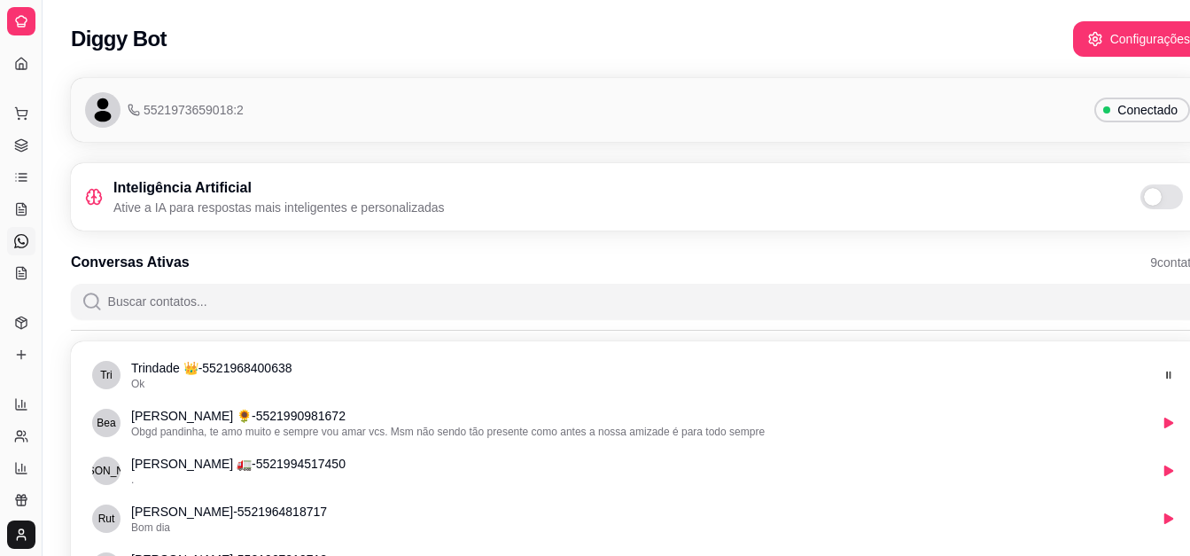
click at [1143, 104] on span "Conectado" at bounding box center [1147, 110] width 74 height 18
click at [1109, 105] on div "Conectado" at bounding box center [1142, 109] width 96 height 25
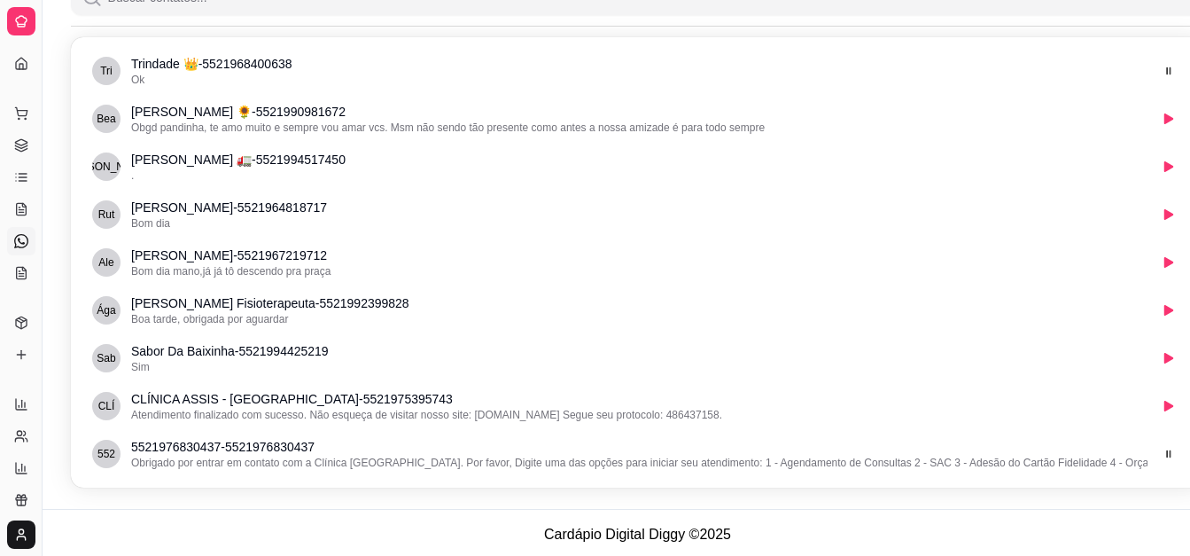
scroll to position [307, 0]
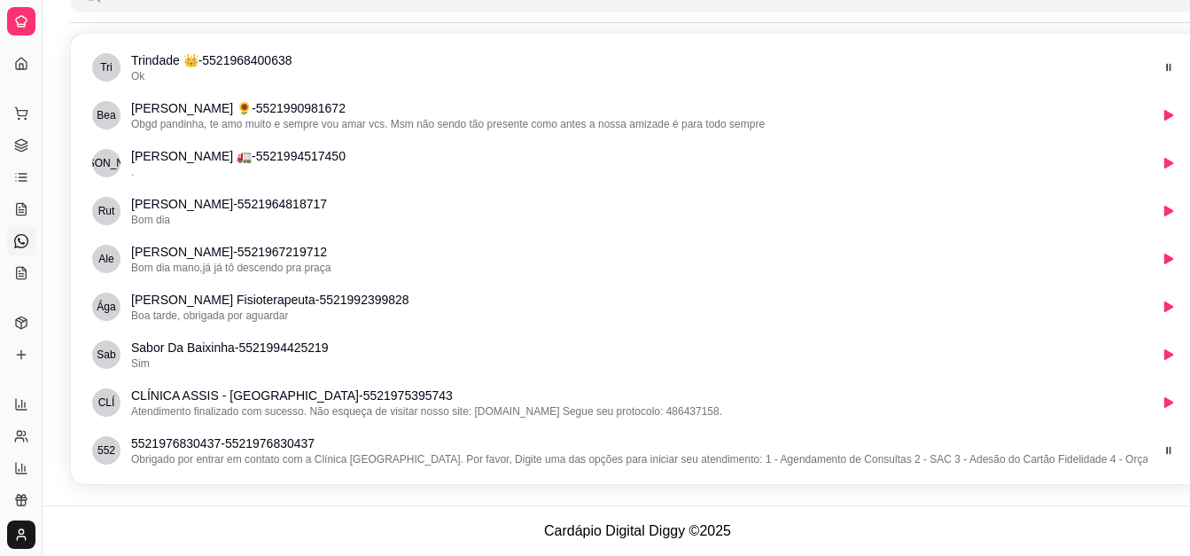
drag, startPoint x: 43, startPoint y: 66, endPoint x: 53, endPoint y: 64, distance: 9.9
click at [53, 64] on div "Diggy Sistema de Gestão S Sabor da Baix ... Loja fechada Período gratuito até 0…" at bounding box center [595, 124] width 1190 height 863
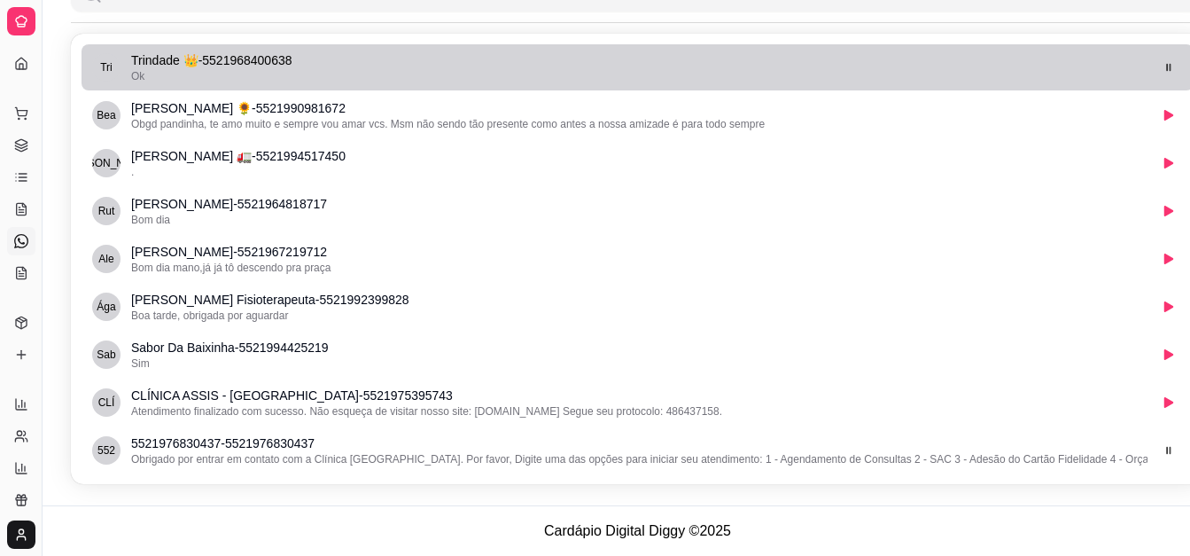
drag, startPoint x: 41, startPoint y: 69, endPoint x: 170, endPoint y: 51, distance: 130.6
click at [170, 51] on div "Diggy Sistema de Gestão S Sabor da Baix ... Loja fechada Período gratuito até 0…" at bounding box center [595, 124] width 1190 height 863
drag, startPoint x: 38, startPoint y: 74, endPoint x: 162, endPoint y: 44, distance: 127.5
click at [162, 44] on div "Diggy Sistema de Gestão S Sabor da Baix ... Loja fechada Período gratuito até 0…" at bounding box center [595, 124] width 1190 height 863
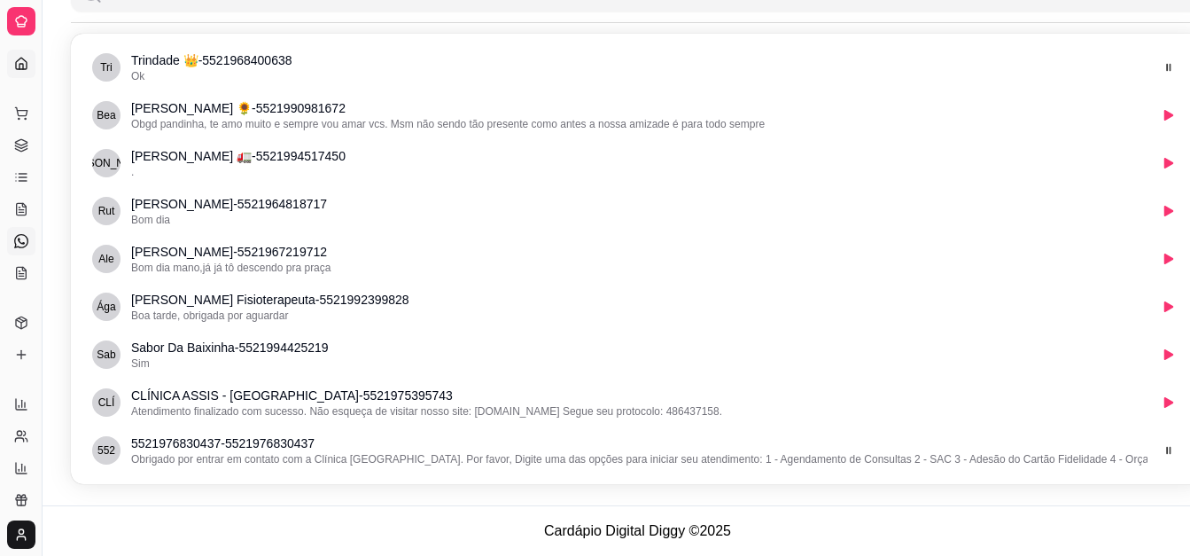
click at [14, 61] on icon at bounding box center [21, 64] width 14 height 14
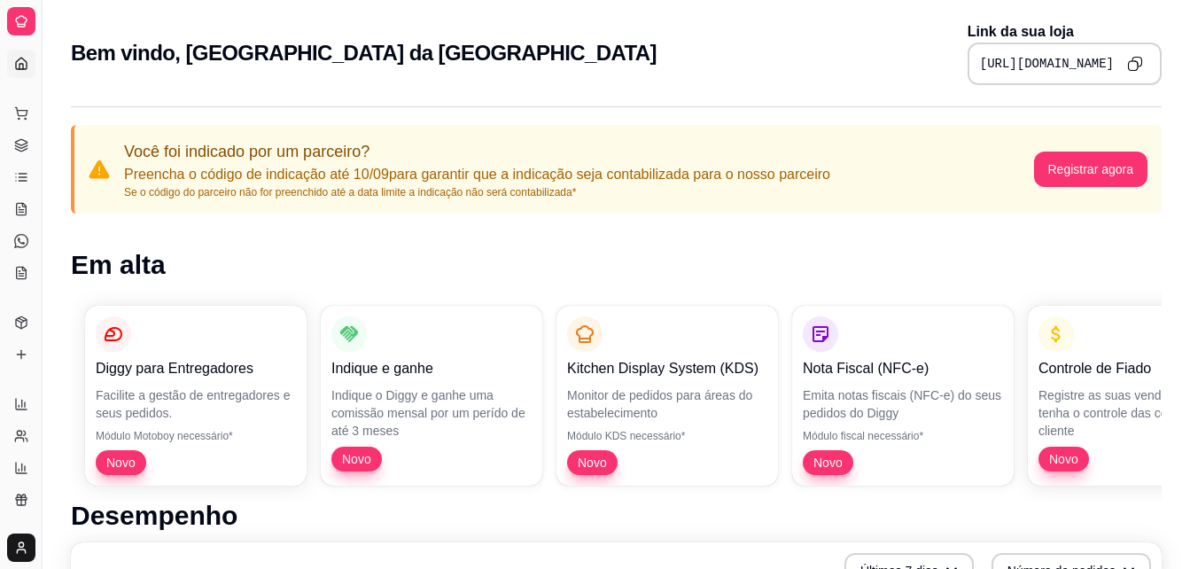
drag, startPoint x: 40, startPoint y: 111, endPoint x: 123, endPoint y: 108, distance: 83.3
click at [44, 80] on button "Toggle Sidebar" at bounding box center [42, 284] width 14 height 569
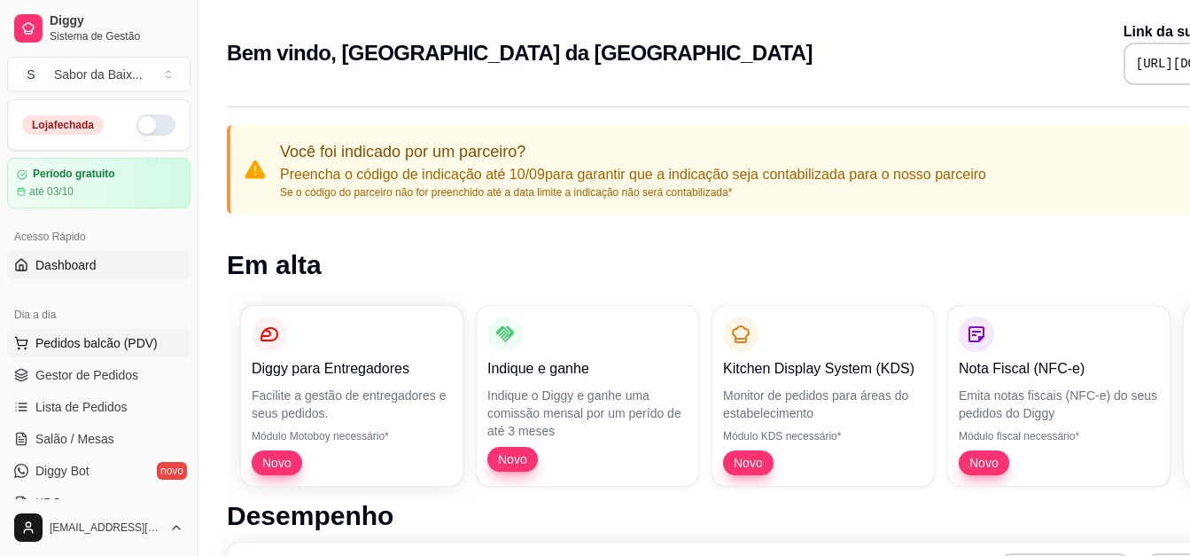
click at [106, 346] on span "Pedidos balcão (PDV)" at bounding box center [96, 343] width 122 height 18
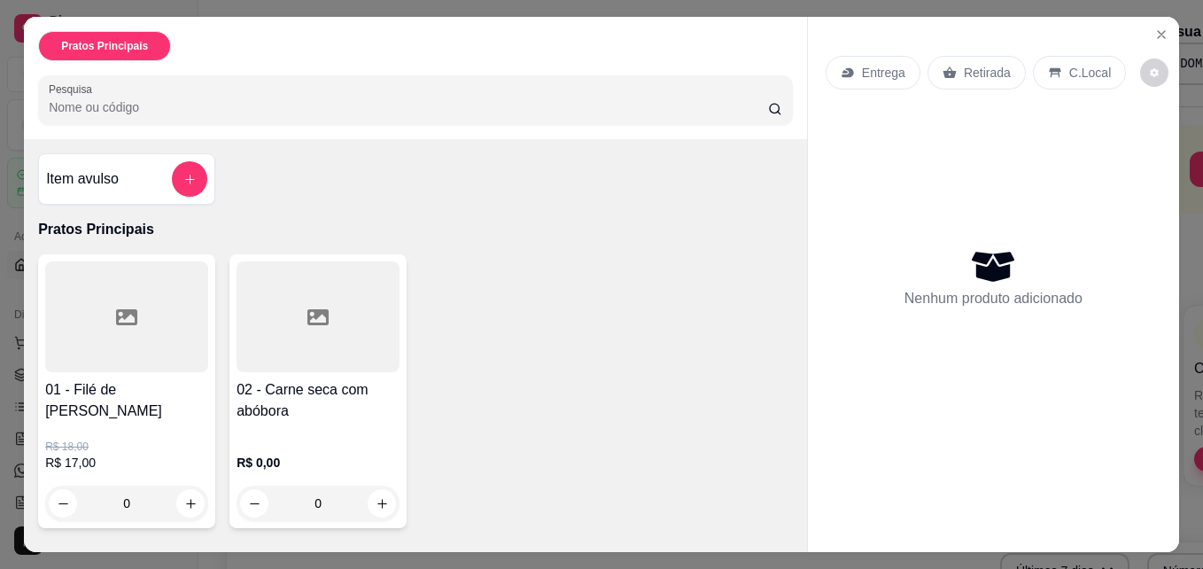
click at [116, 332] on div at bounding box center [126, 316] width 163 height 111
click at [984, 64] on p "Retirada" at bounding box center [987, 73] width 47 height 18
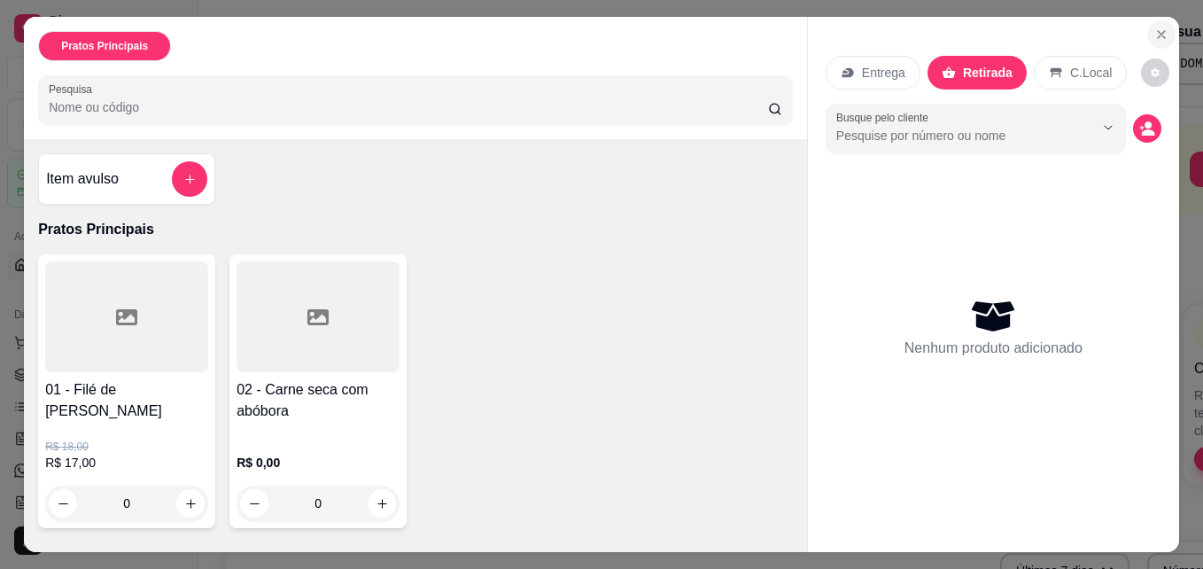
click at [1166, 24] on button "Close" at bounding box center [1162, 34] width 28 height 28
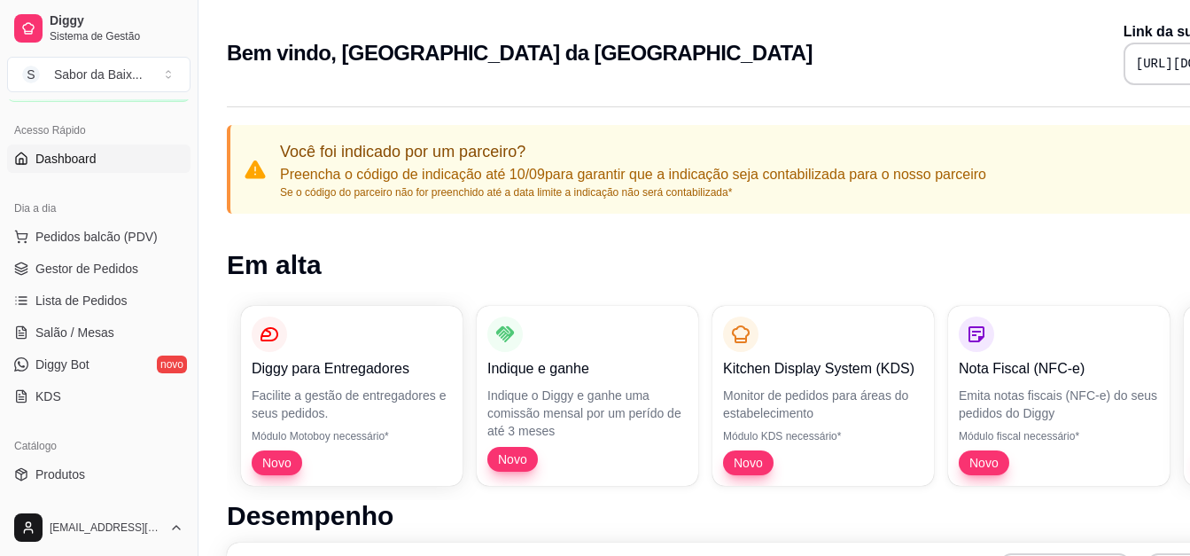
scroll to position [142, 0]
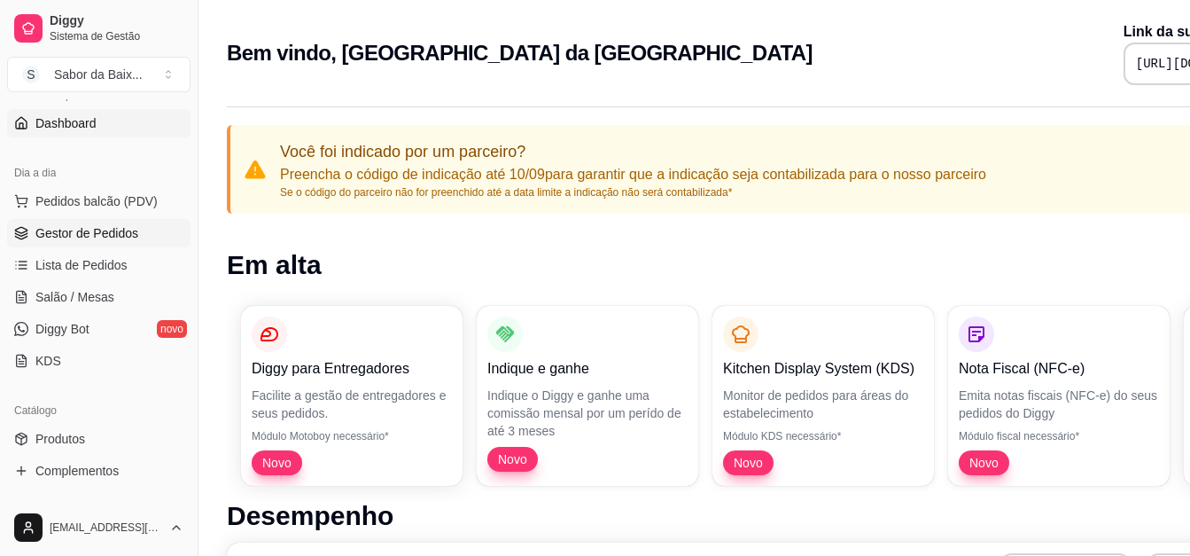
click at [133, 234] on span "Gestor de Pedidos" at bounding box center [86, 233] width 103 height 18
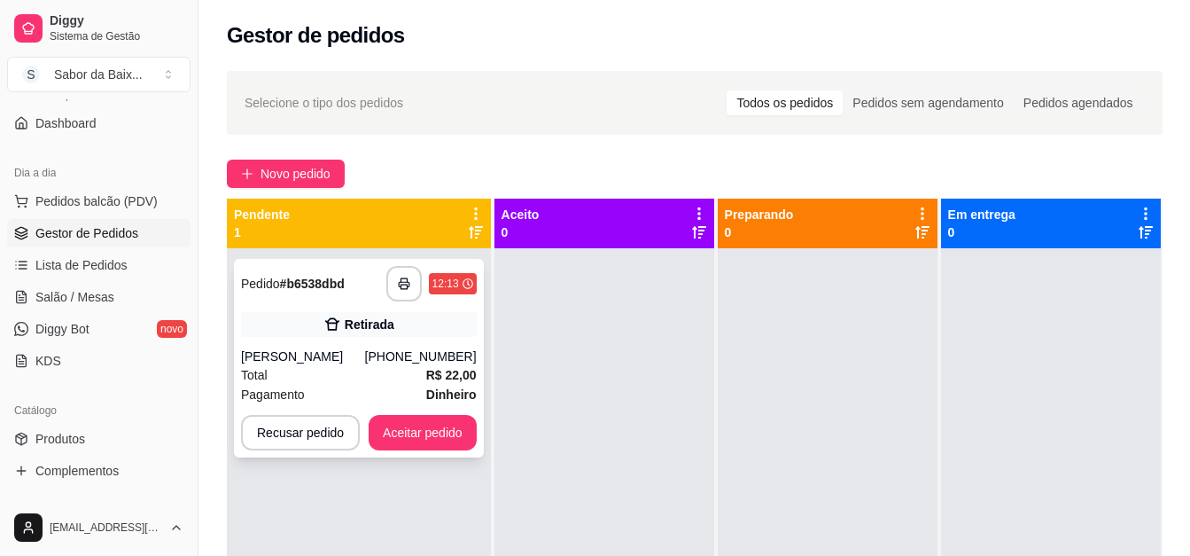
click at [354, 340] on div "**********" at bounding box center [359, 358] width 250 height 198
click at [396, 289] on button "button" at bounding box center [403, 284] width 35 height 35
